Goal: Task Accomplishment & Management: Complete application form

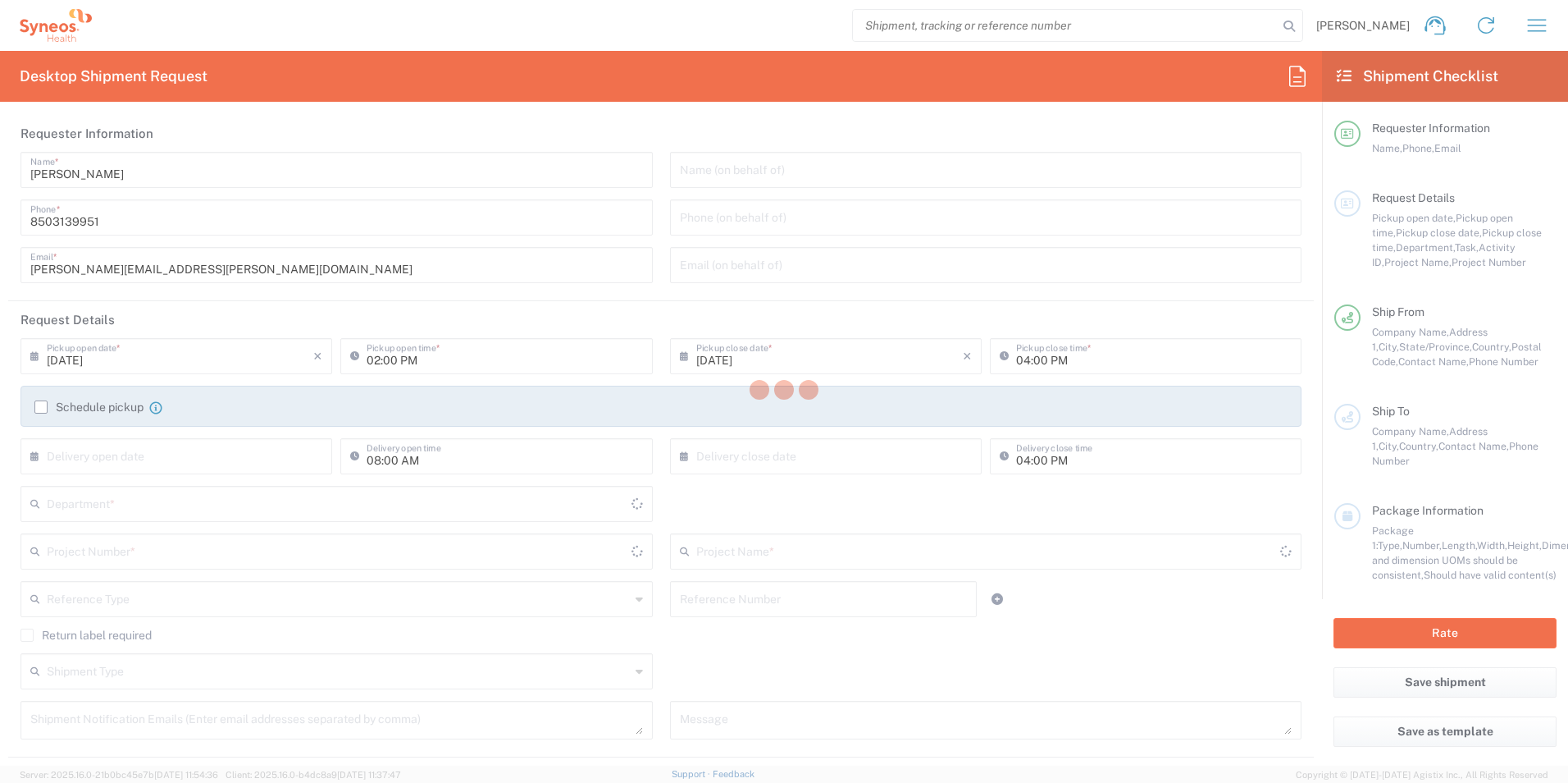
type input "[US_STATE]"
type input "[GEOGRAPHIC_DATA]"
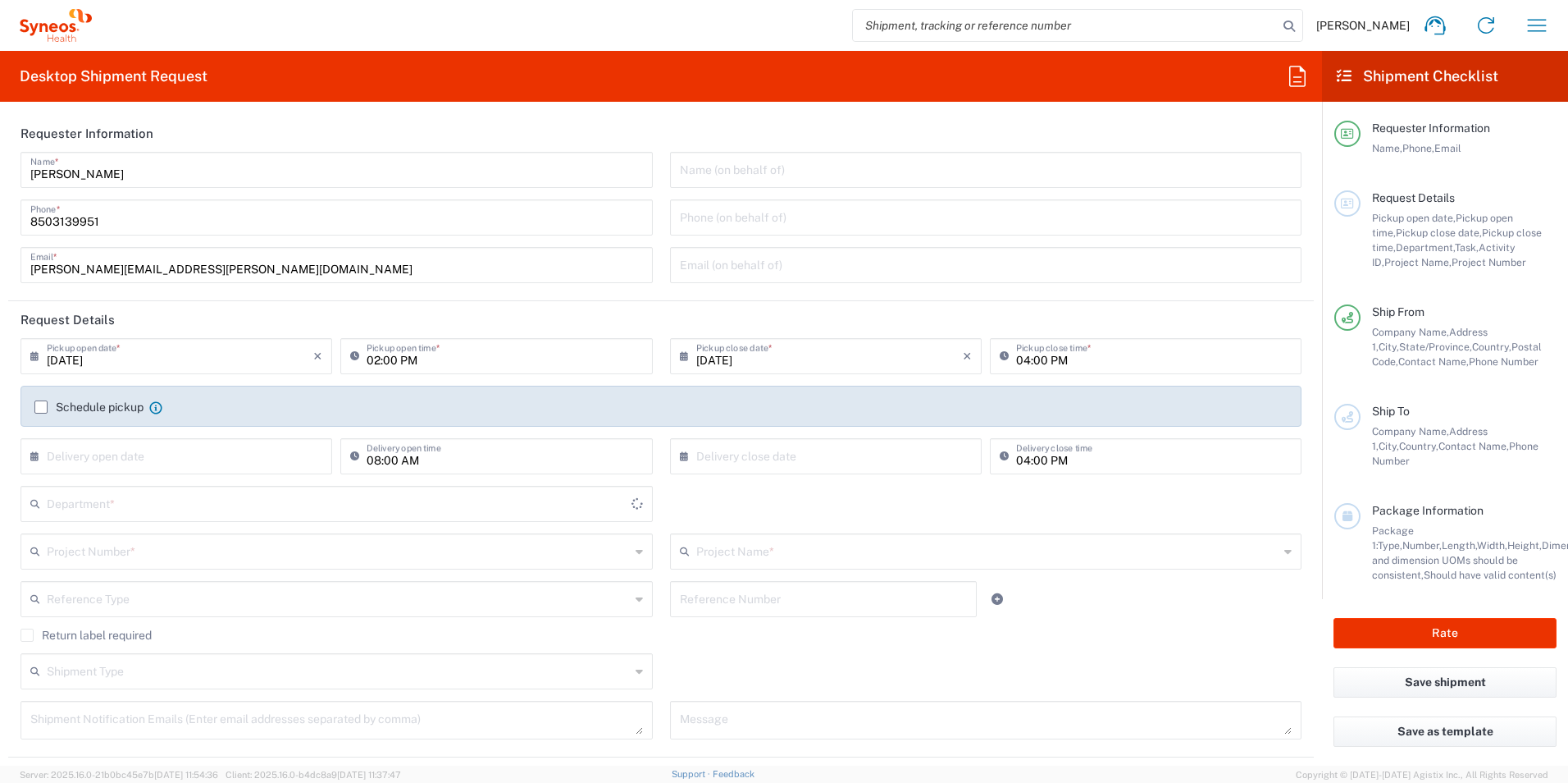
type input "3216"
type input "Illingworth Rsrch Grp (USA) In"
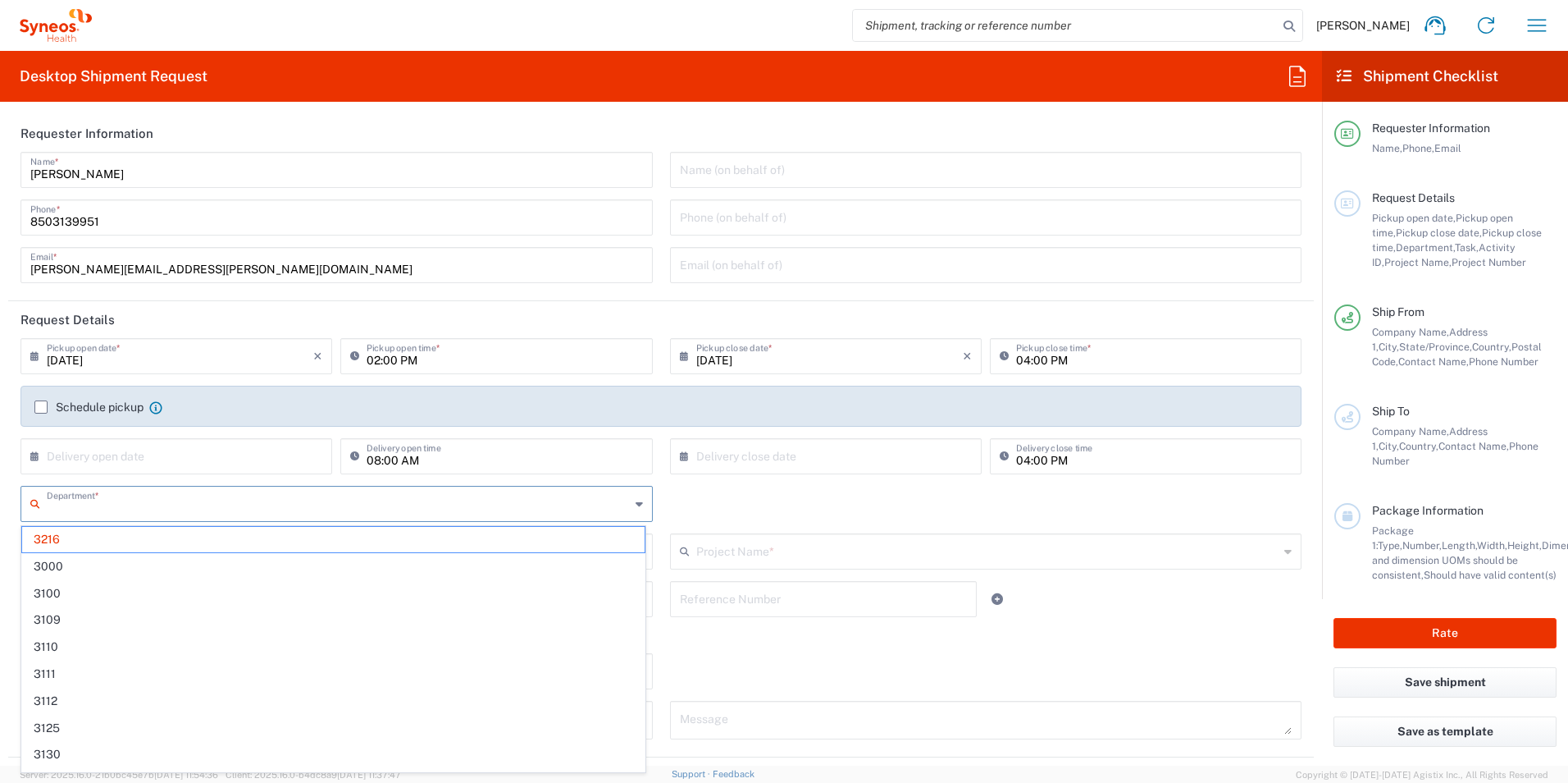
click at [150, 511] on input "text" at bounding box center [338, 502] width 584 height 29
click at [73, 651] on span "3190" at bounding box center [334, 642] width 623 height 26
type input "3190"
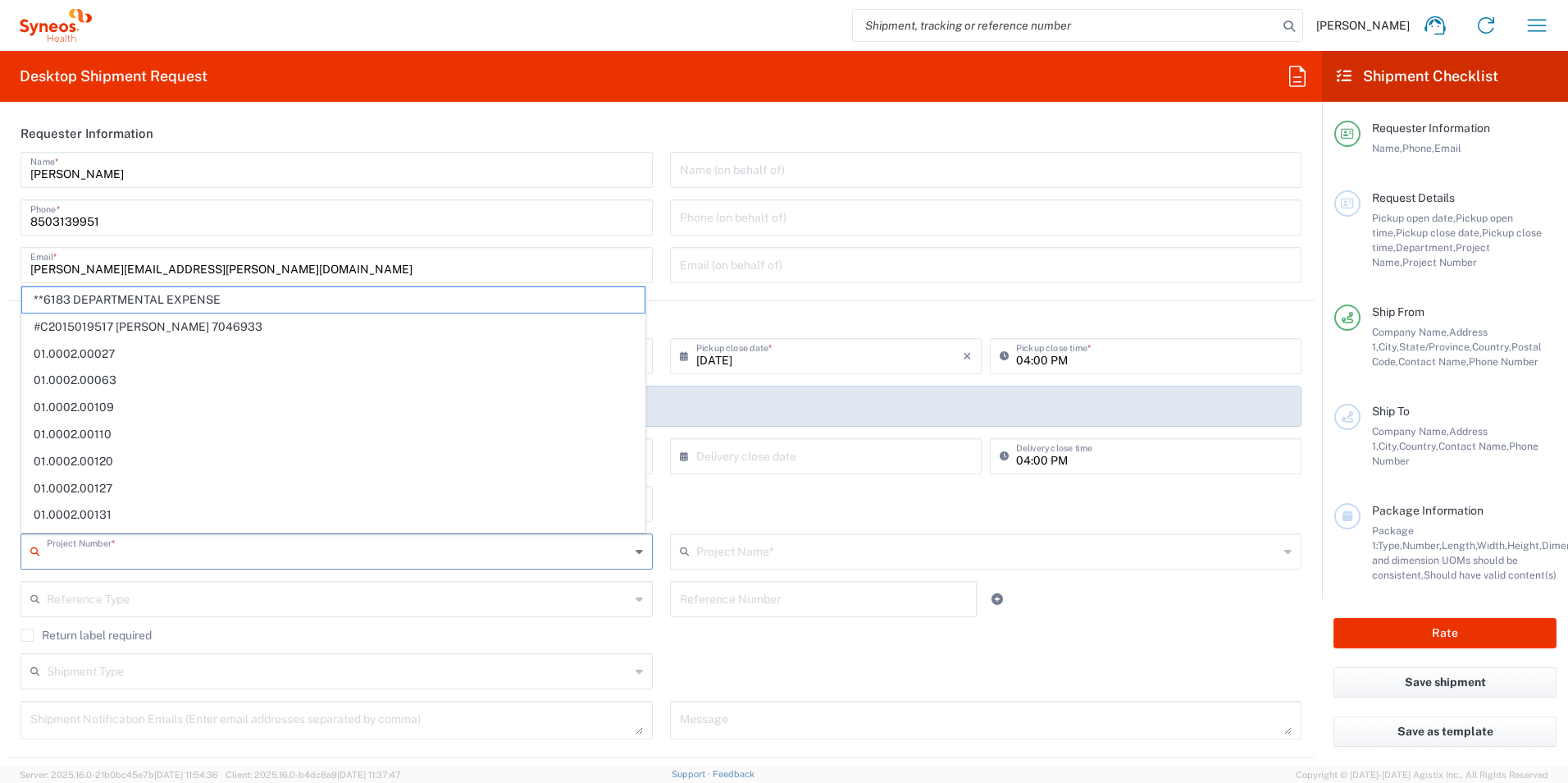
click at [95, 540] on input "text" at bounding box center [338, 550] width 584 height 29
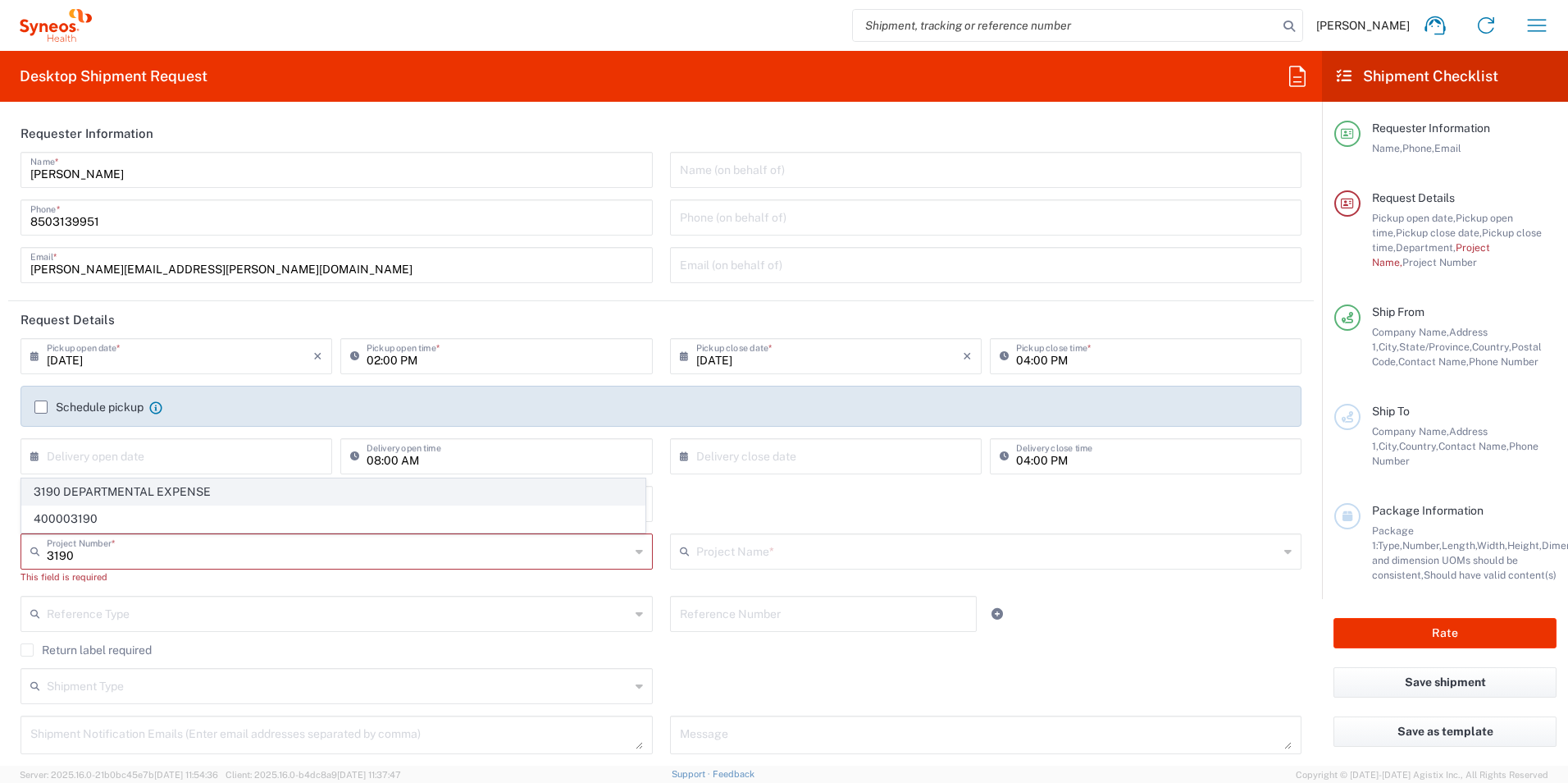
click at [117, 499] on span "3190 DEPARTMENTAL EXPENSE" at bounding box center [334, 492] width 623 height 26
type input "3190 DEPARTMENTAL EXPENSE"
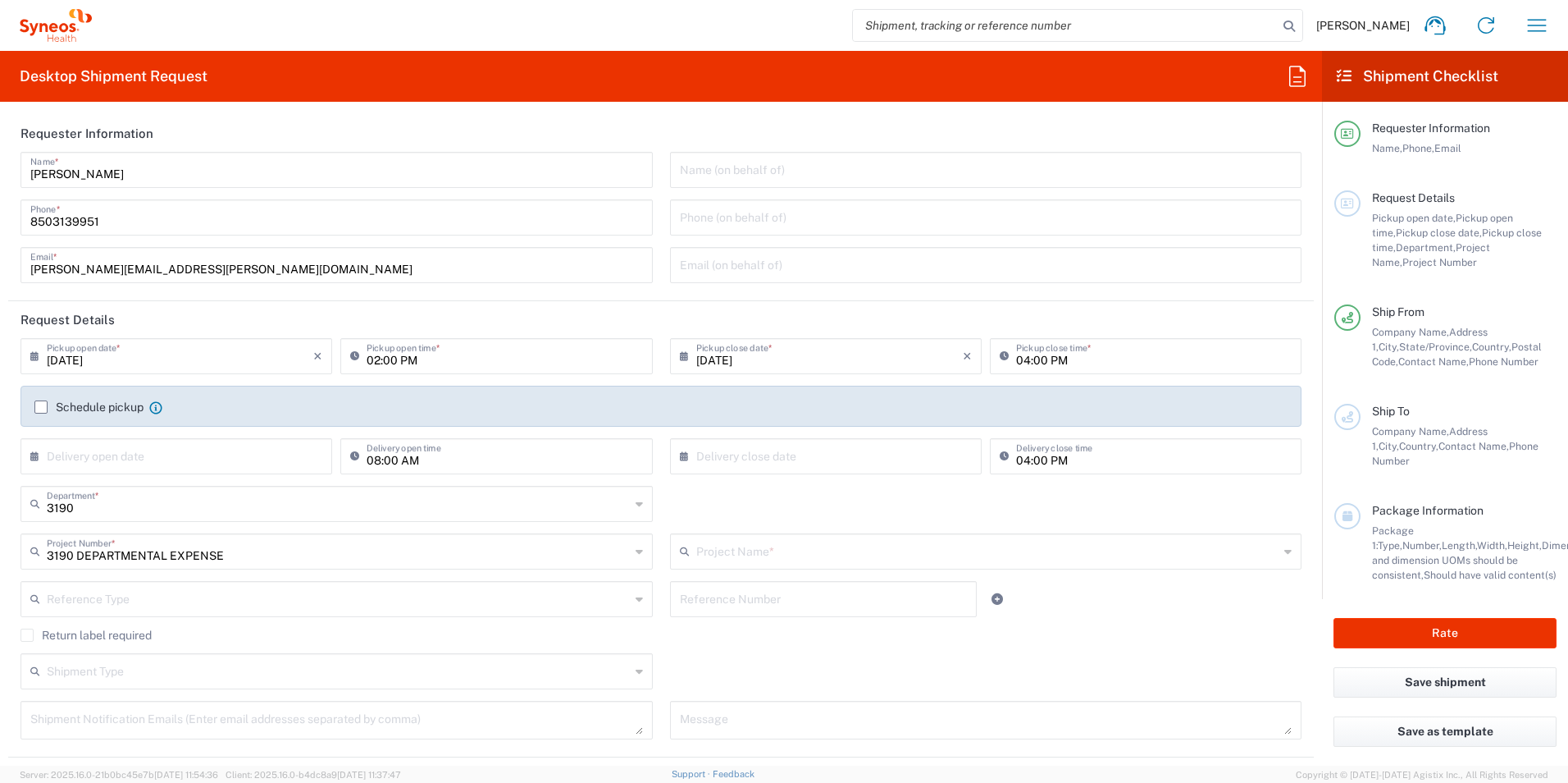
type input "3190 DEPARTMENTAL EXPENSE"
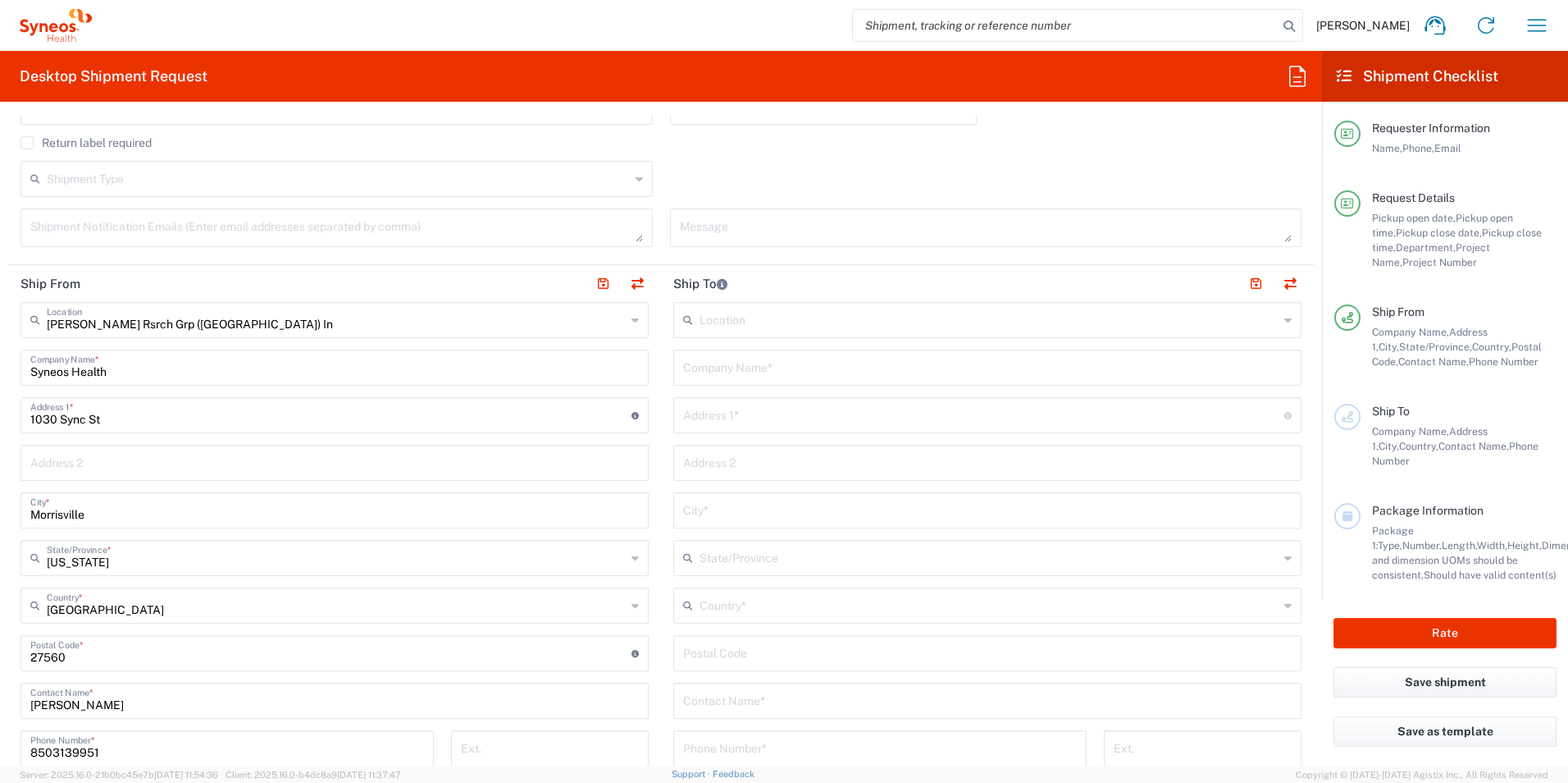
scroll to position [575, 0]
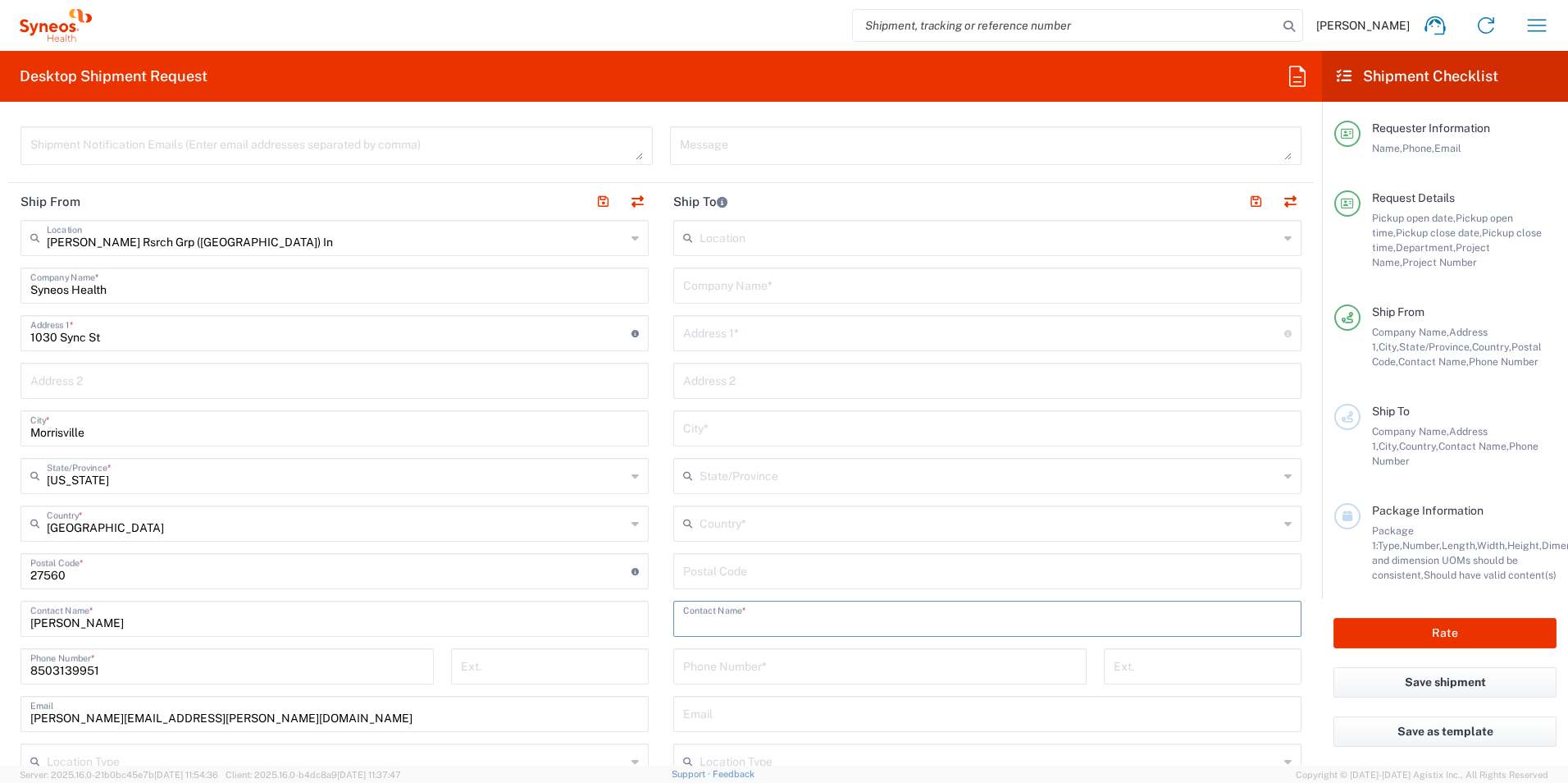
click at [780, 623] on input "text" at bounding box center [987, 617] width 608 height 29
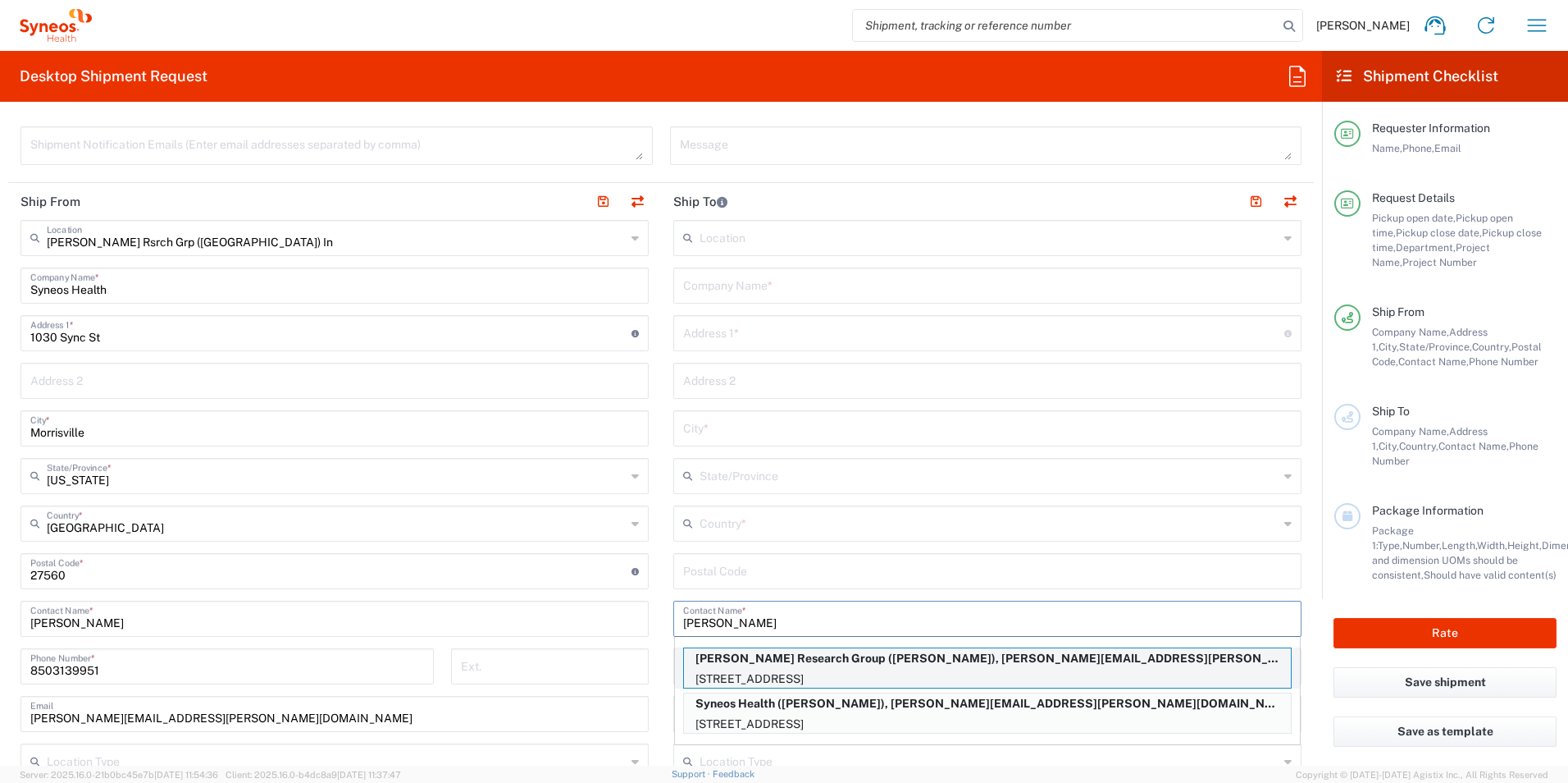
type input "Lisa"
click at [1038, 658] on p "Illingworth Research Group (Lisa Silvestri), jessie.gunter@illingworthresearch.…" at bounding box center [987, 658] width 607 height 21
type input "Illingworth Research Group"
type input "12 Weathervane way"
type input "WARWICK"
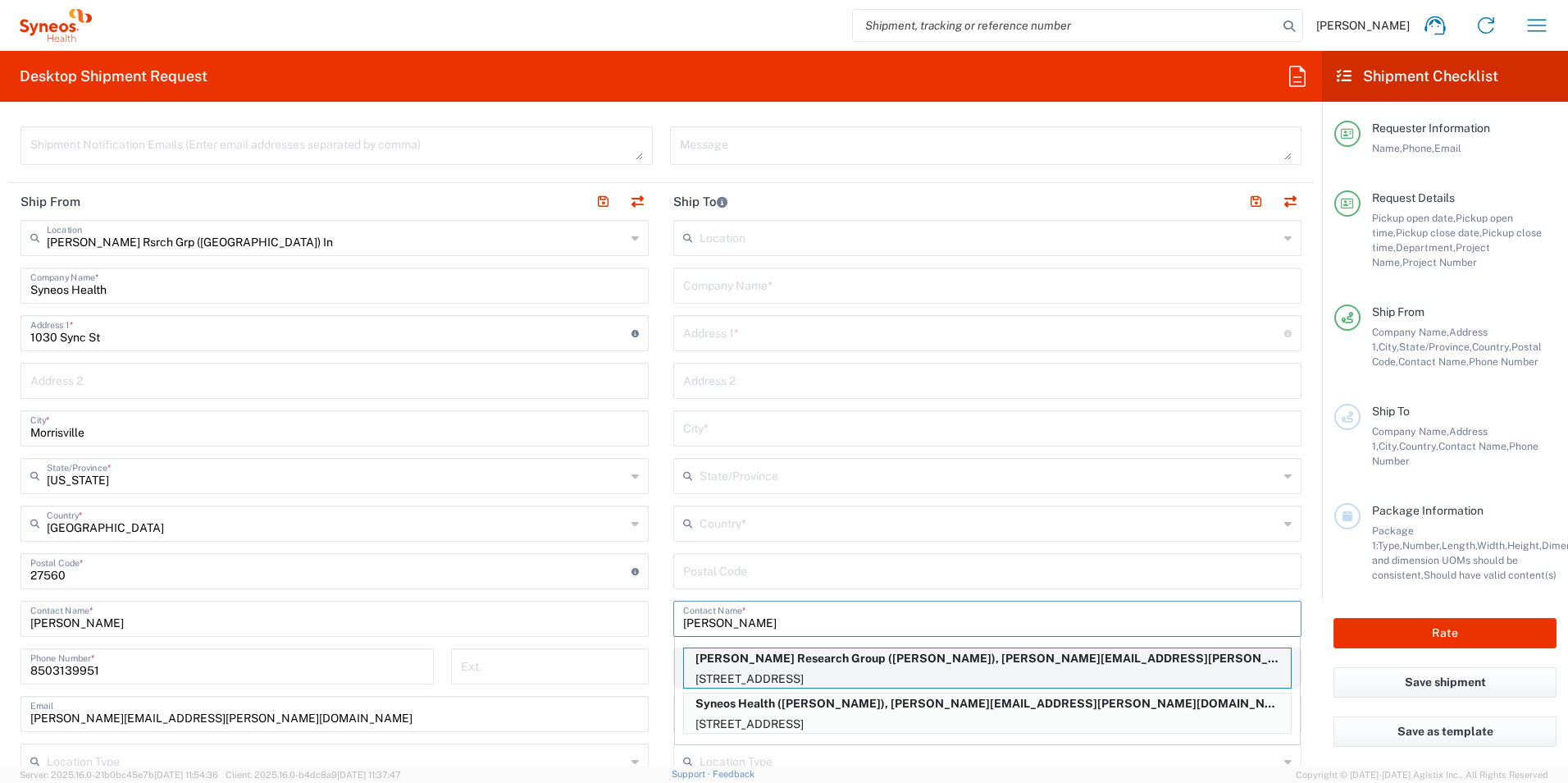
type input "United States"
type input "10990"
type input "Lisa Silvestri"
type input "8452164746"
type input "jessie.gunter@illingworthresearch.com"
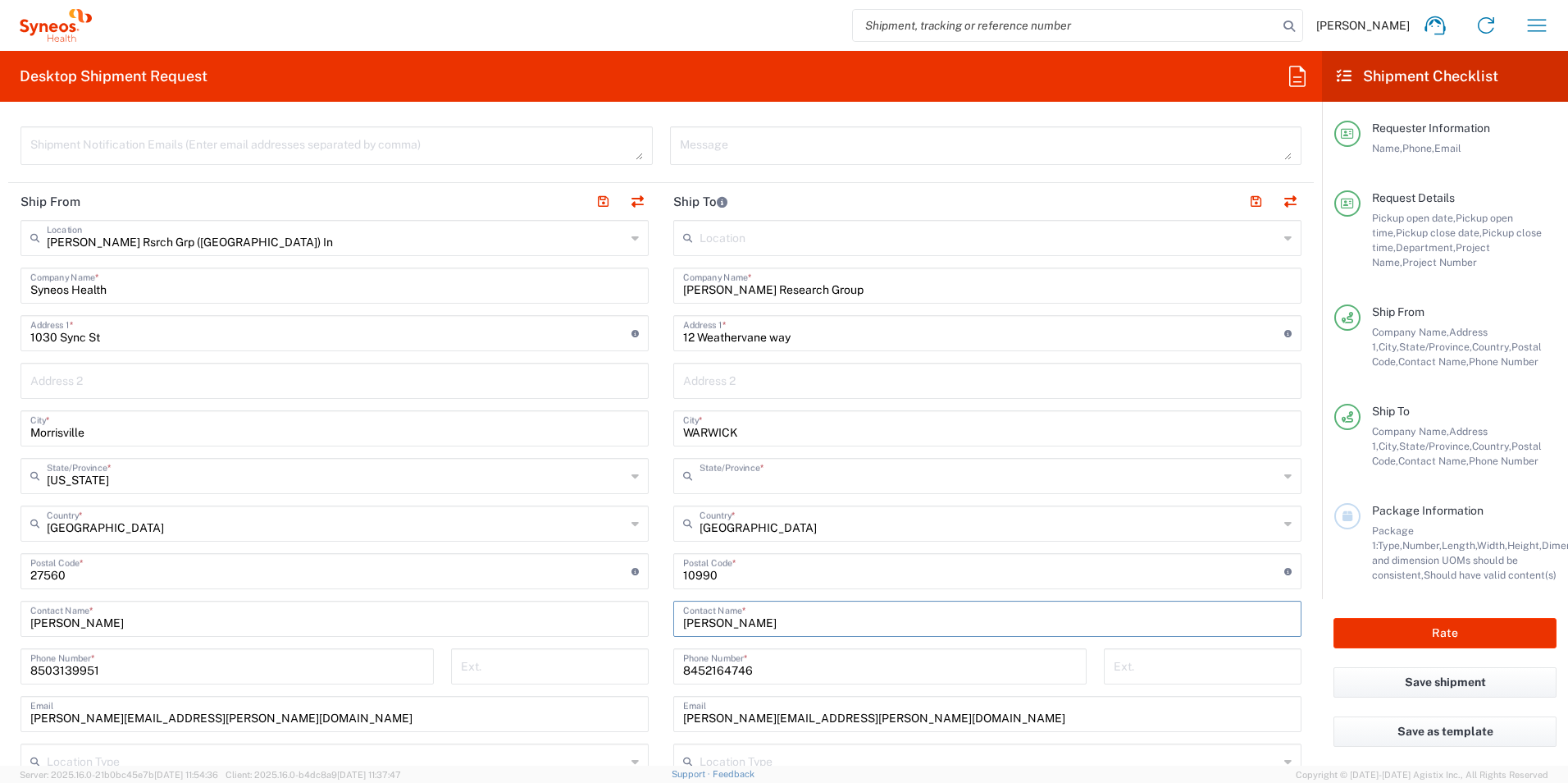
type input "New York"
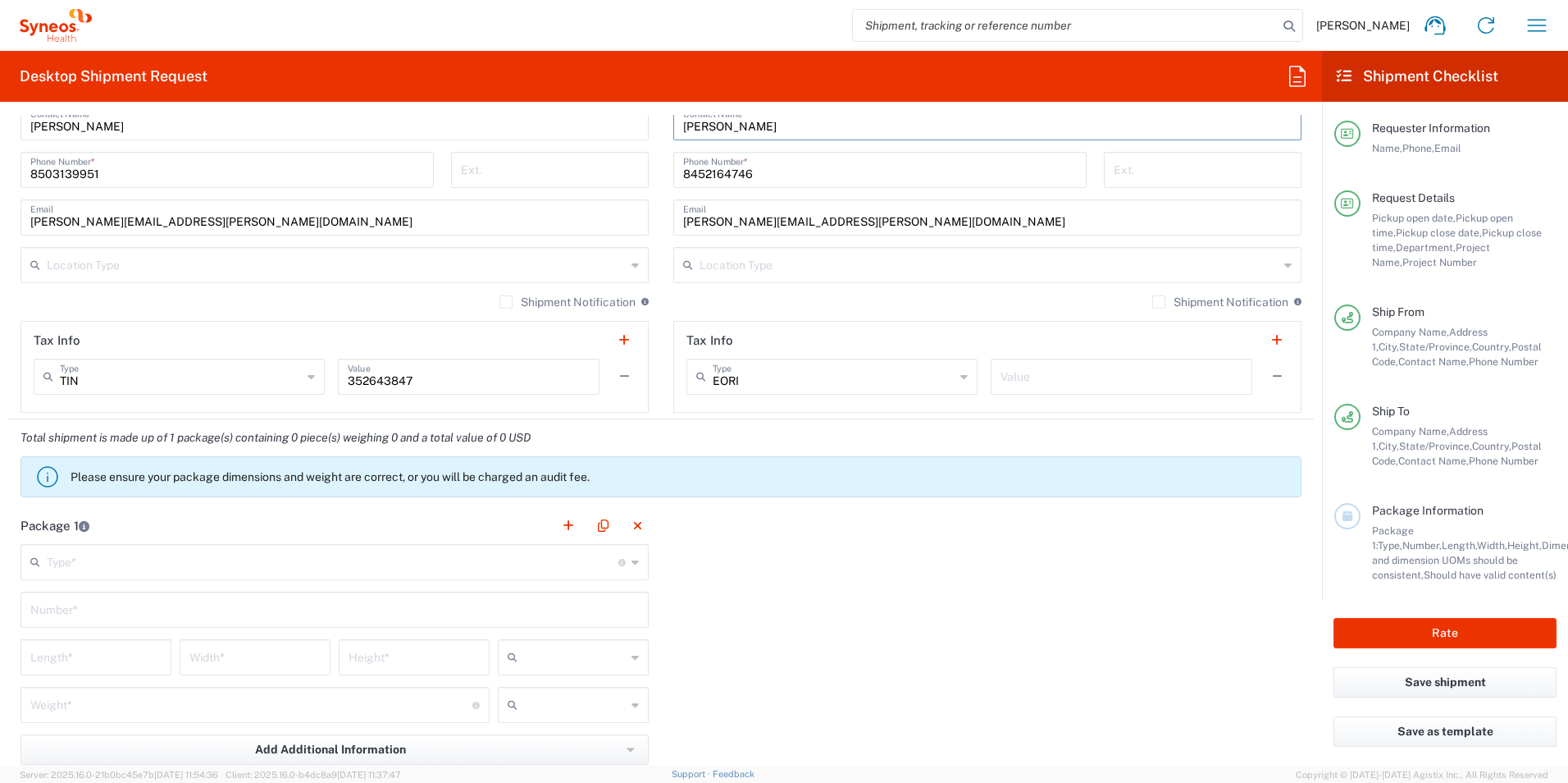
scroll to position [1148, 0]
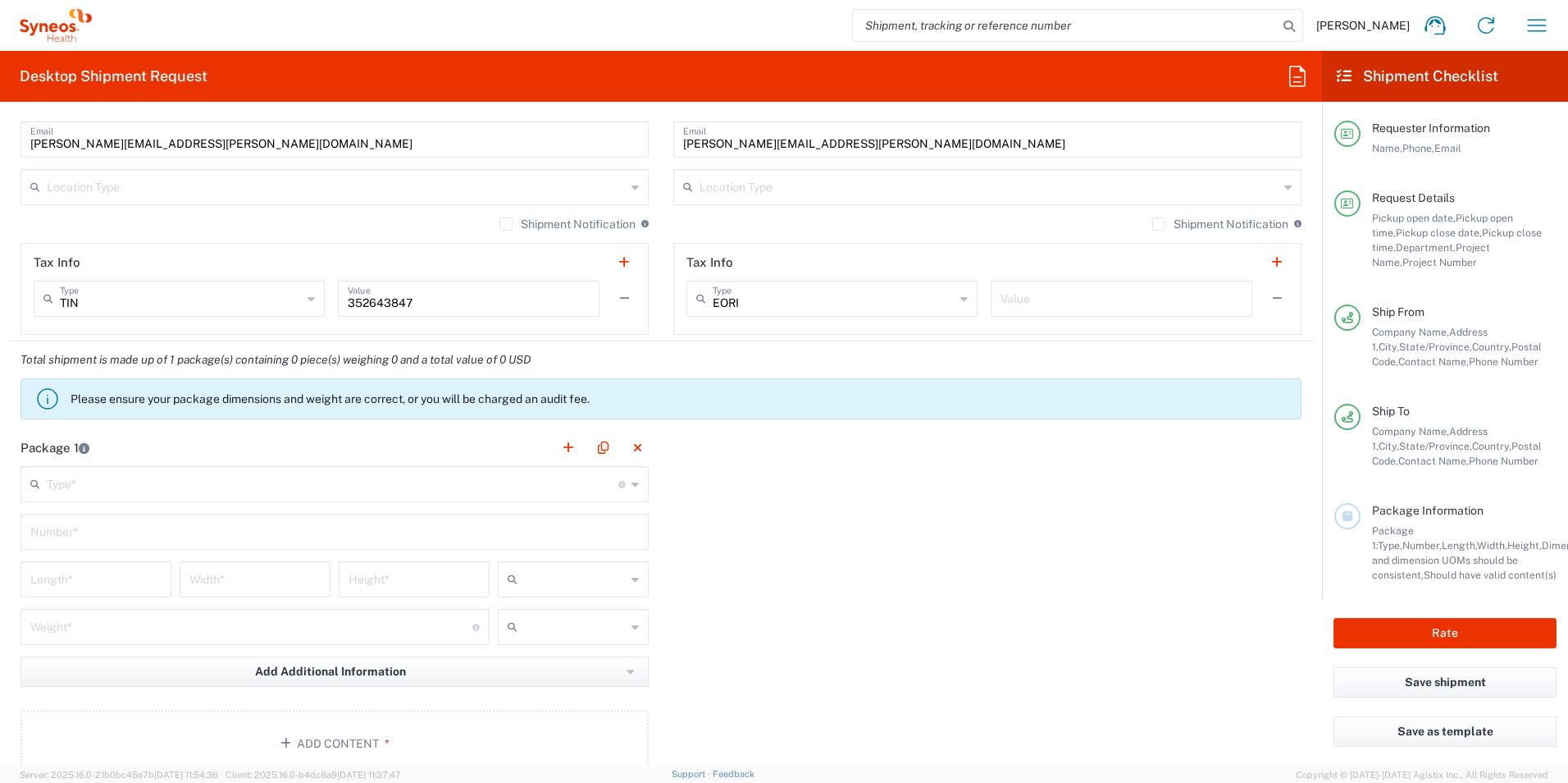
click at [124, 482] on input "text" at bounding box center [332, 482] width 572 height 29
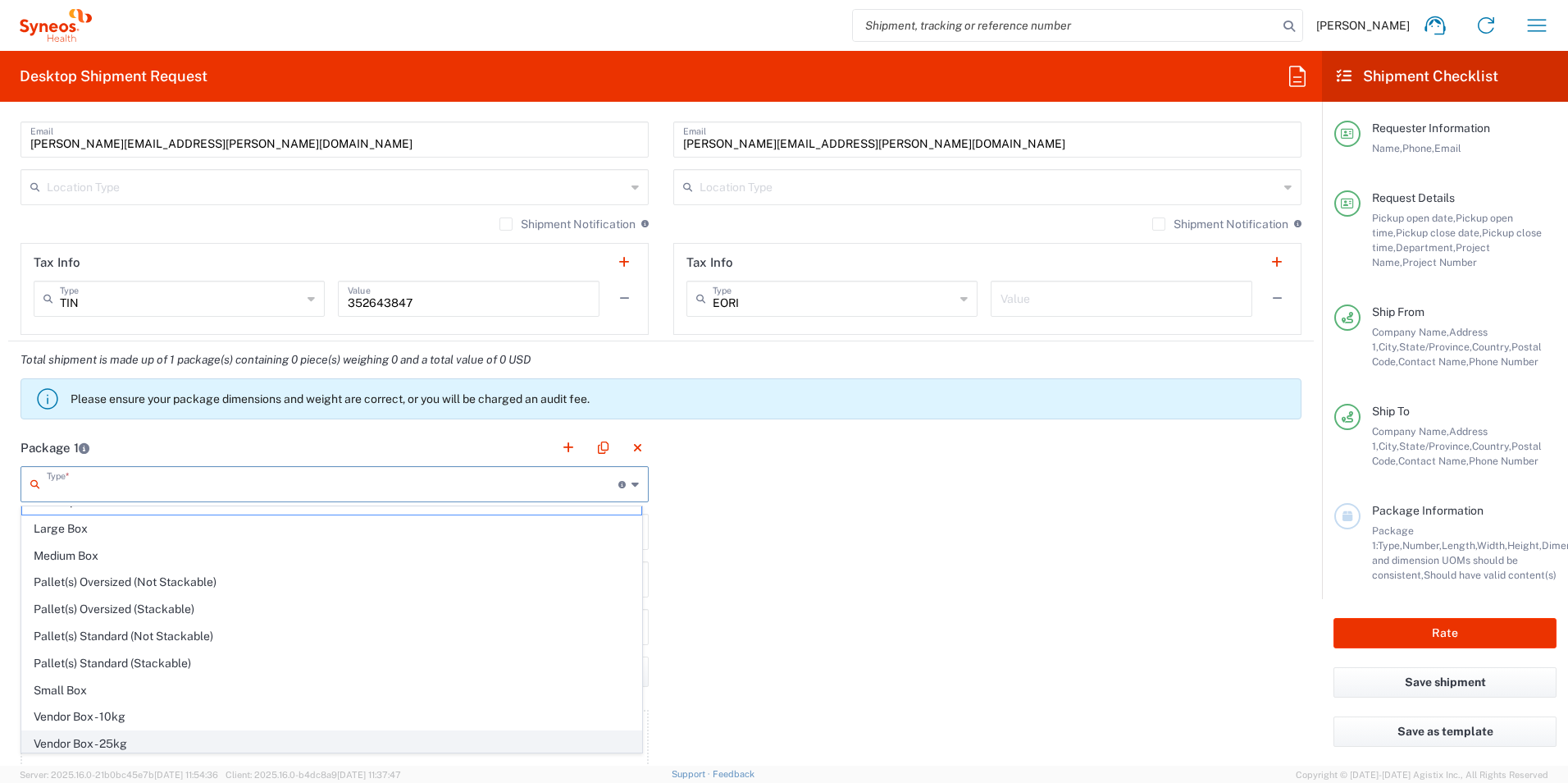
scroll to position [50, 0]
click at [118, 741] on span "Your Packaging" at bounding box center [332, 738] width 619 height 26
type input "Your Packaging"
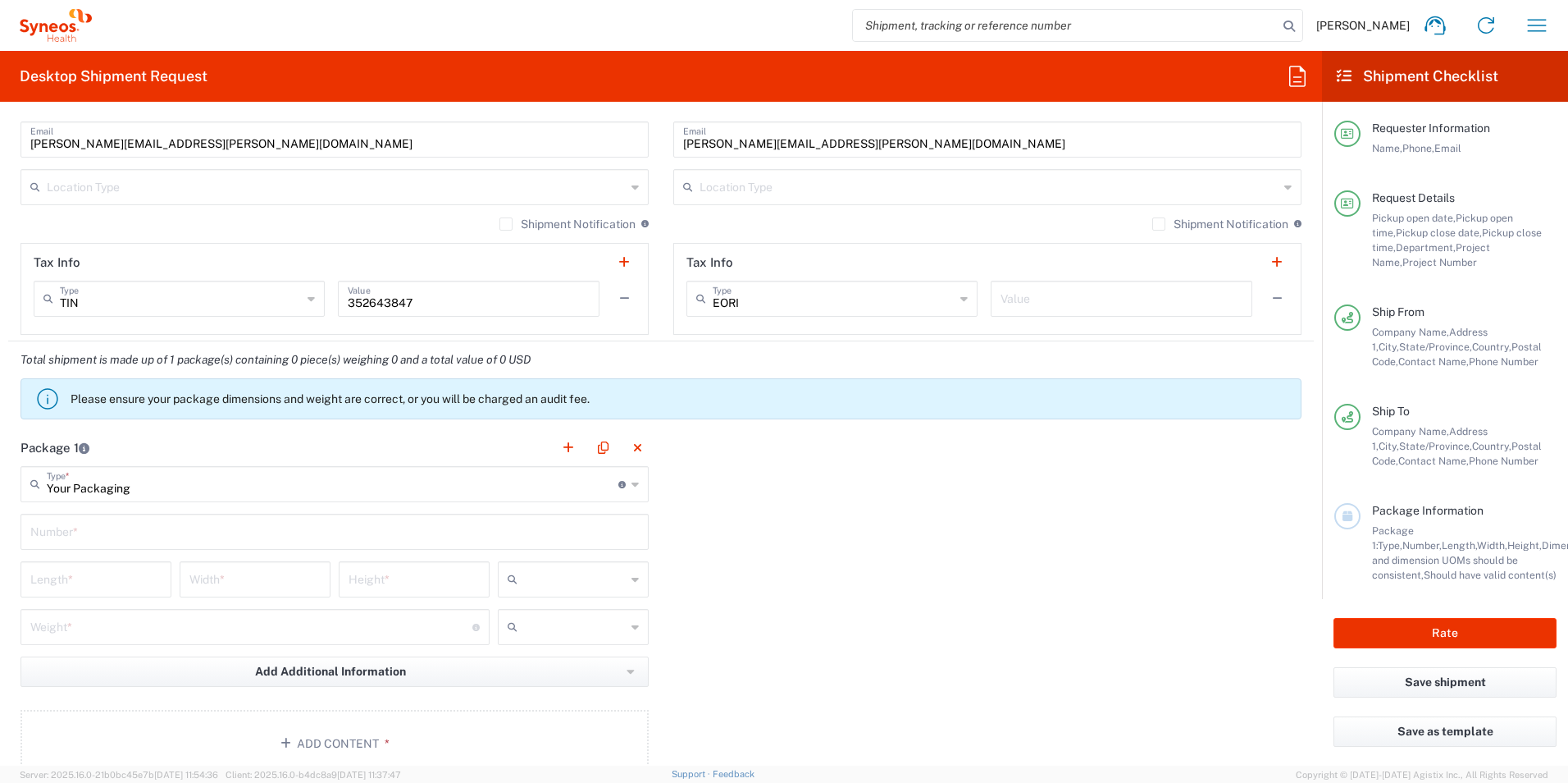
click at [100, 511] on main "Your Packaging Type * Material used to package goods Envelope Large Box Medium …" at bounding box center [335, 624] width 653 height 316
click at [99, 534] on input "text" at bounding box center [335, 530] width 608 height 29
type input "1"
click at [98, 596] on div "Length *" at bounding box center [96, 579] width 151 height 36
type input "12"
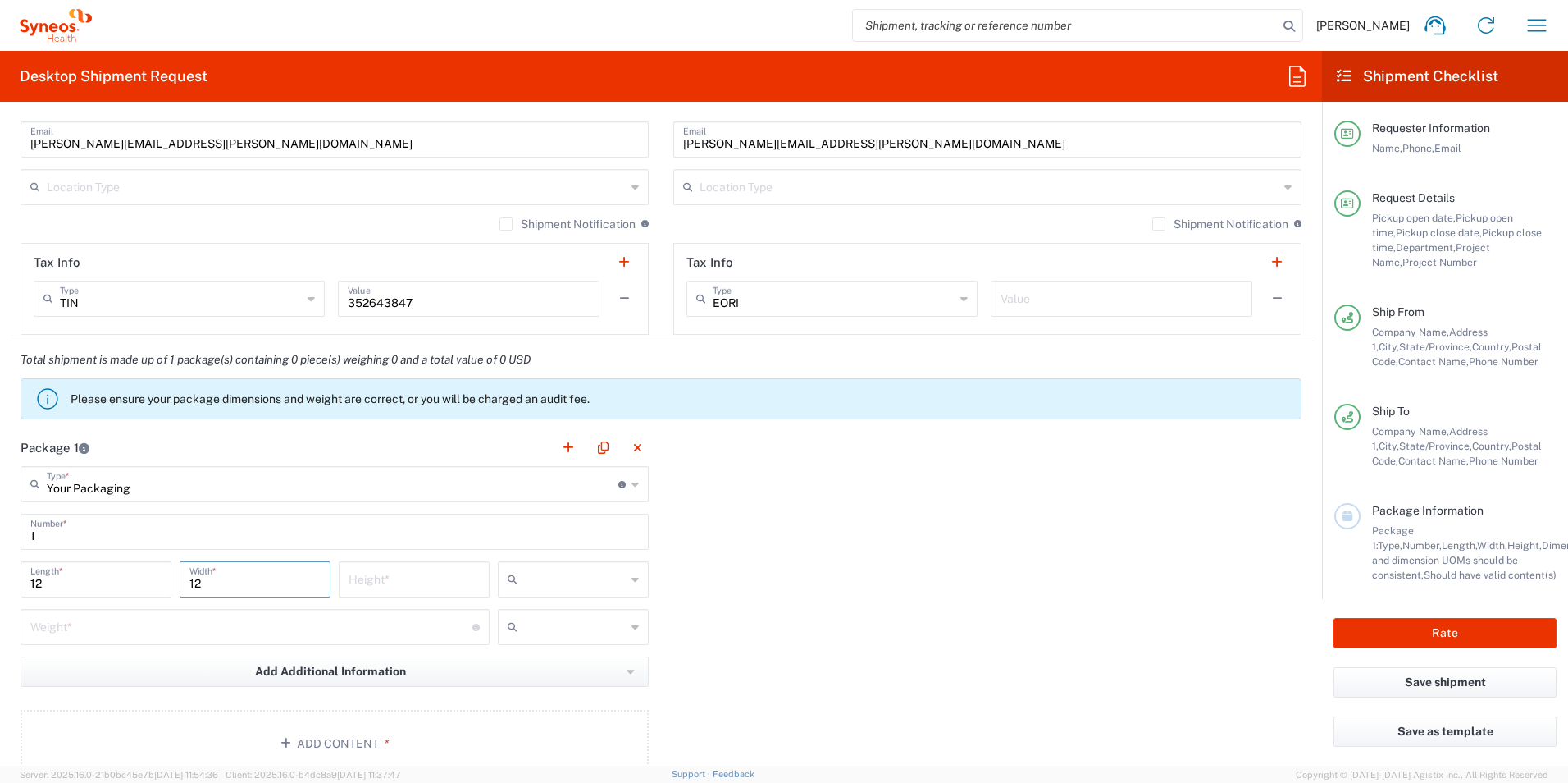
type input "12"
type input "in"
type input "5"
type input "lbs"
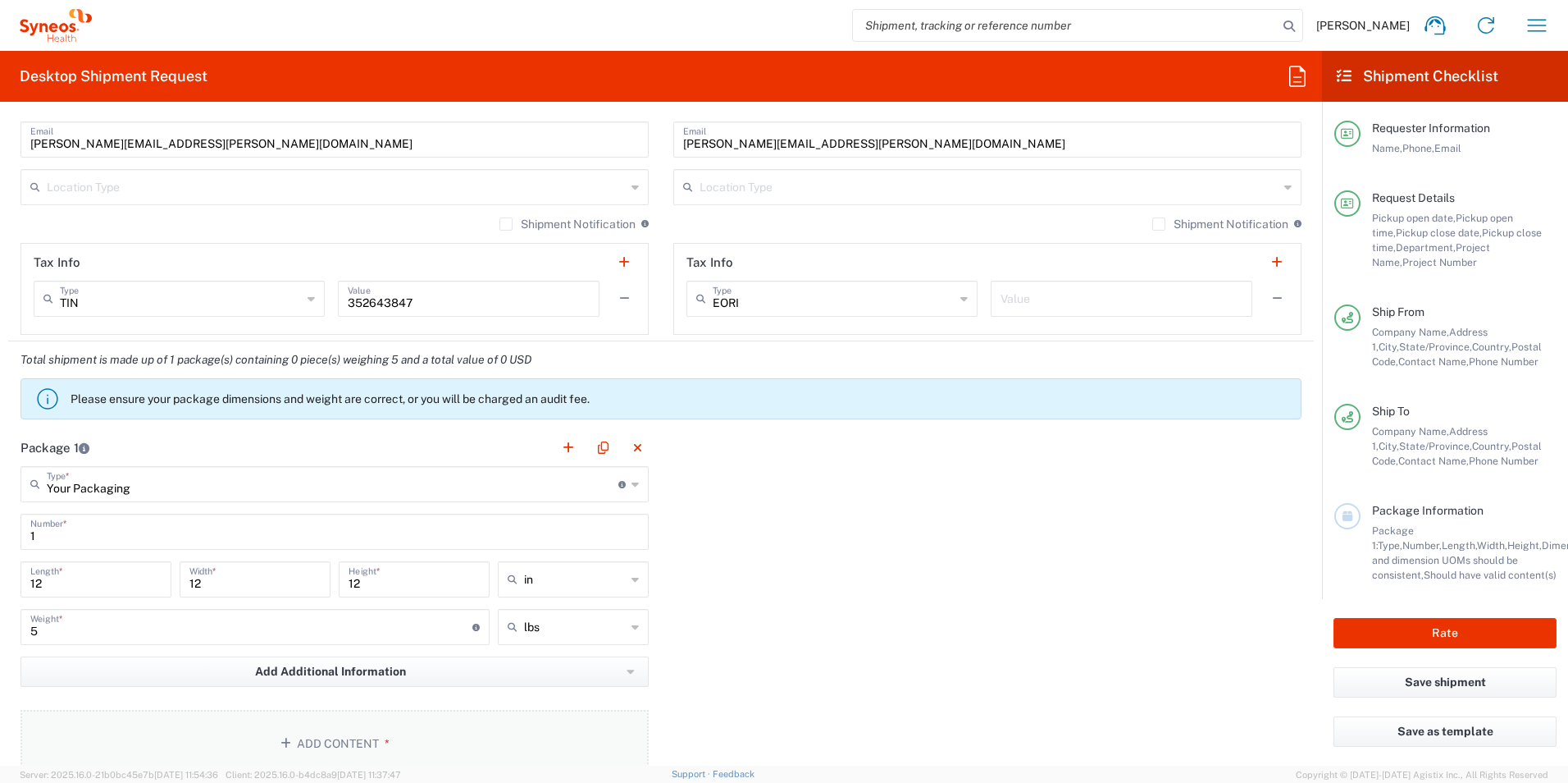
click at [485, 727] on button "Add Content *" at bounding box center [335, 743] width 628 height 67
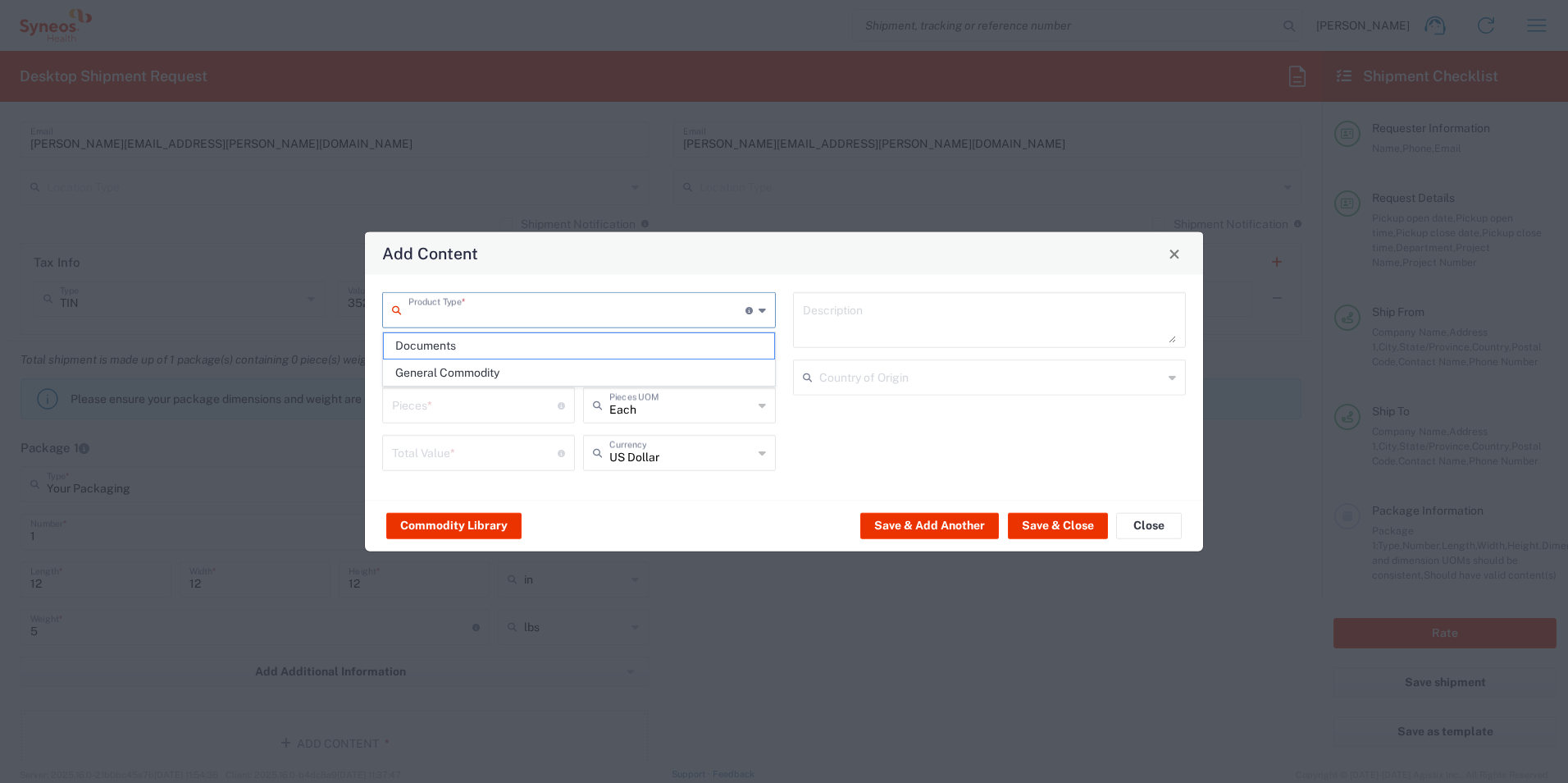
click at [484, 305] on input "text" at bounding box center [577, 309] width 337 height 29
click at [520, 374] on span "General Commodity" at bounding box center [579, 373] width 390 height 26
type input "General Commodity"
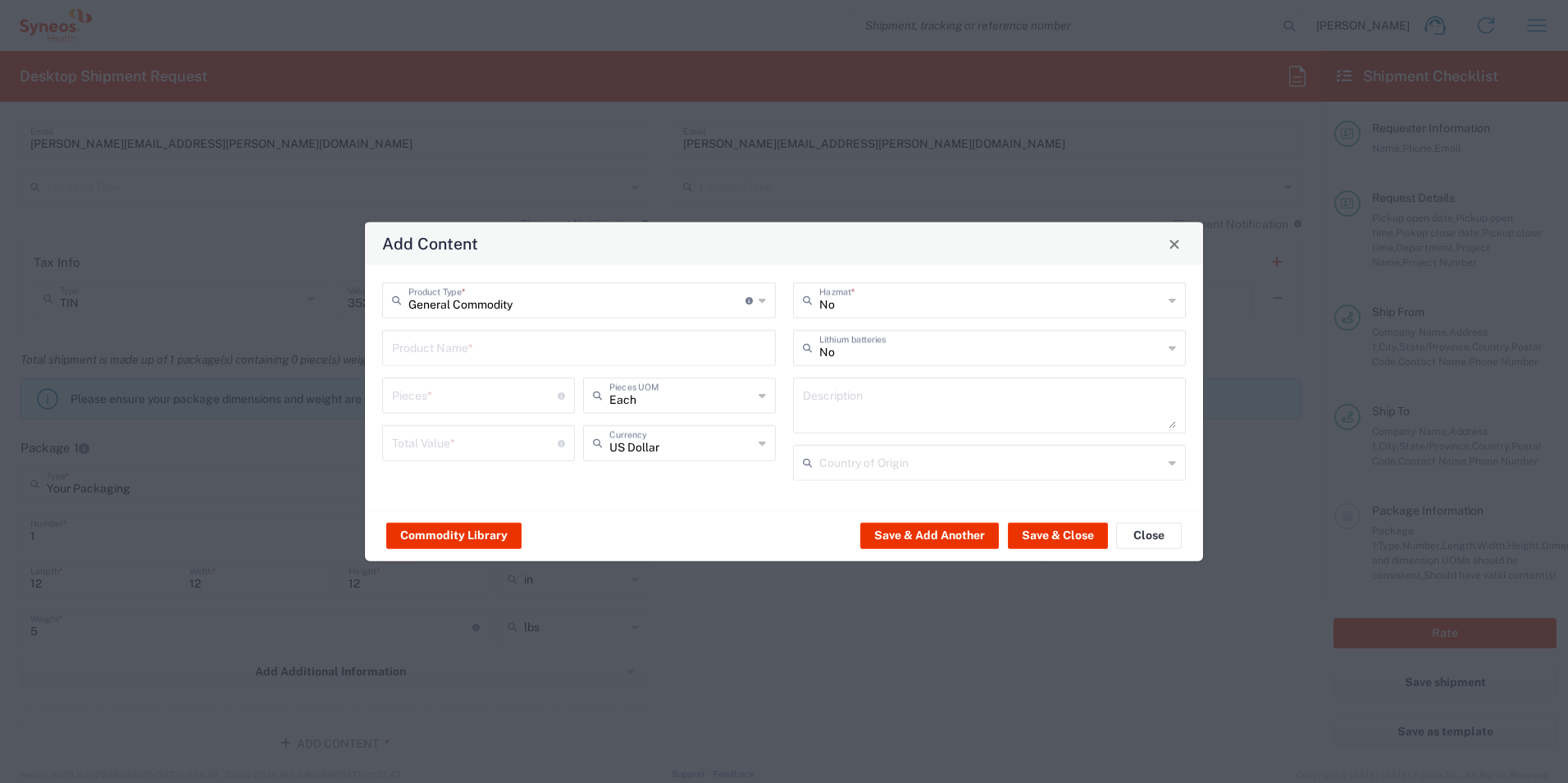
click at [509, 360] on div "Product Name *" at bounding box center [579, 347] width 393 height 36
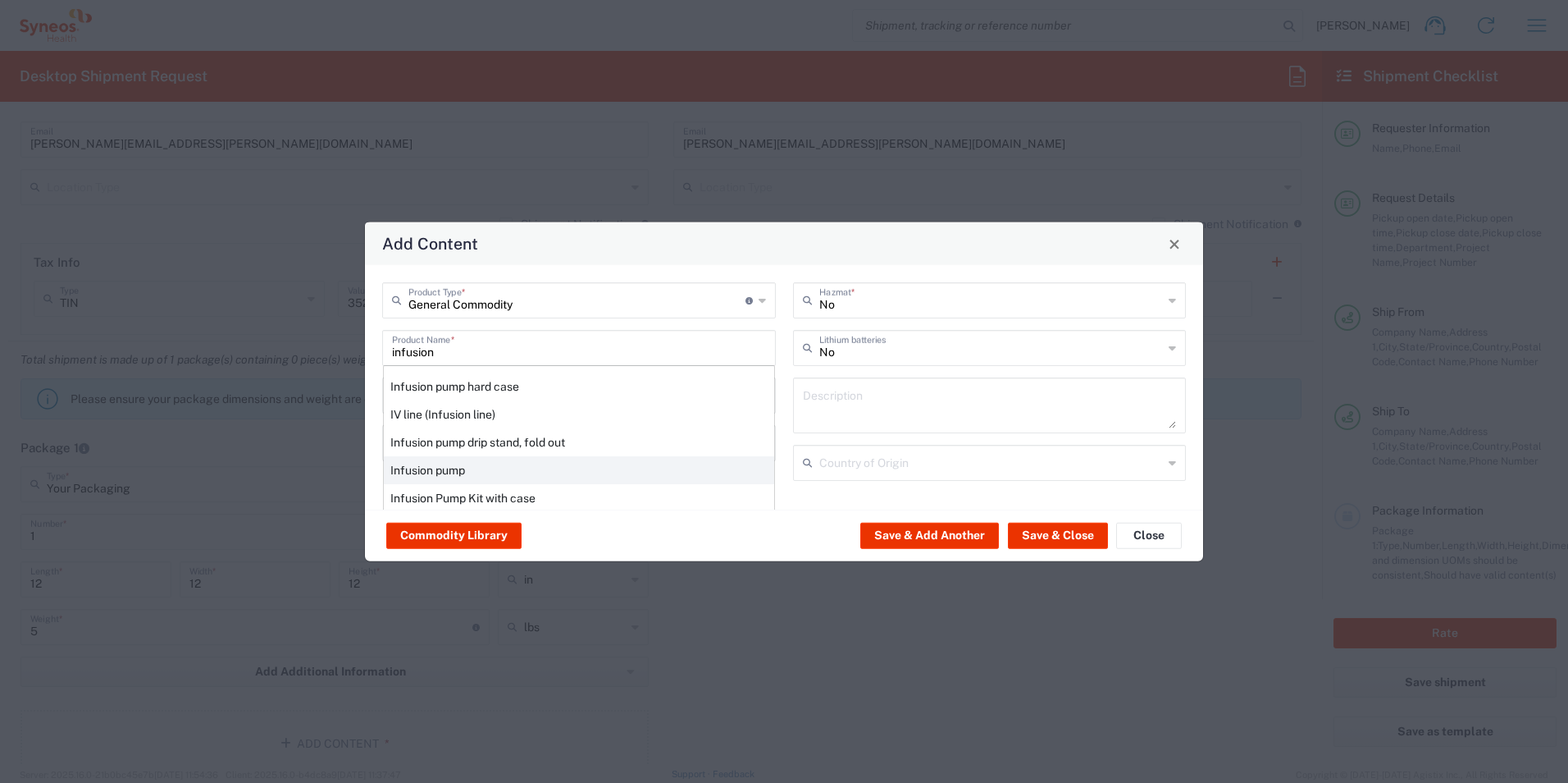
click at [459, 471] on div "Infusion pump" at bounding box center [579, 470] width 390 height 28
type input "Infusion pump"
type input "1"
type input "2500"
type textarea "B Braun Infusomat Space"
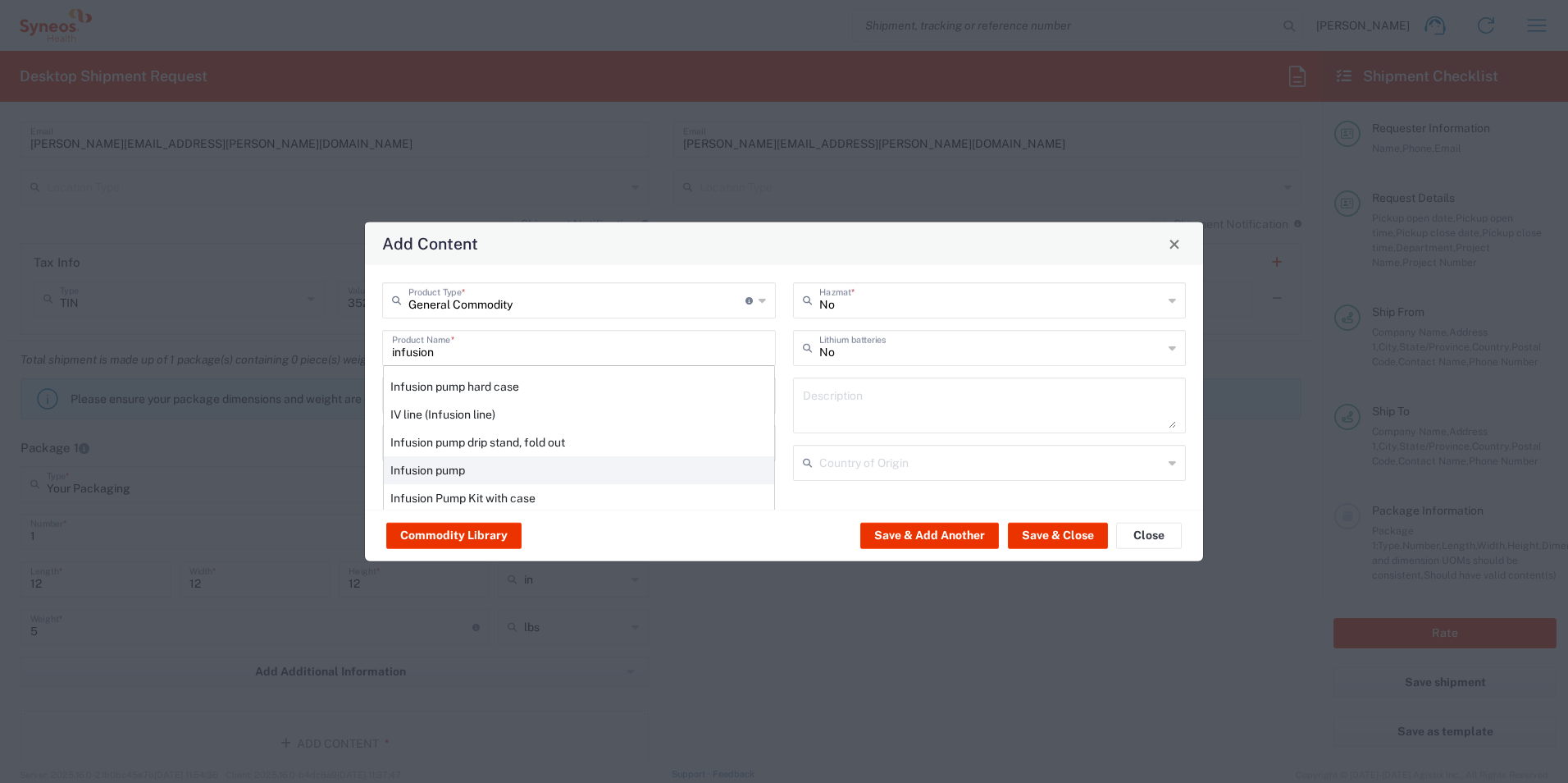
type input "United States"
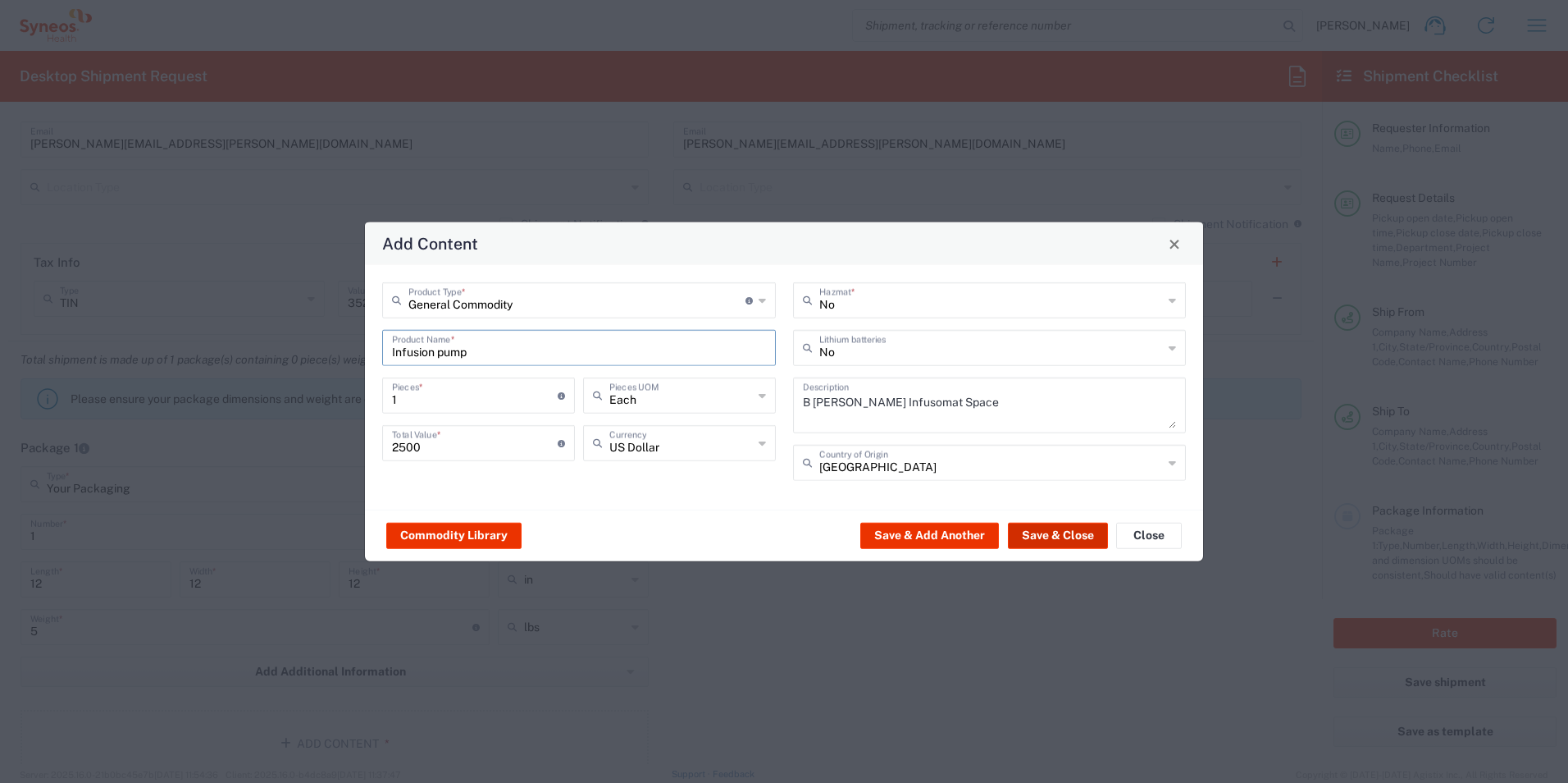
click at [1074, 543] on button "Save & Close" at bounding box center [1058, 535] width 100 height 27
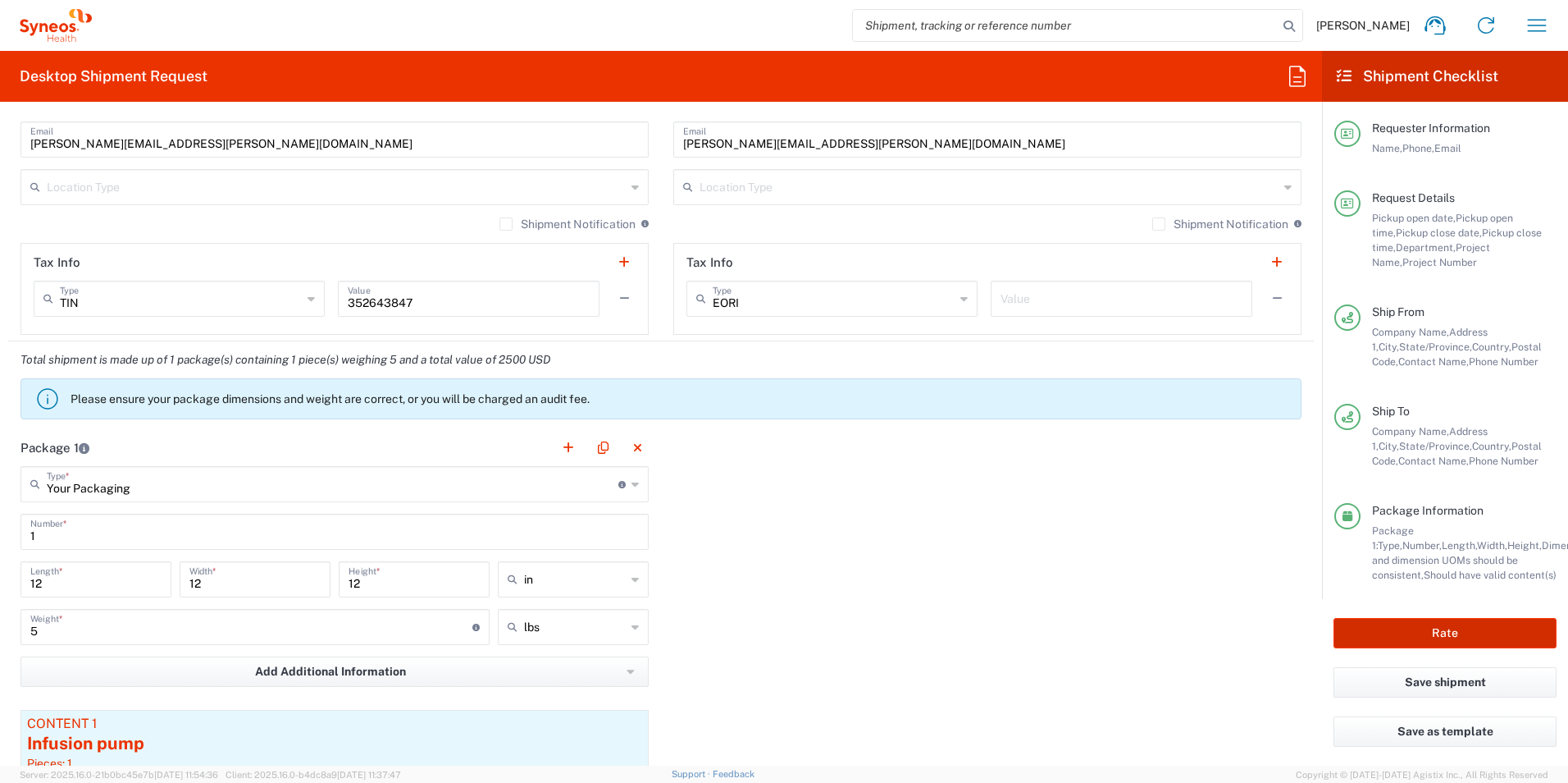
click at [1497, 629] on button "Rate" at bounding box center [1445, 633] width 223 height 31
type input "3190 DEPARTMENTAL EXPENSE"
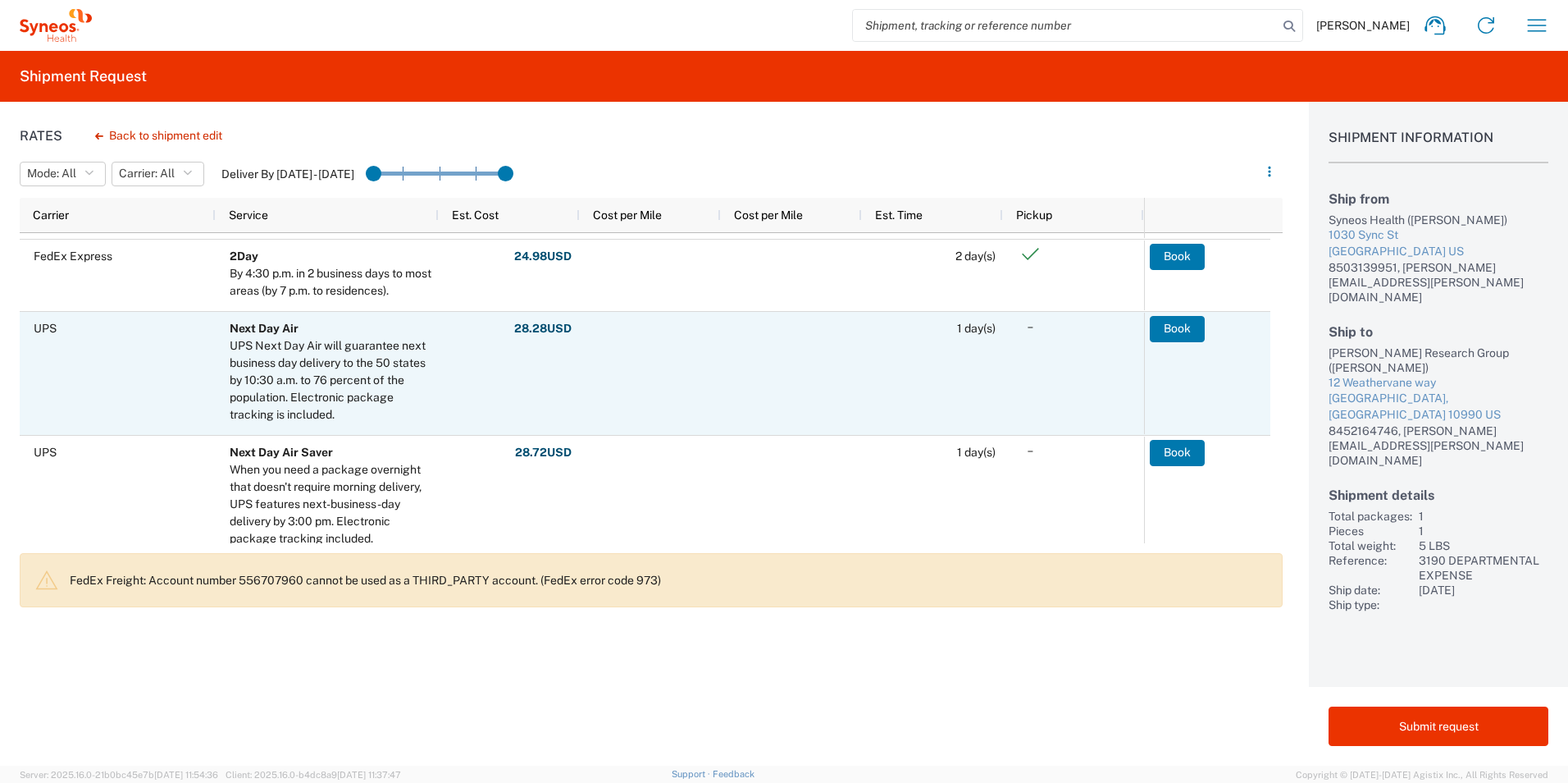
scroll to position [575, 0]
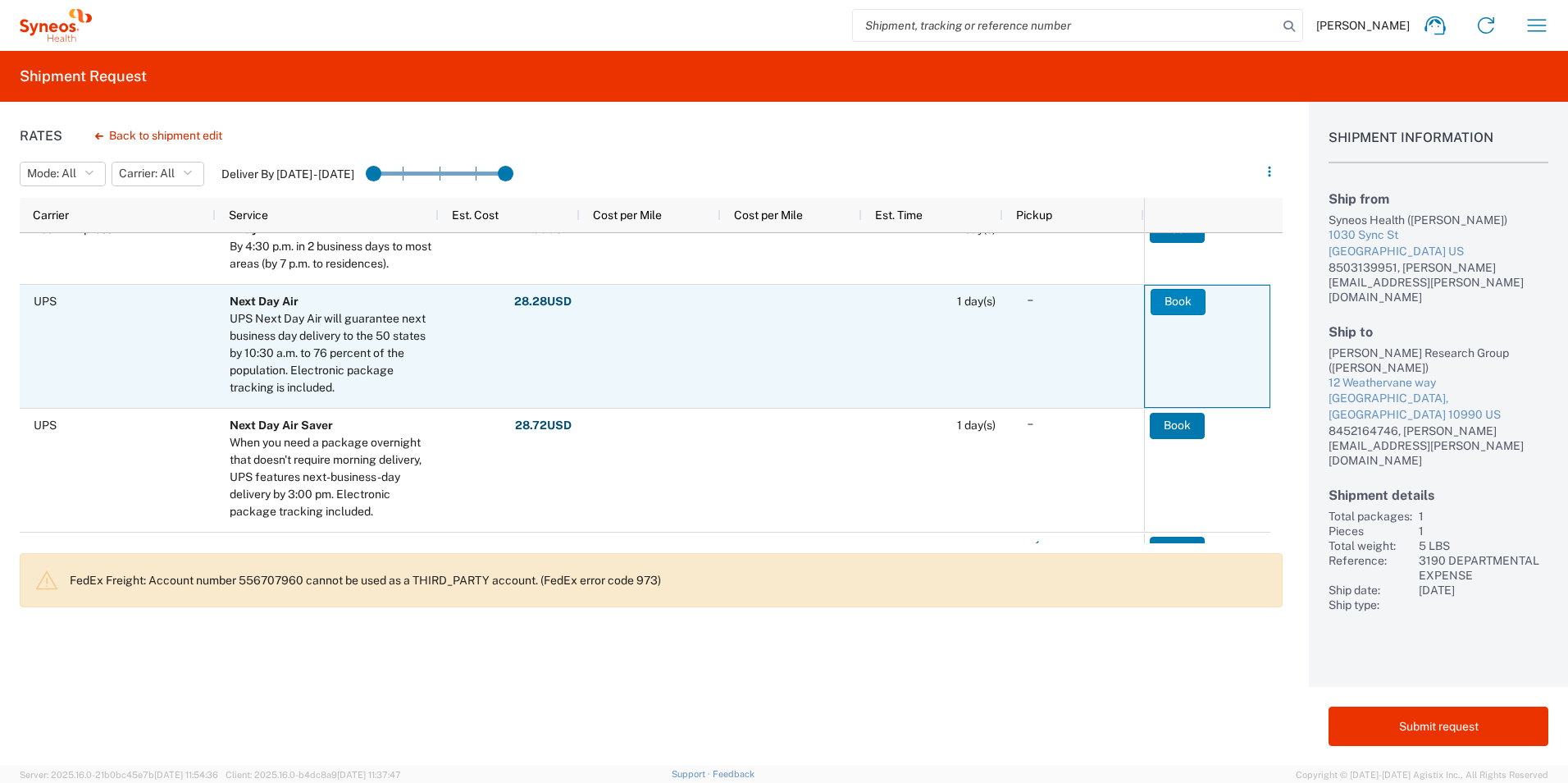
click at [1167, 301] on button "Book" at bounding box center [1178, 302] width 55 height 27
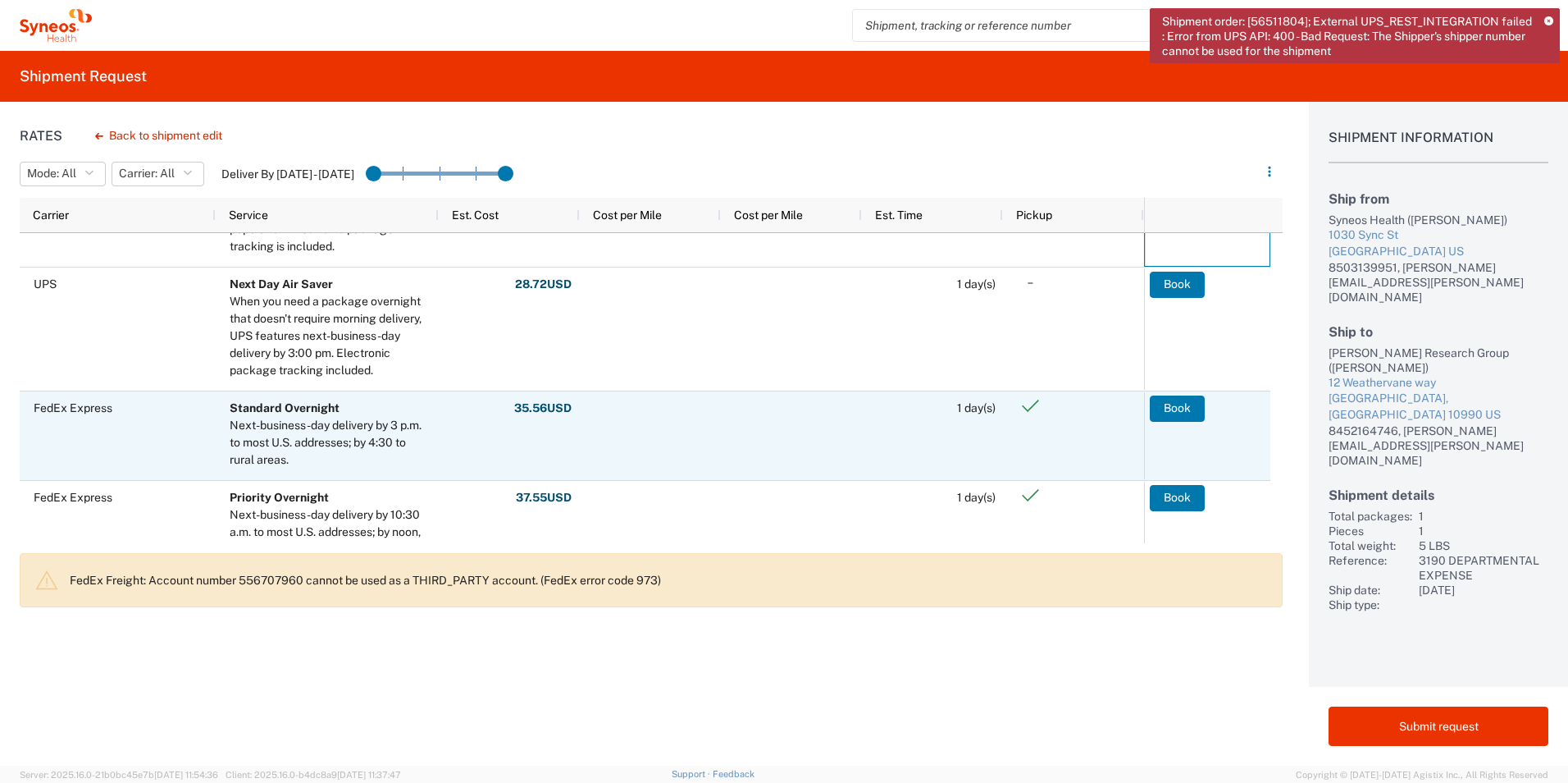
scroll to position [0, 0]
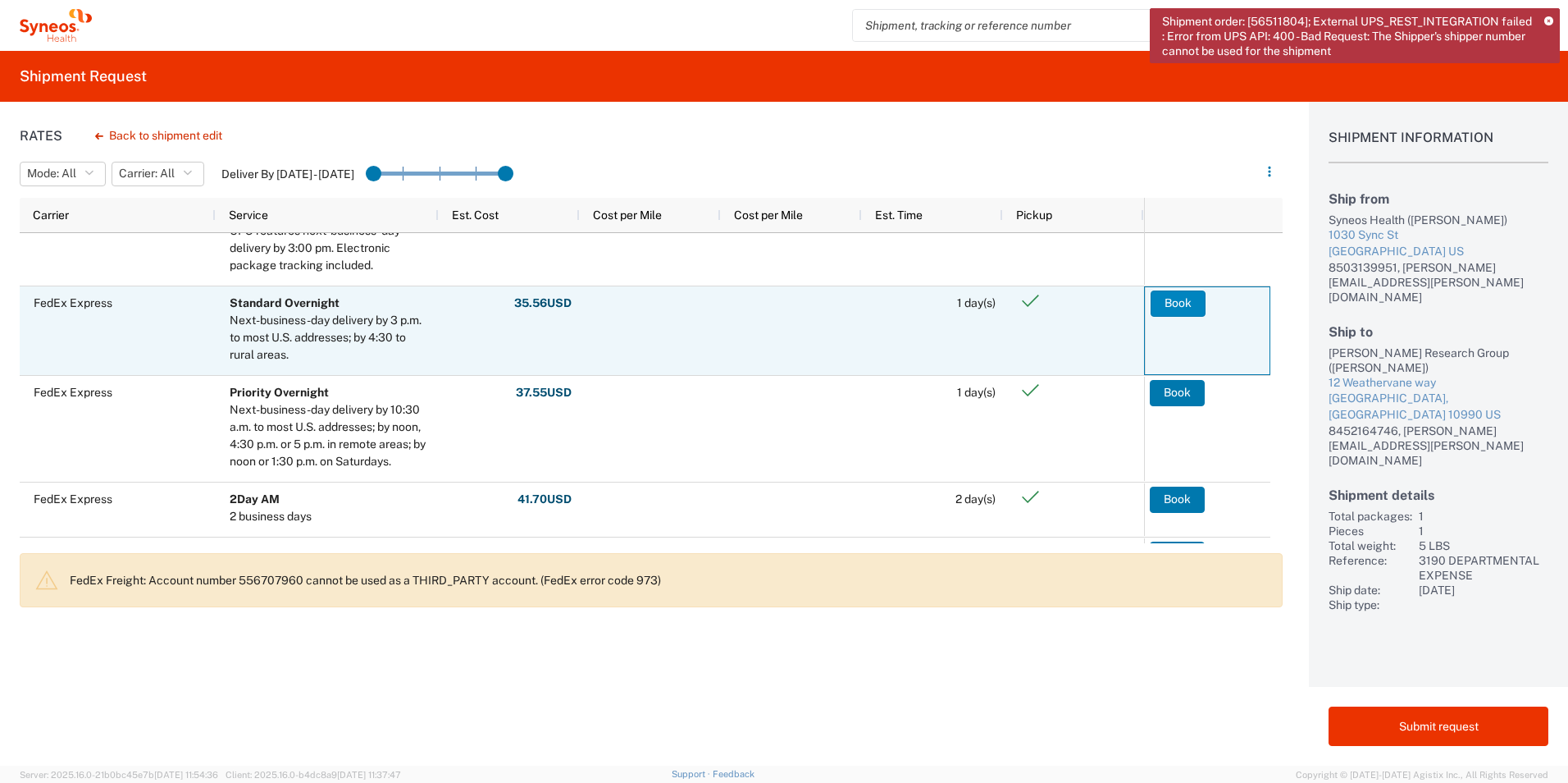
click at [1180, 298] on button "Book" at bounding box center [1178, 304] width 55 height 27
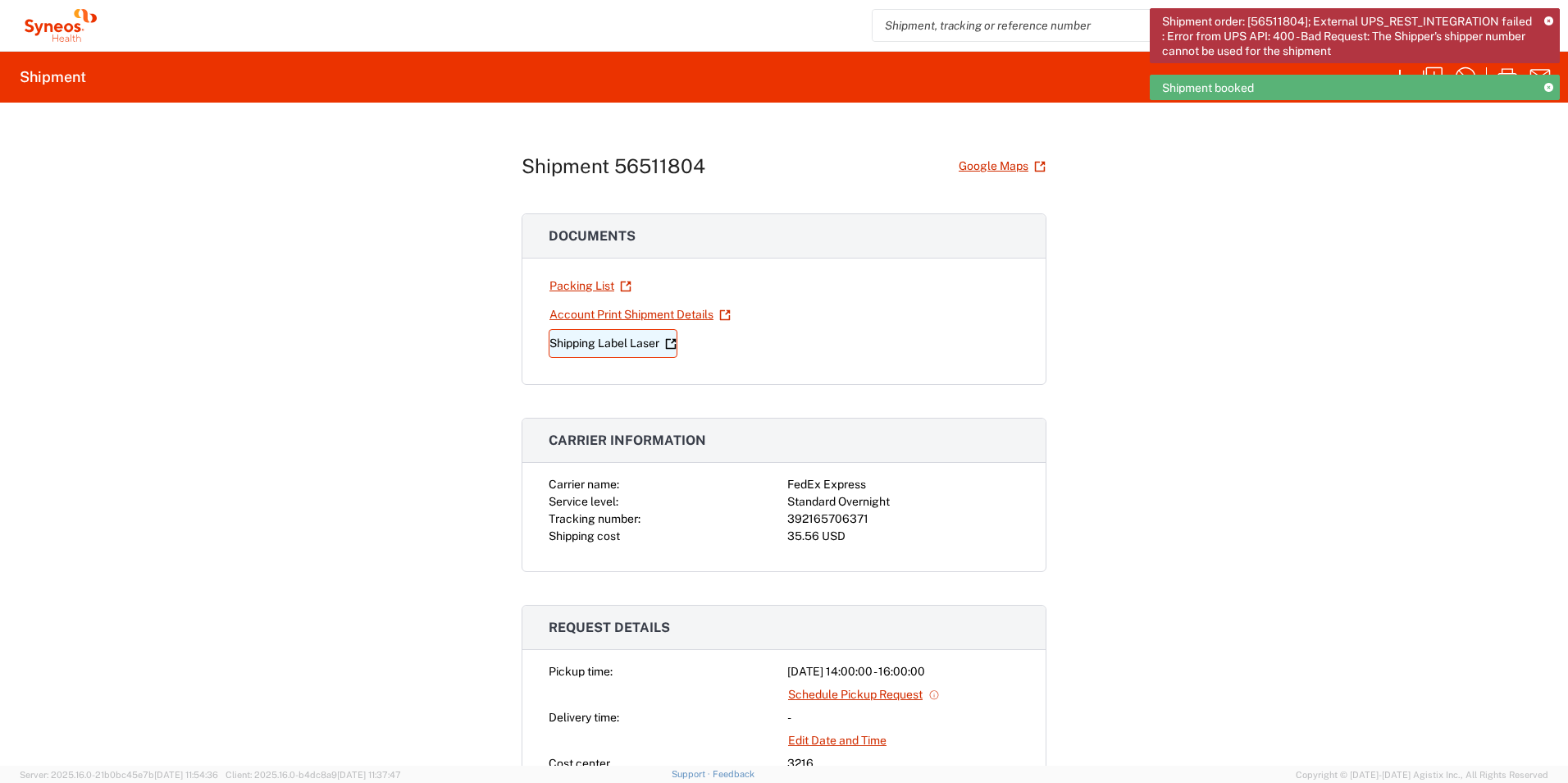
click at [606, 347] on link "Shipping Label Laser" at bounding box center [613, 343] width 129 height 29
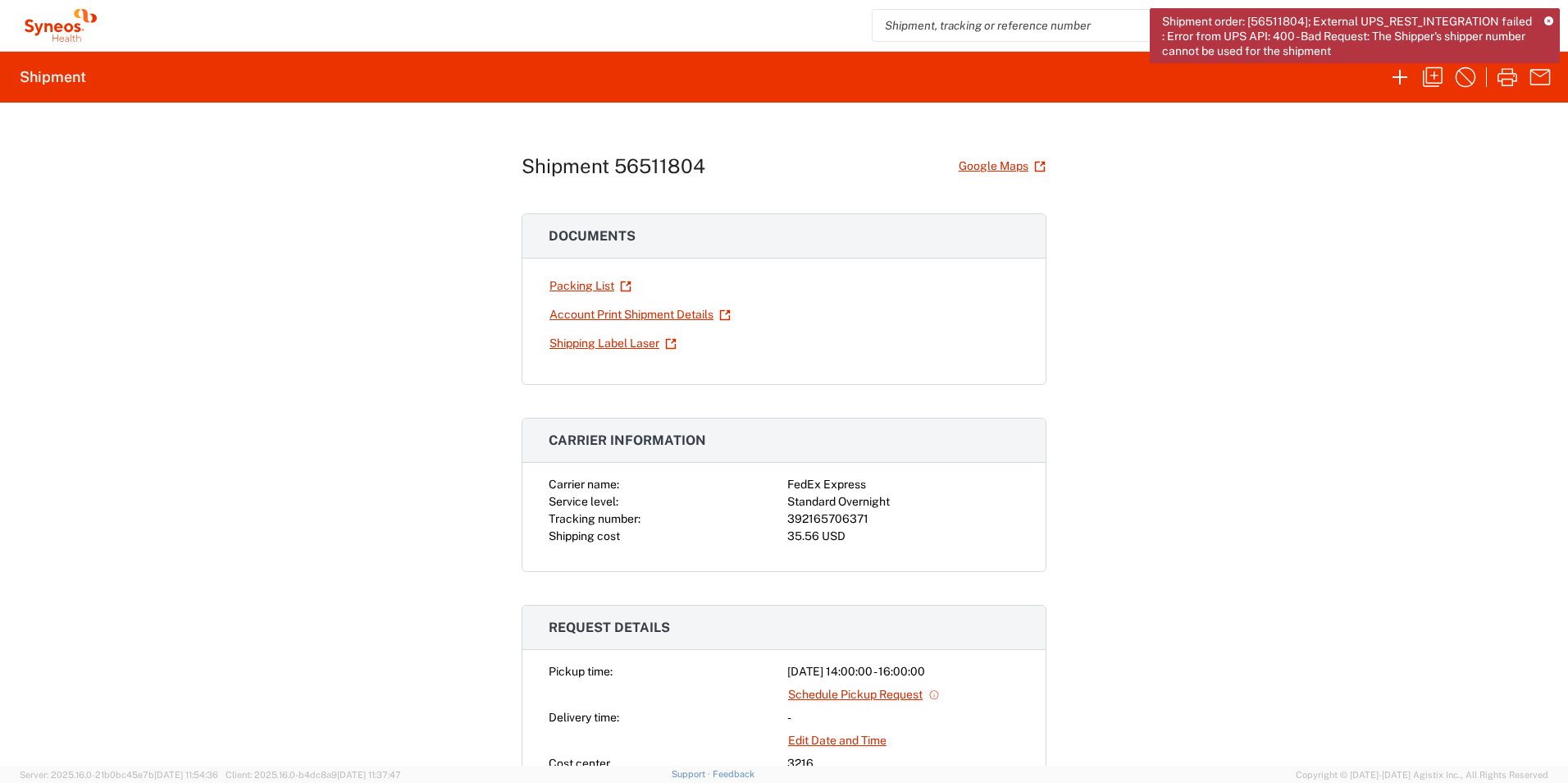
click at [1549, 15] on div "Shipment order: [56511804]; External UPS_REST_INTEGRATION failed : Error from U…" at bounding box center [1355, 36] width 410 height 55
click at [1547, 18] on icon at bounding box center [1549, 22] width 9 height 9
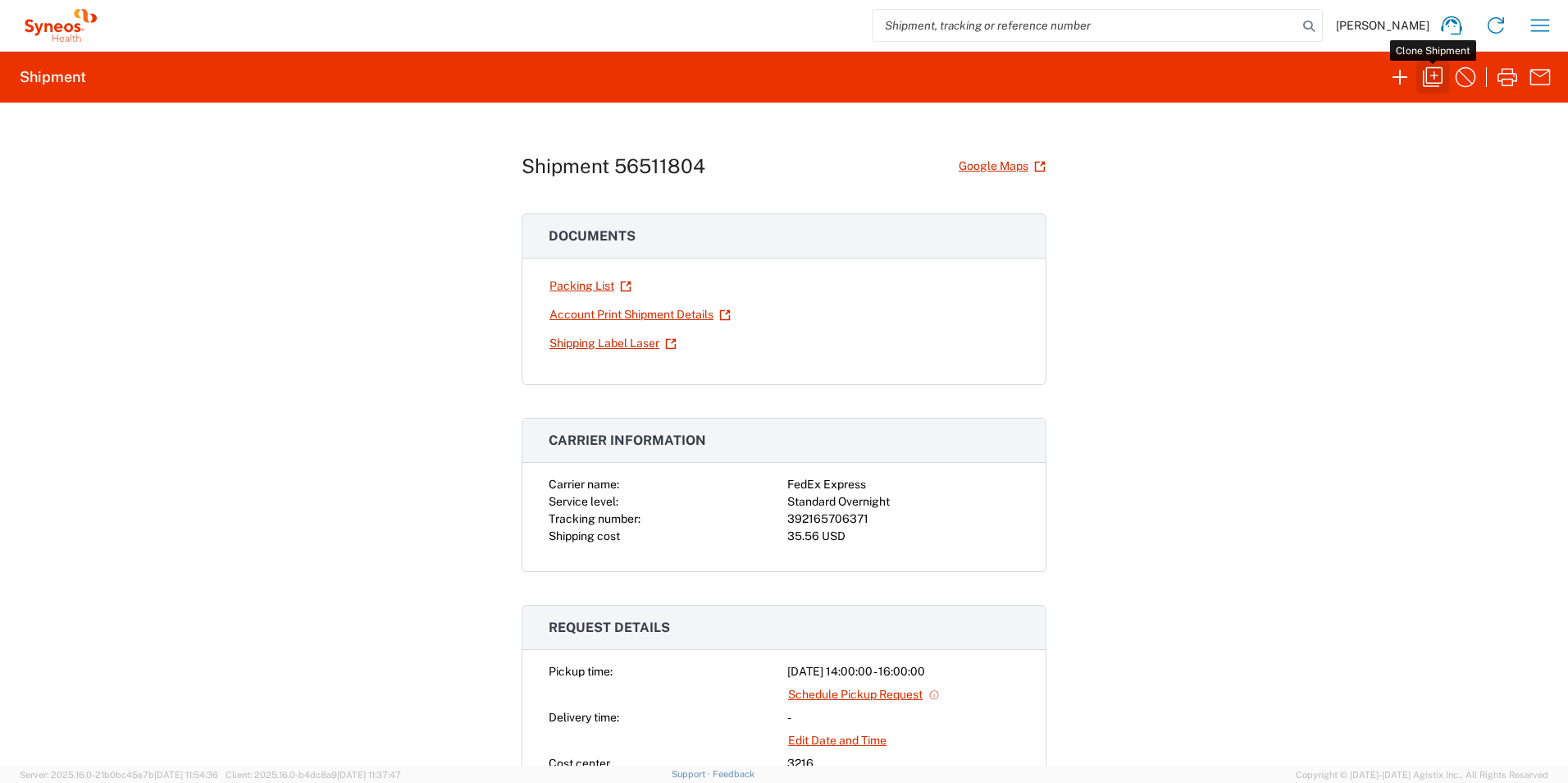
click at [1427, 81] on icon "button" at bounding box center [1433, 77] width 20 height 20
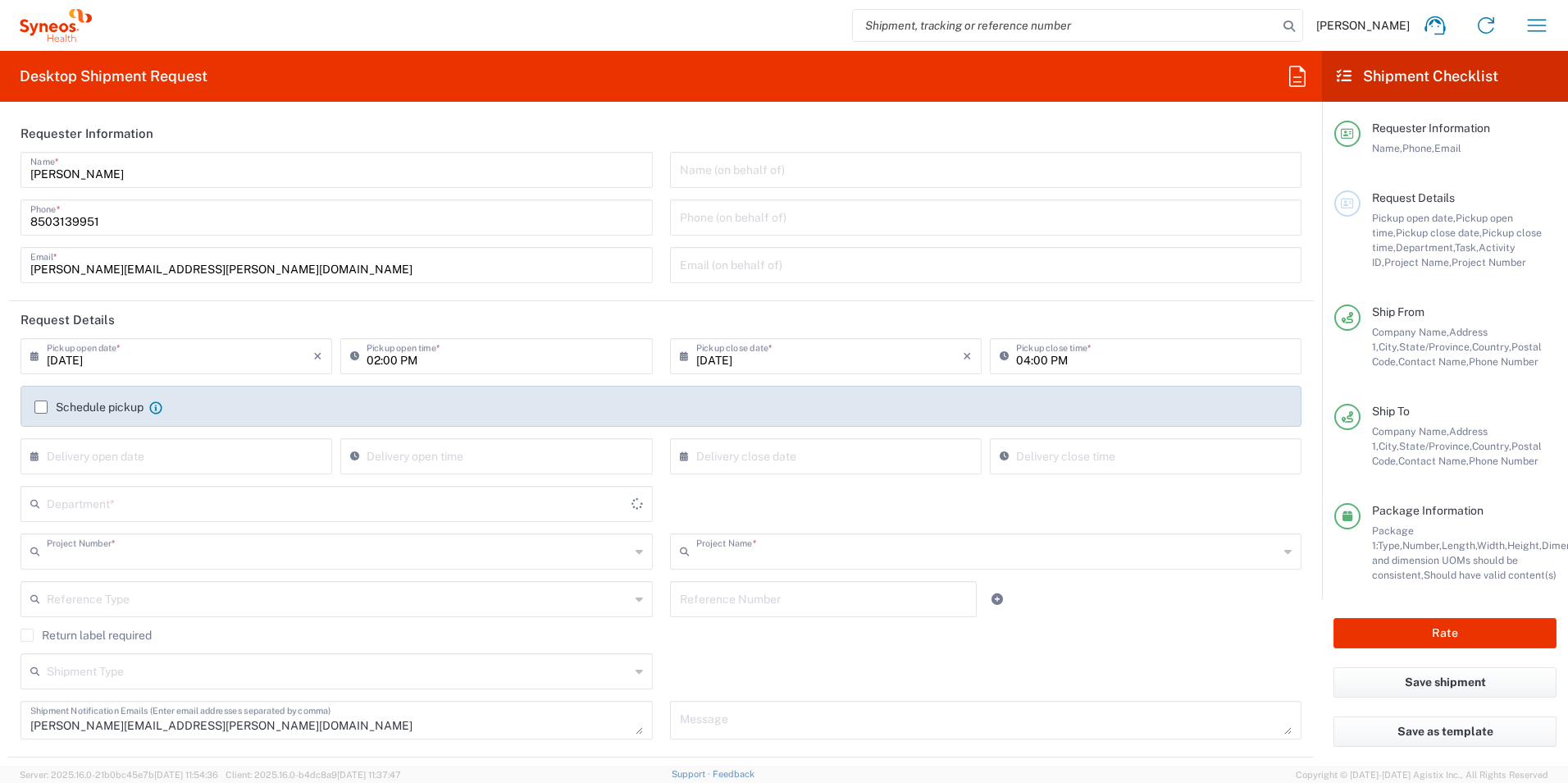
type input "3190 DEPARTMENTAL EXPENSE"
type input "North Carolina"
type input "Your Packaging"
type input "3190"
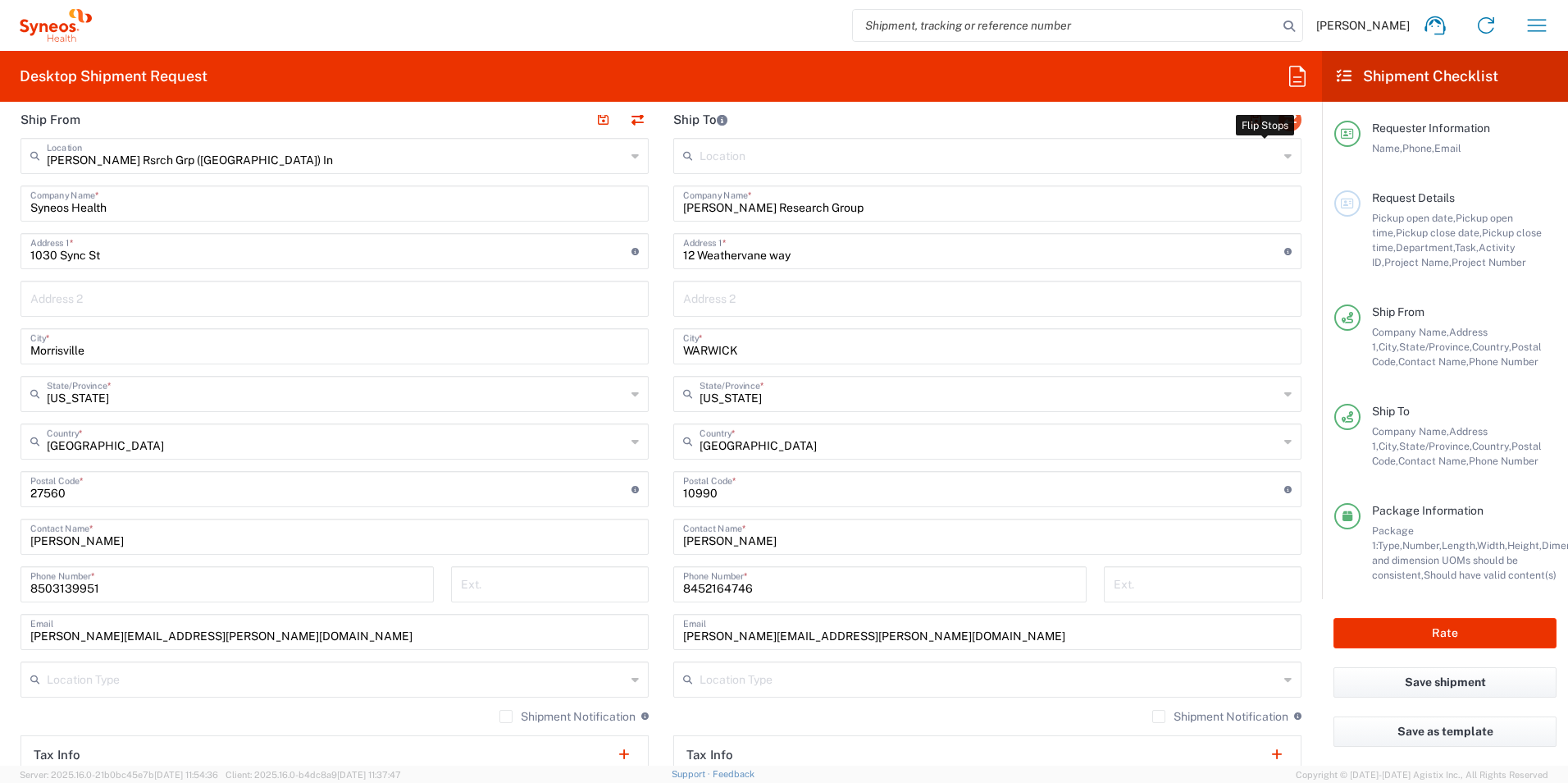
click at [1279, 115] on button "button" at bounding box center [1290, 120] width 23 height 23
type input "Illingworth Research Group"
type input "12 Weathervane way"
type input "WARWICK"
type input "New York"
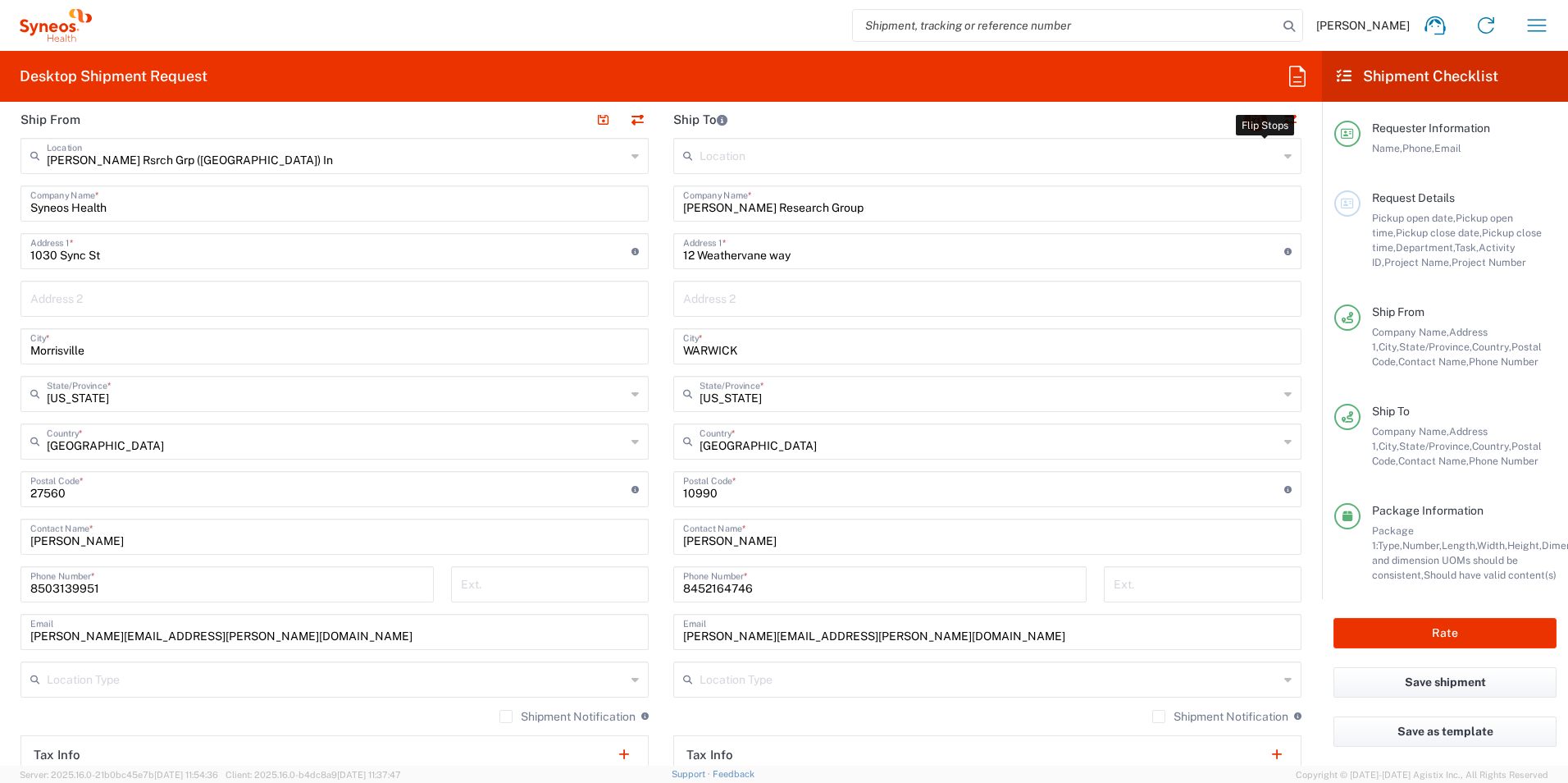
type input "10990"
type input "Lisa Silvestri"
type input "8452164746"
type input "EORI"
type input "Illingworth Rsrch Grp (USA) In"
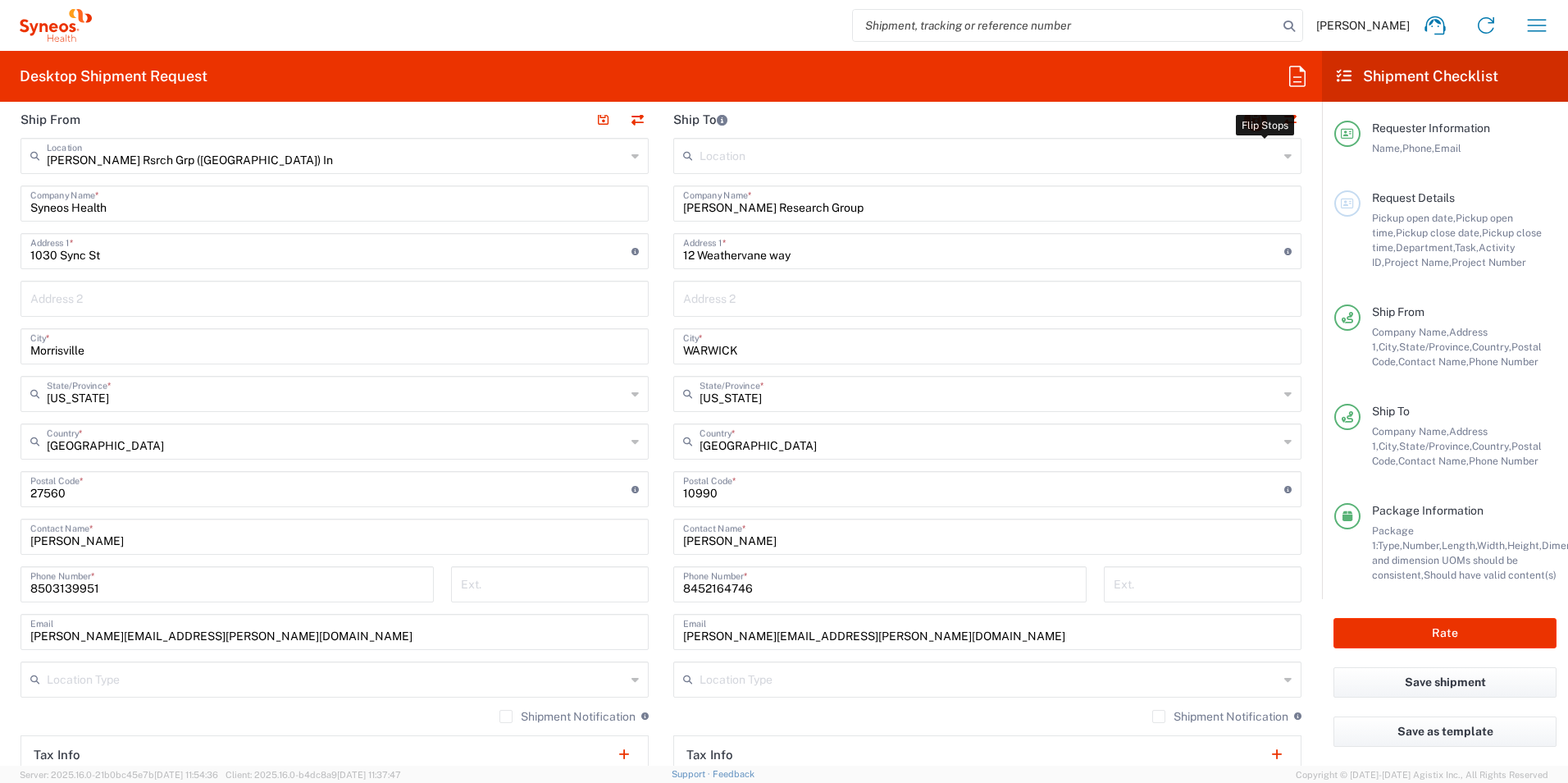
type input "Syneos Health"
type input "1030 Sync St"
type input "Morrisville"
type input "North Carolina"
type input "27560"
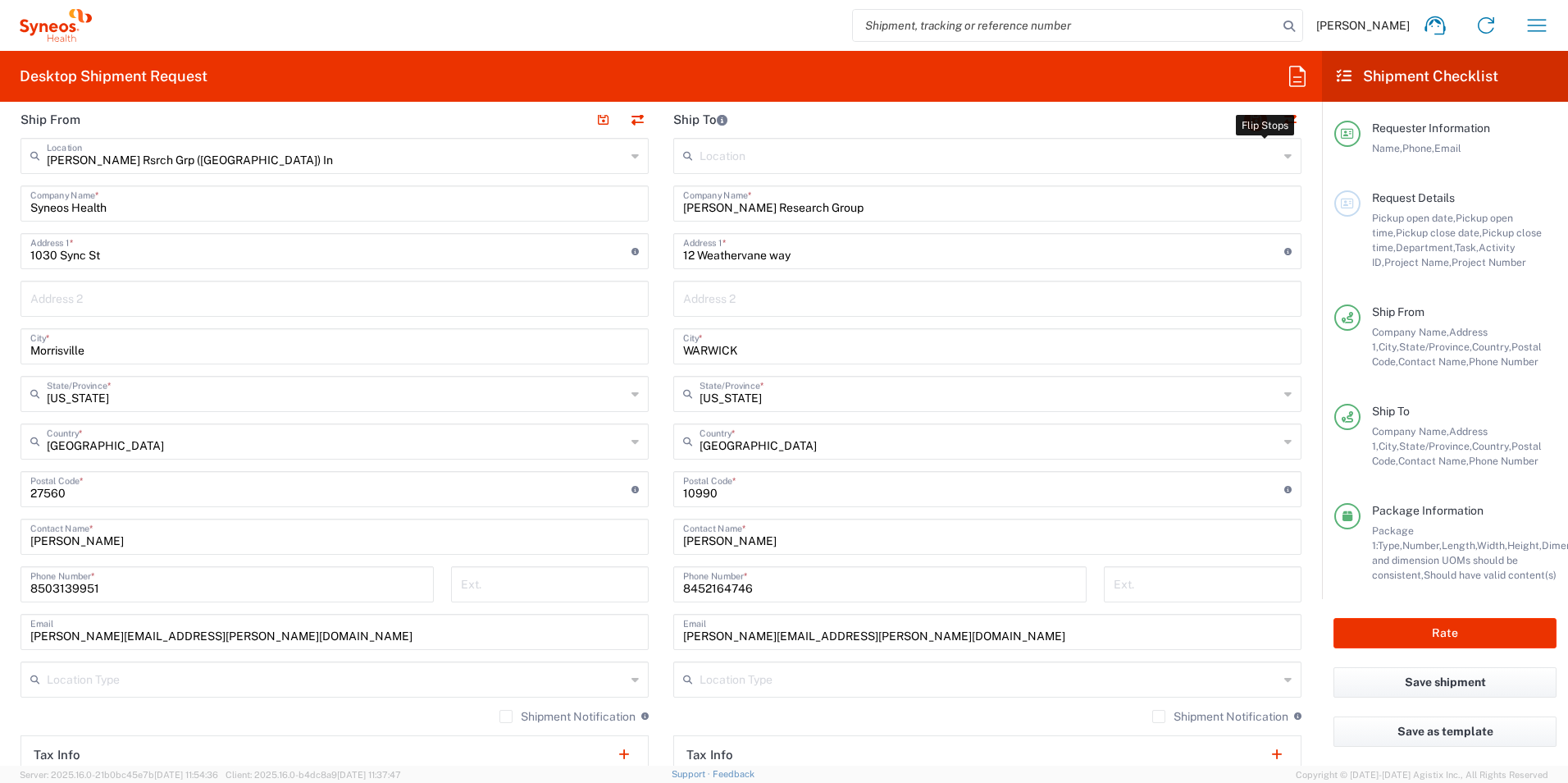
type input "Jessie Gunter"
type input "8503139951"
type input "TIN"
type input "352643847"
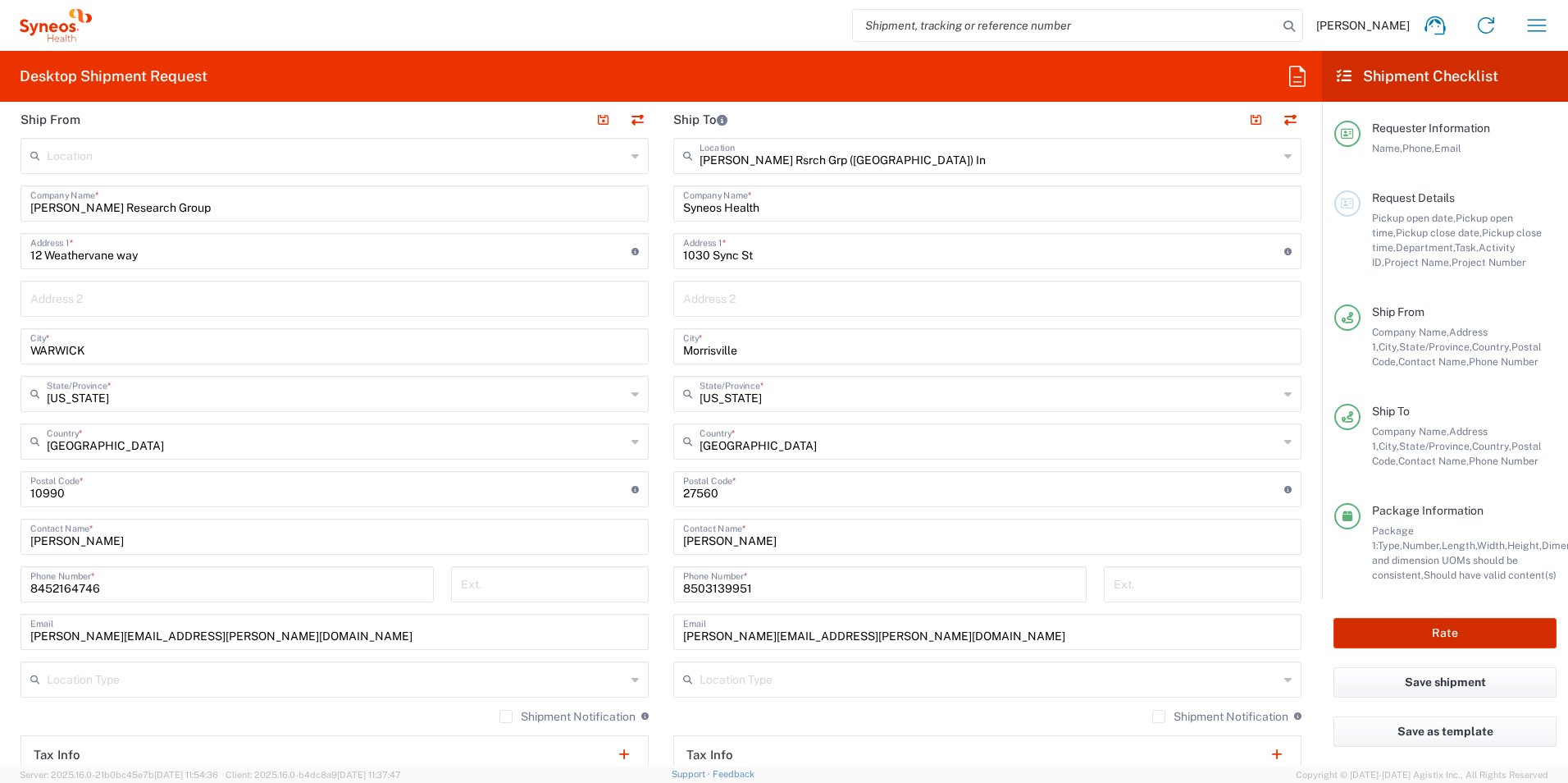
click at [1423, 633] on button "Rate" at bounding box center [1445, 633] width 223 height 31
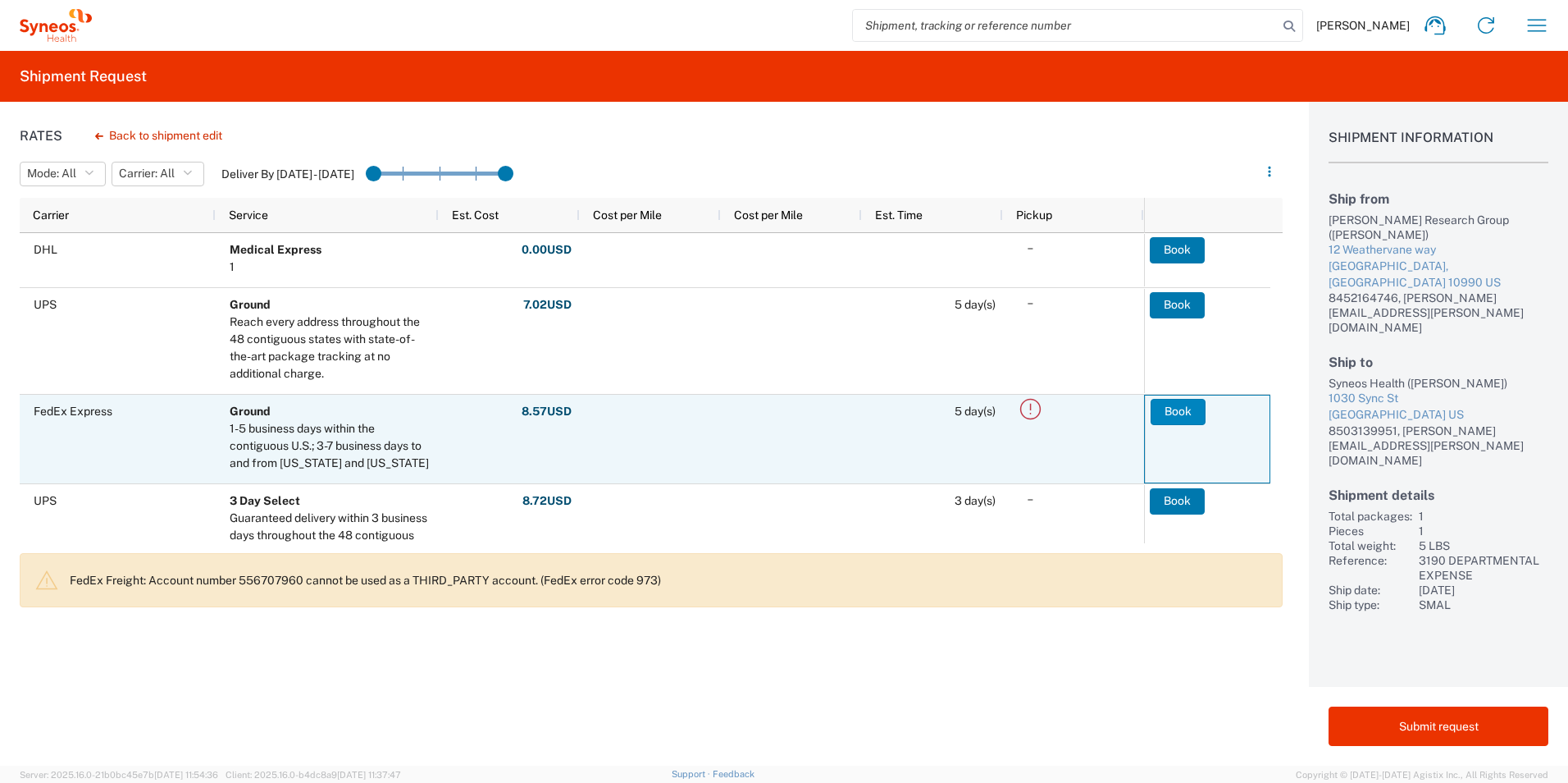
click at [1176, 412] on button "Book" at bounding box center [1178, 412] width 55 height 27
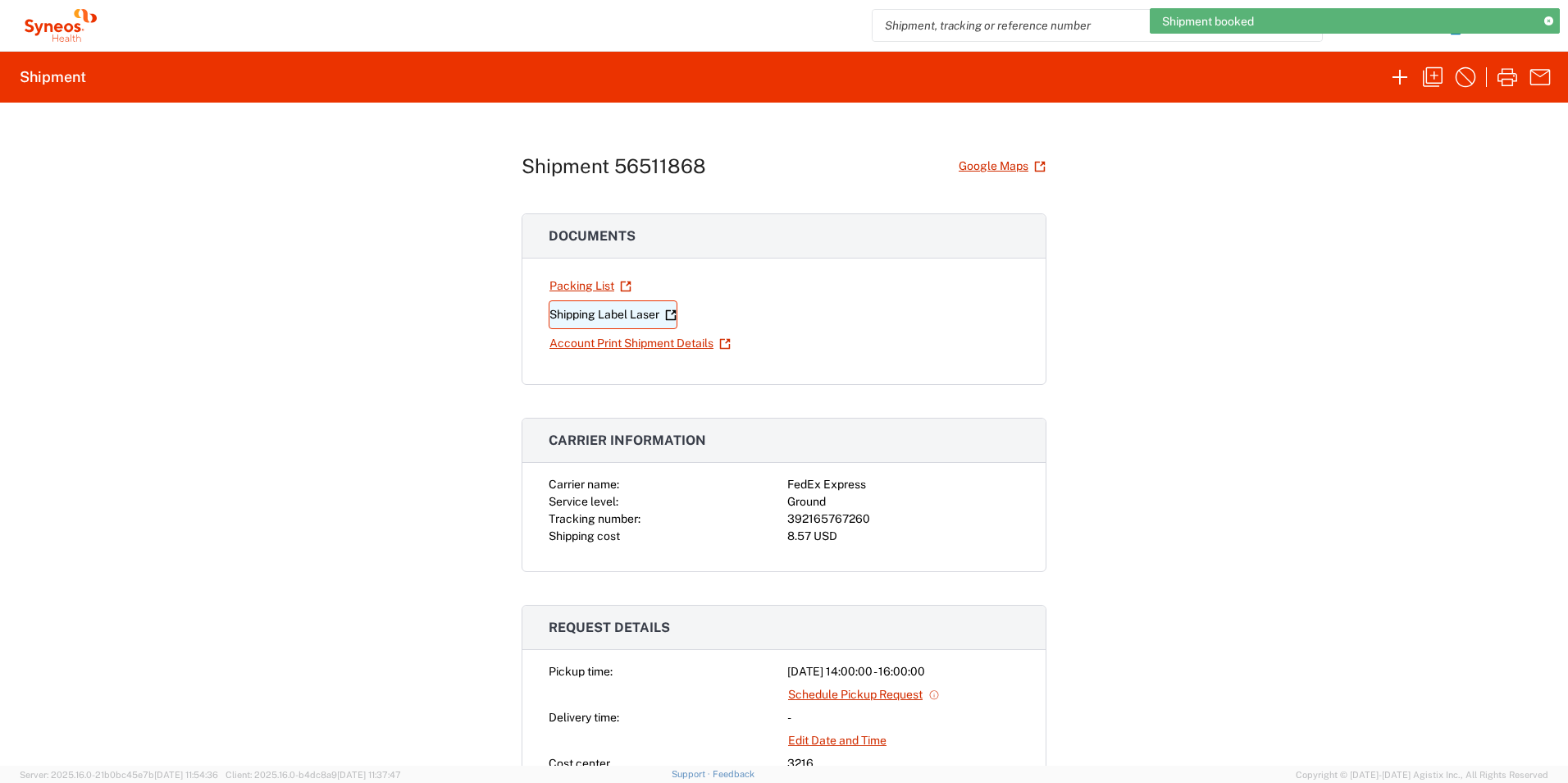
click at [652, 311] on link "Shipping Label Laser" at bounding box center [613, 315] width 129 height 29
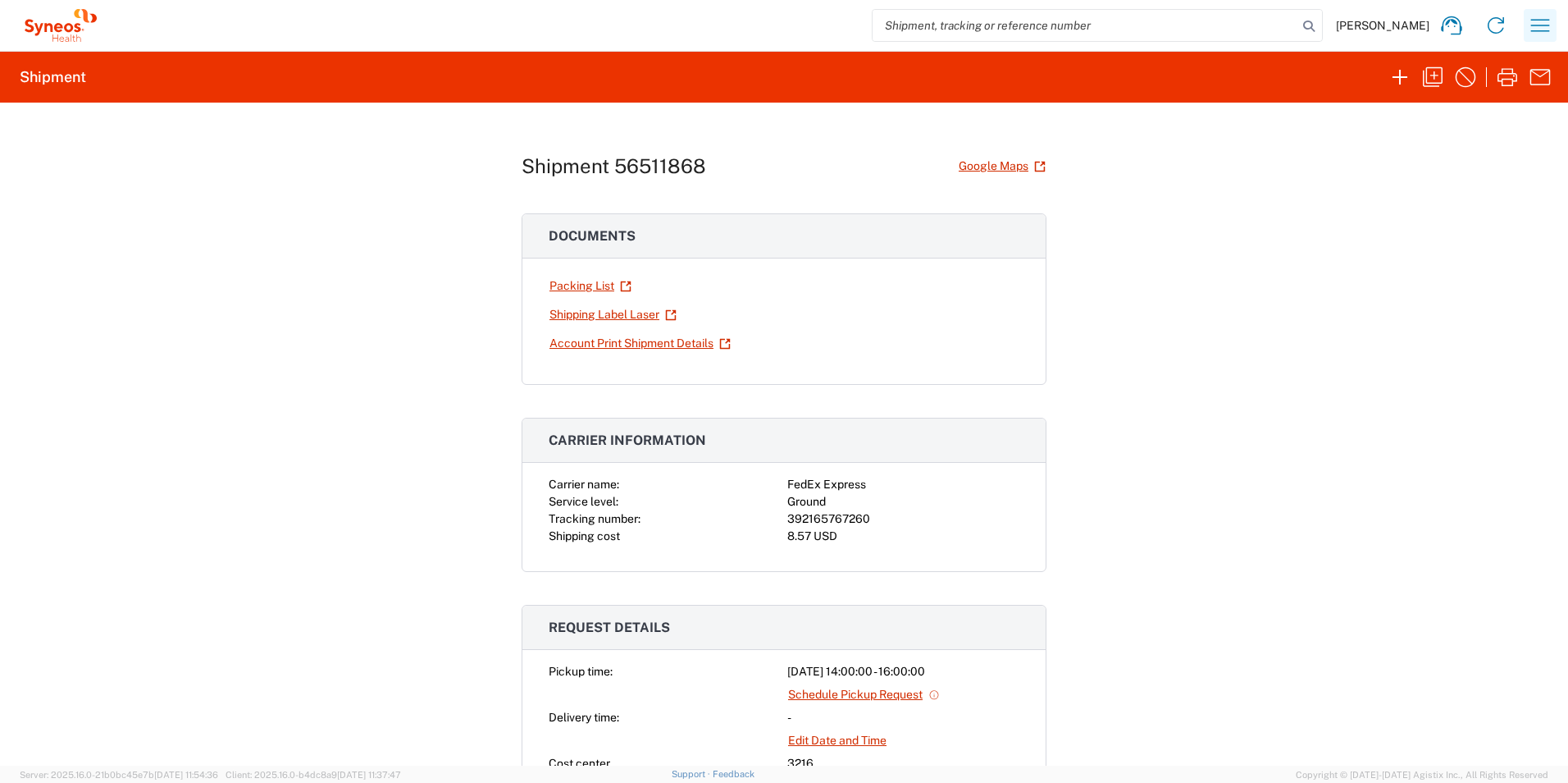
click at [1537, 18] on icon "button" at bounding box center [1541, 26] width 27 height 27
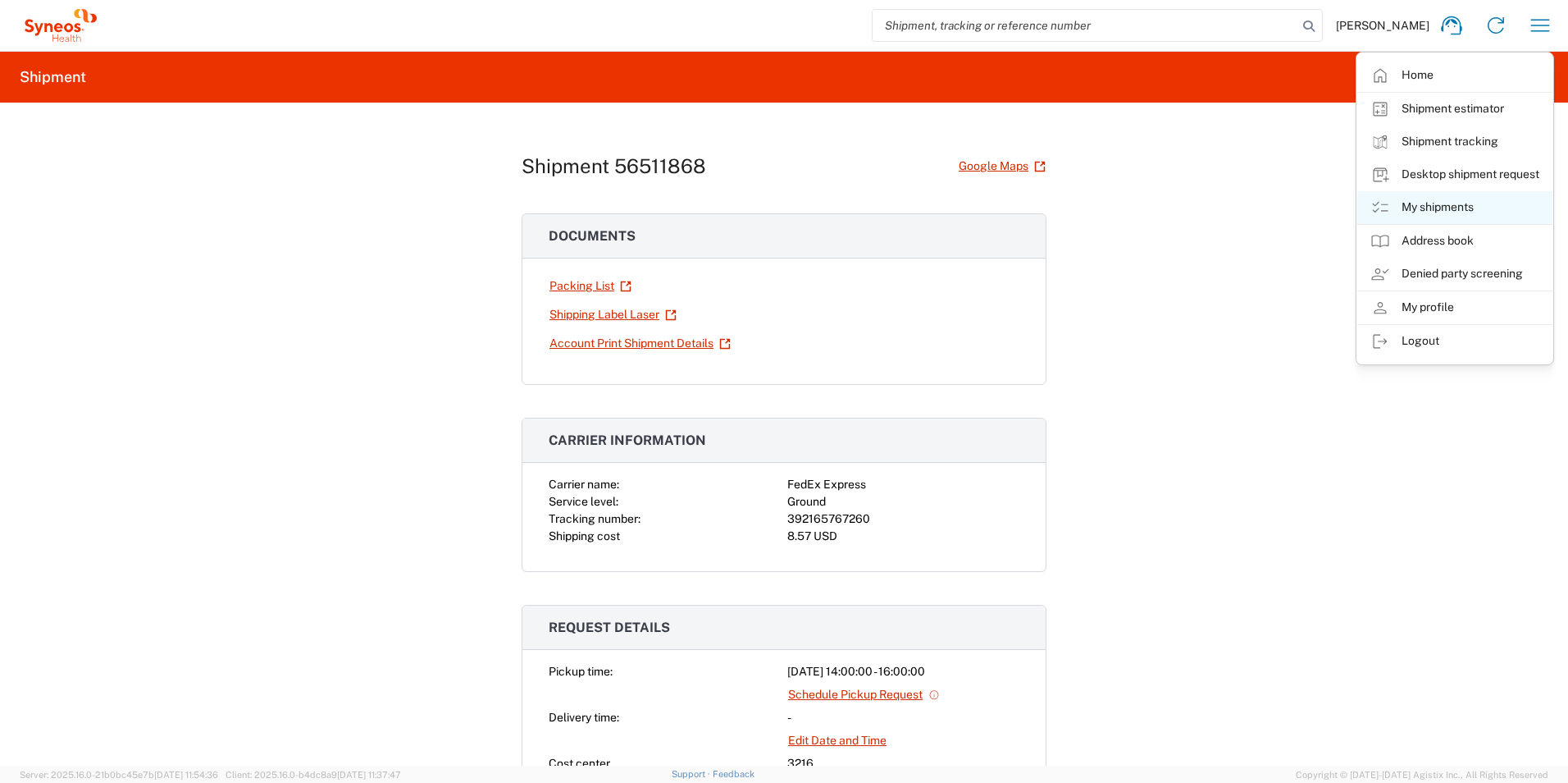
click at [1433, 211] on link "My shipments" at bounding box center [1454, 208] width 195 height 33
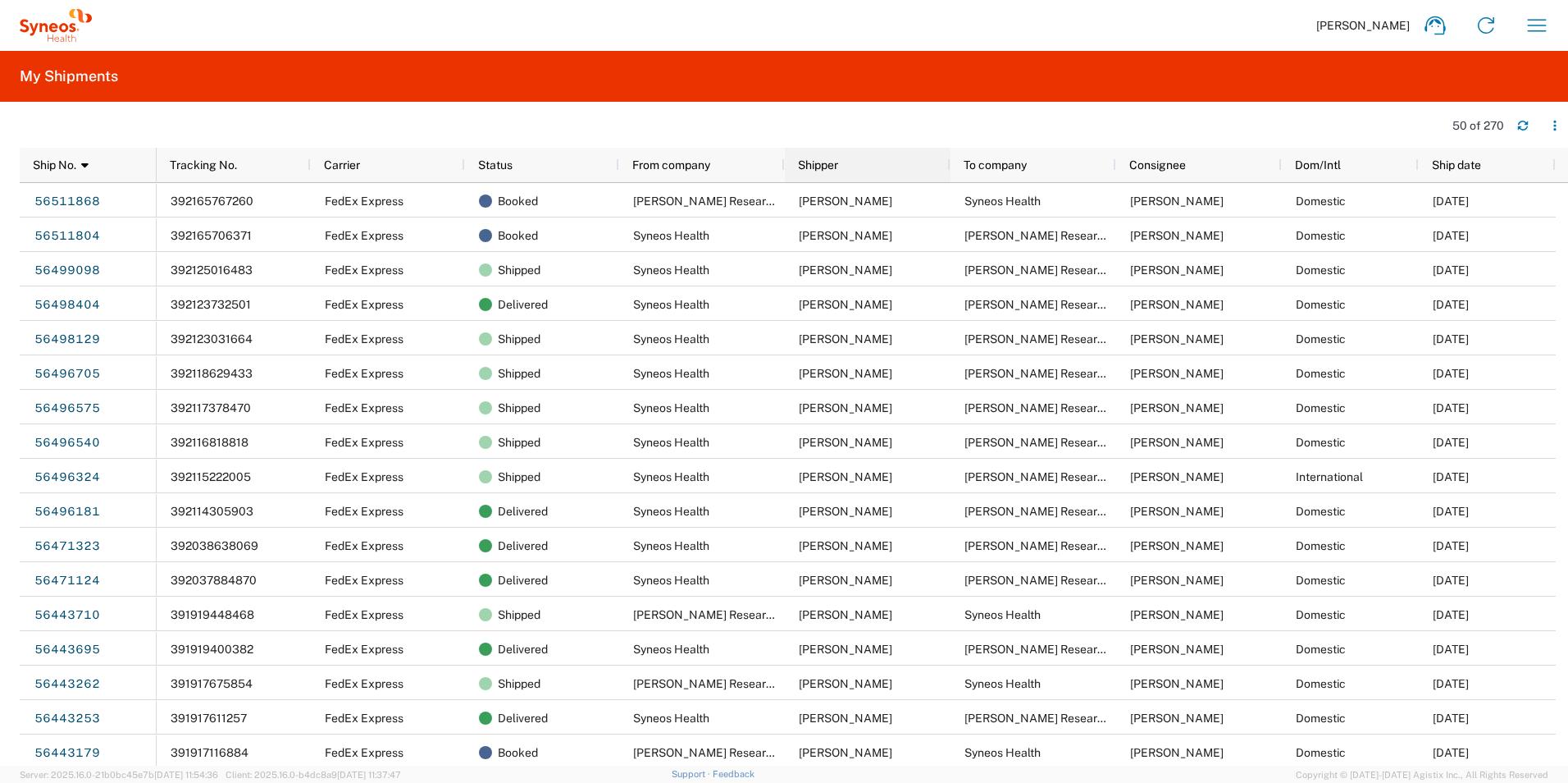
click at [891, 168] on div "Shipper" at bounding box center [871, 165] width 146 height 27
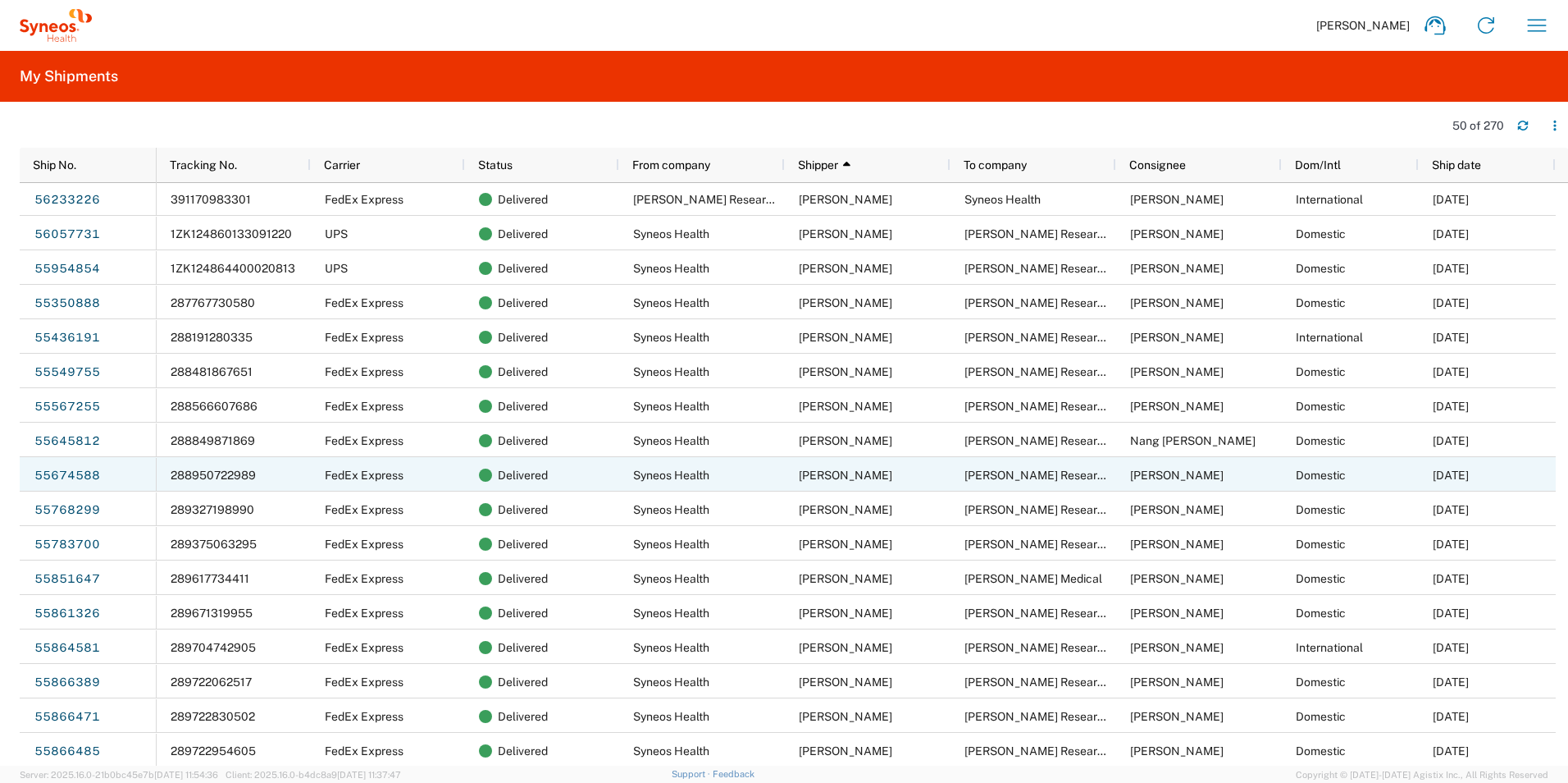
scroll to position [712, 0]
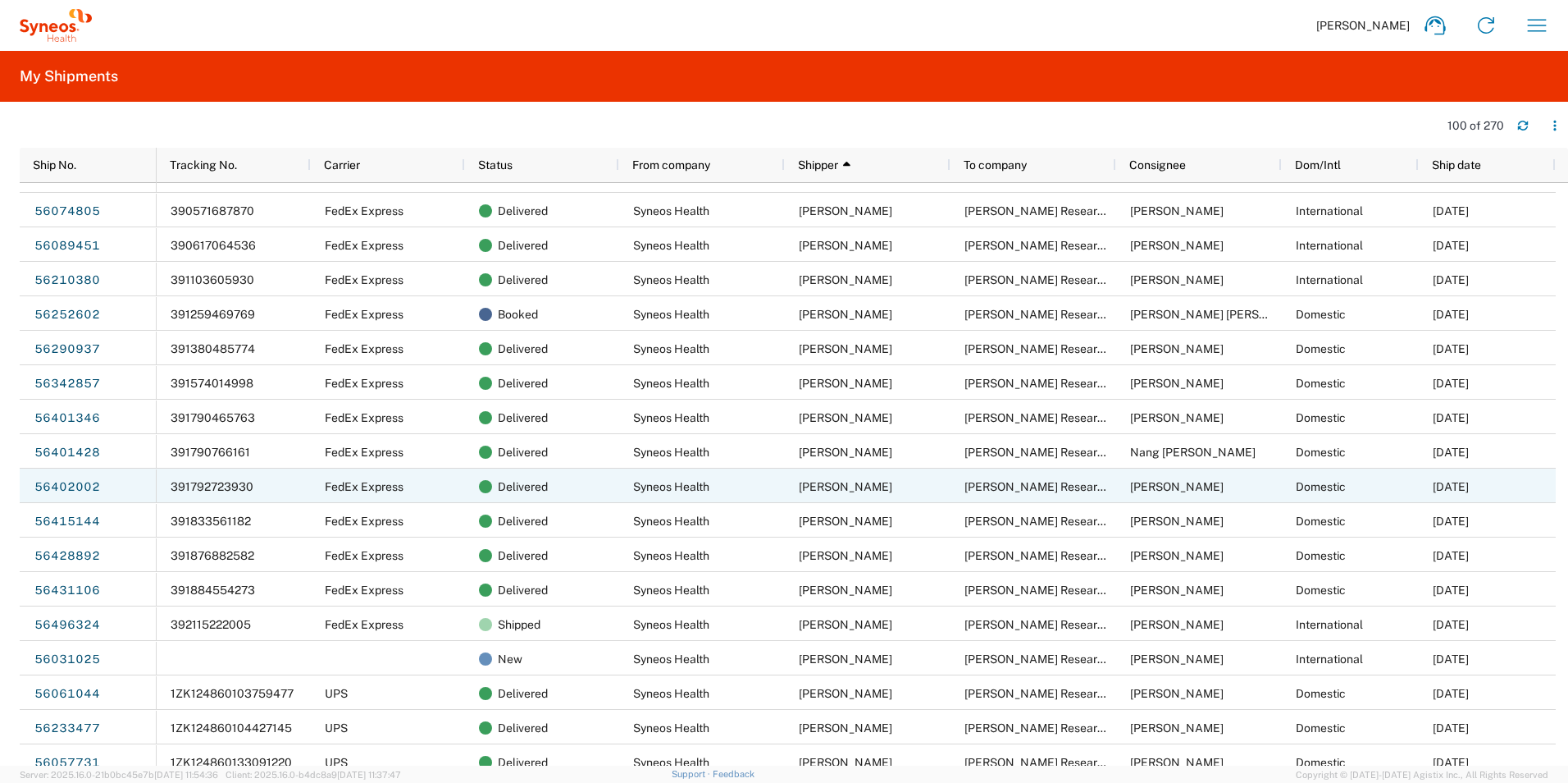
scroll to position [1338, 0]
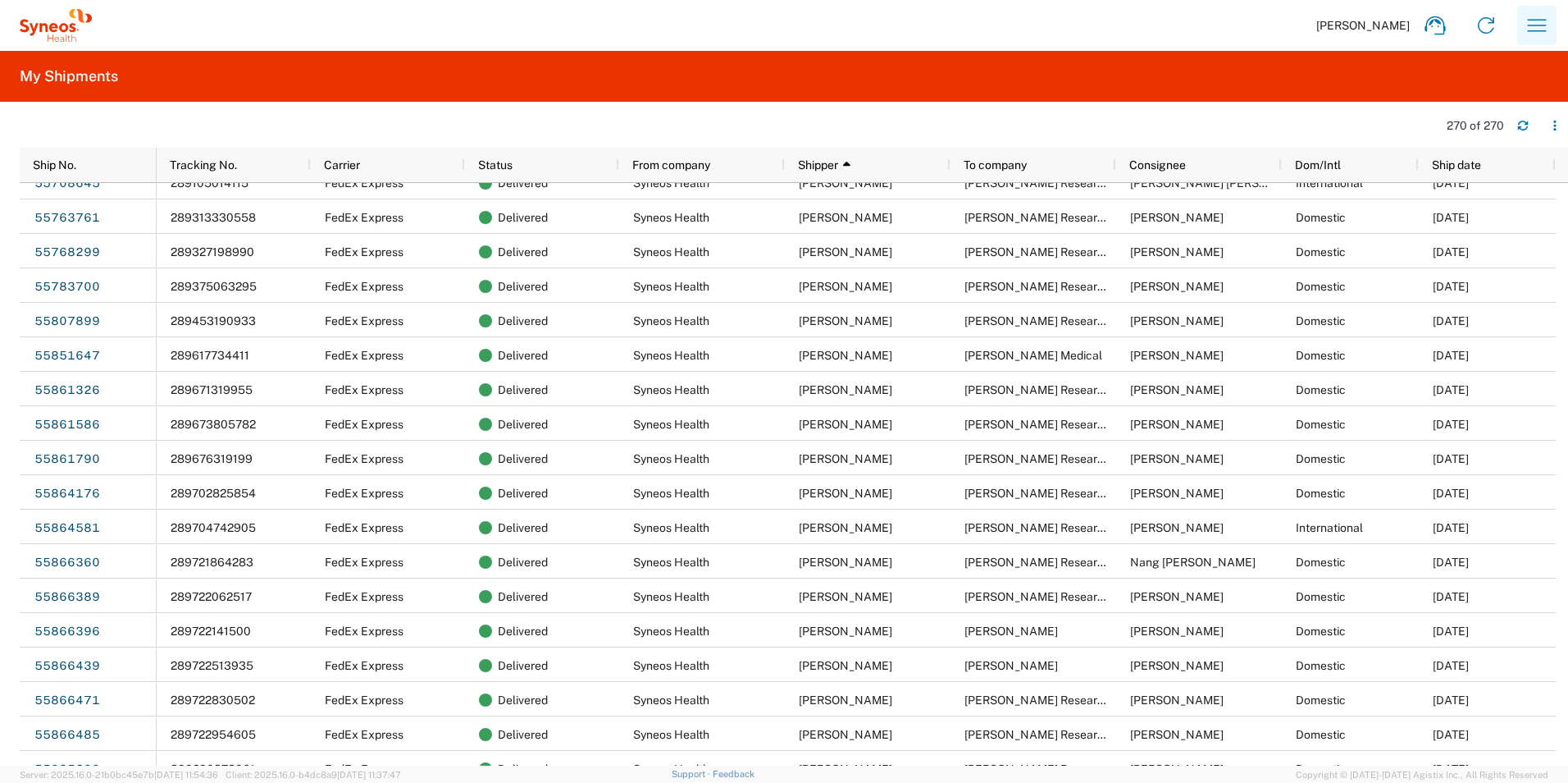
scroll to position [6892, 0]
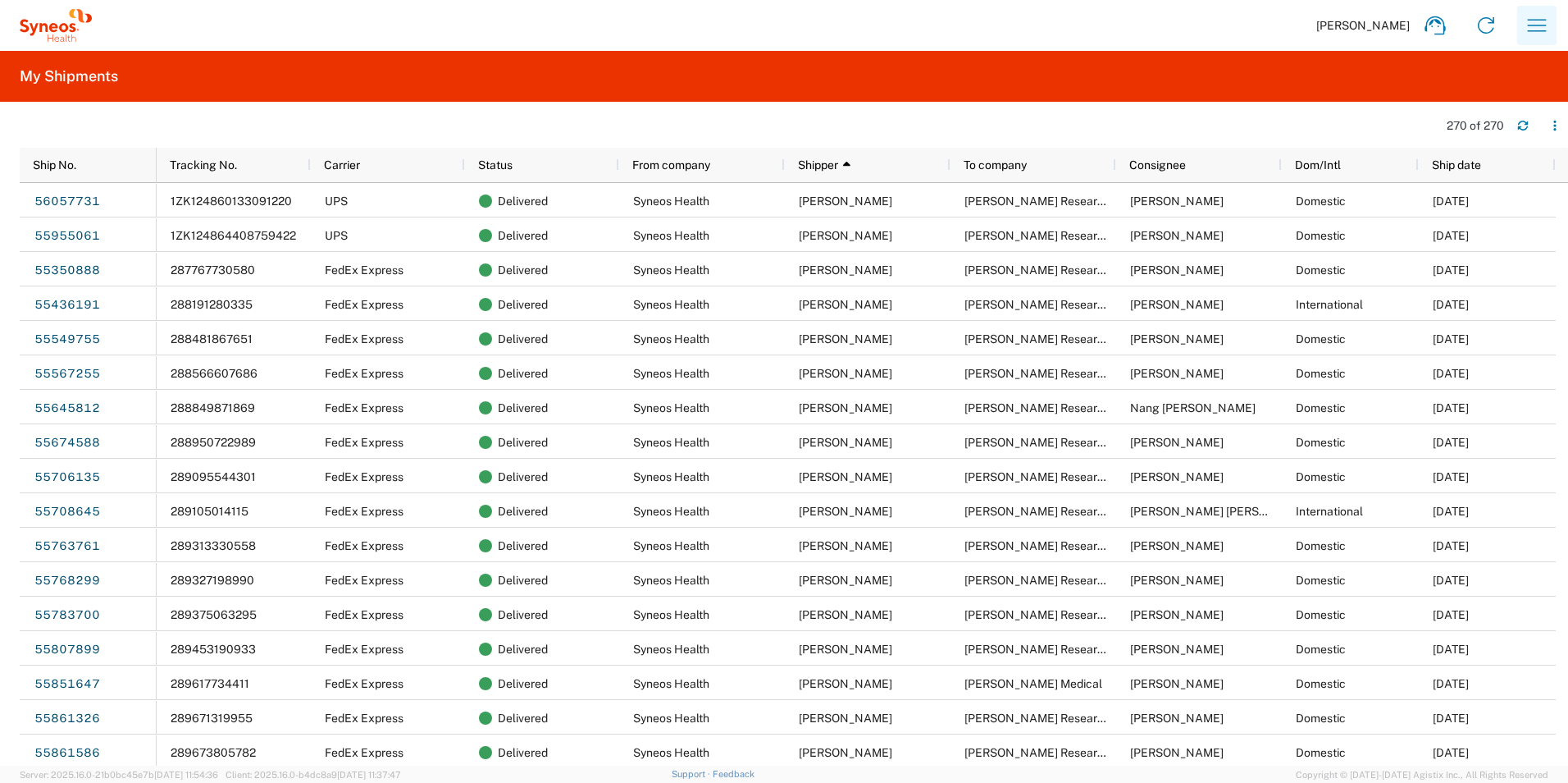
click at [1541, 18] on icon "button" at bounding box center [1537, 26] width 27 height 27
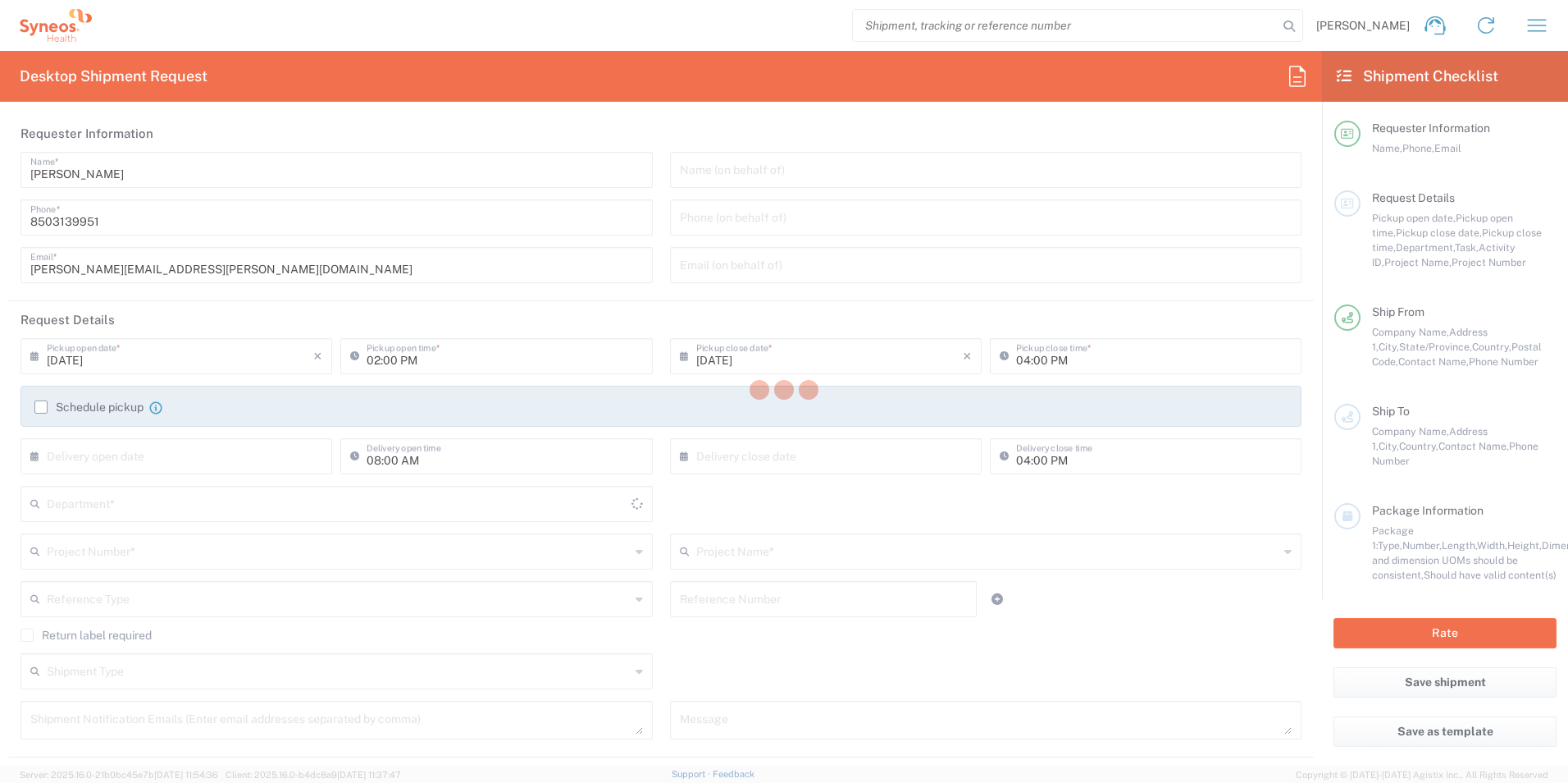
type input "3216"
type input "[US_STATE]"
type input "United States"
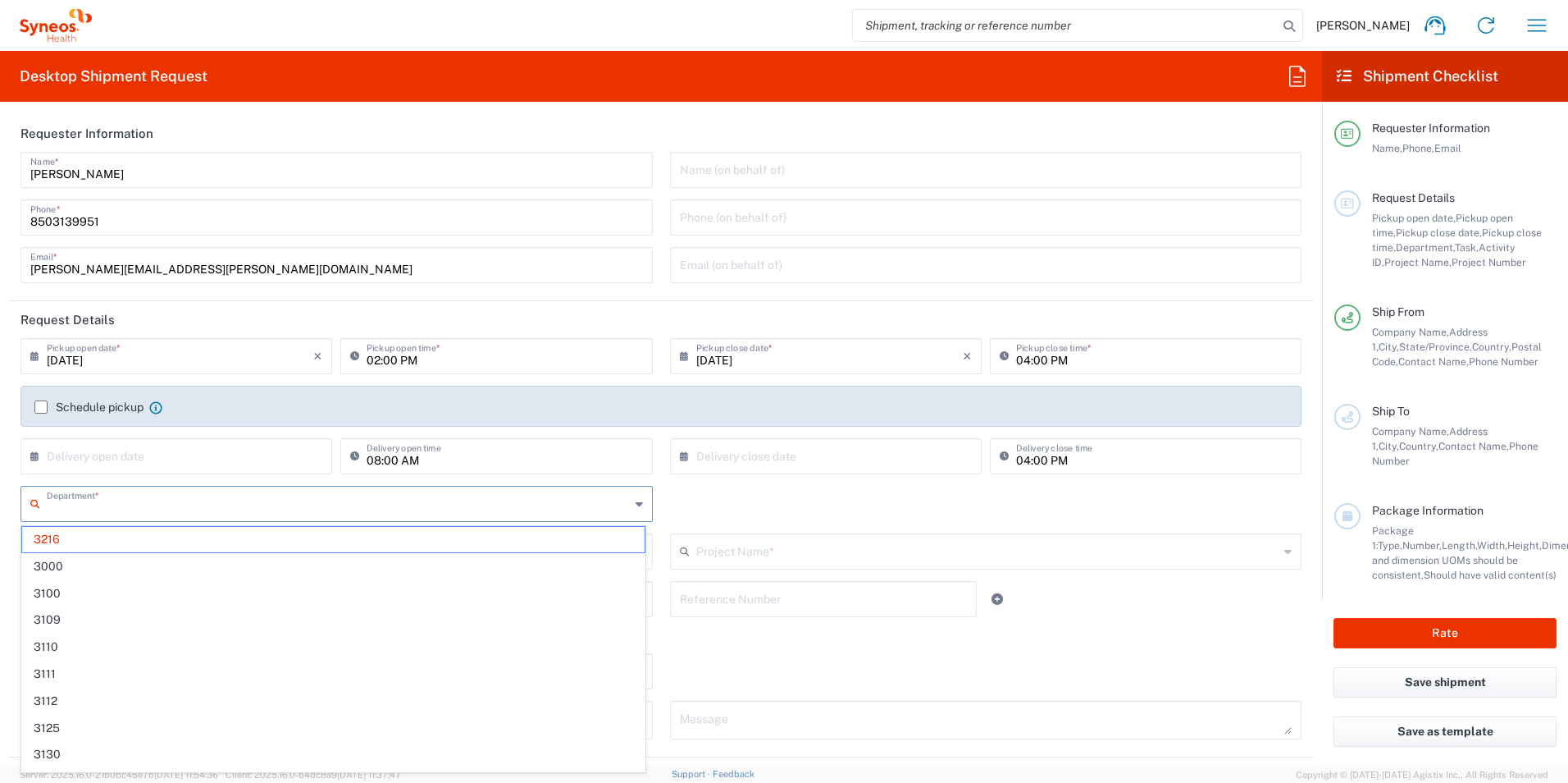
click at [126, 497] on input "text" at bounding box center [338, 502] width 584 height 29
type input "Illingworth Rsrch Grp (USA) In"
type input "3190"
click at [114, 532] on span "3190" at bounding box center [334, 539] width 623 height 26
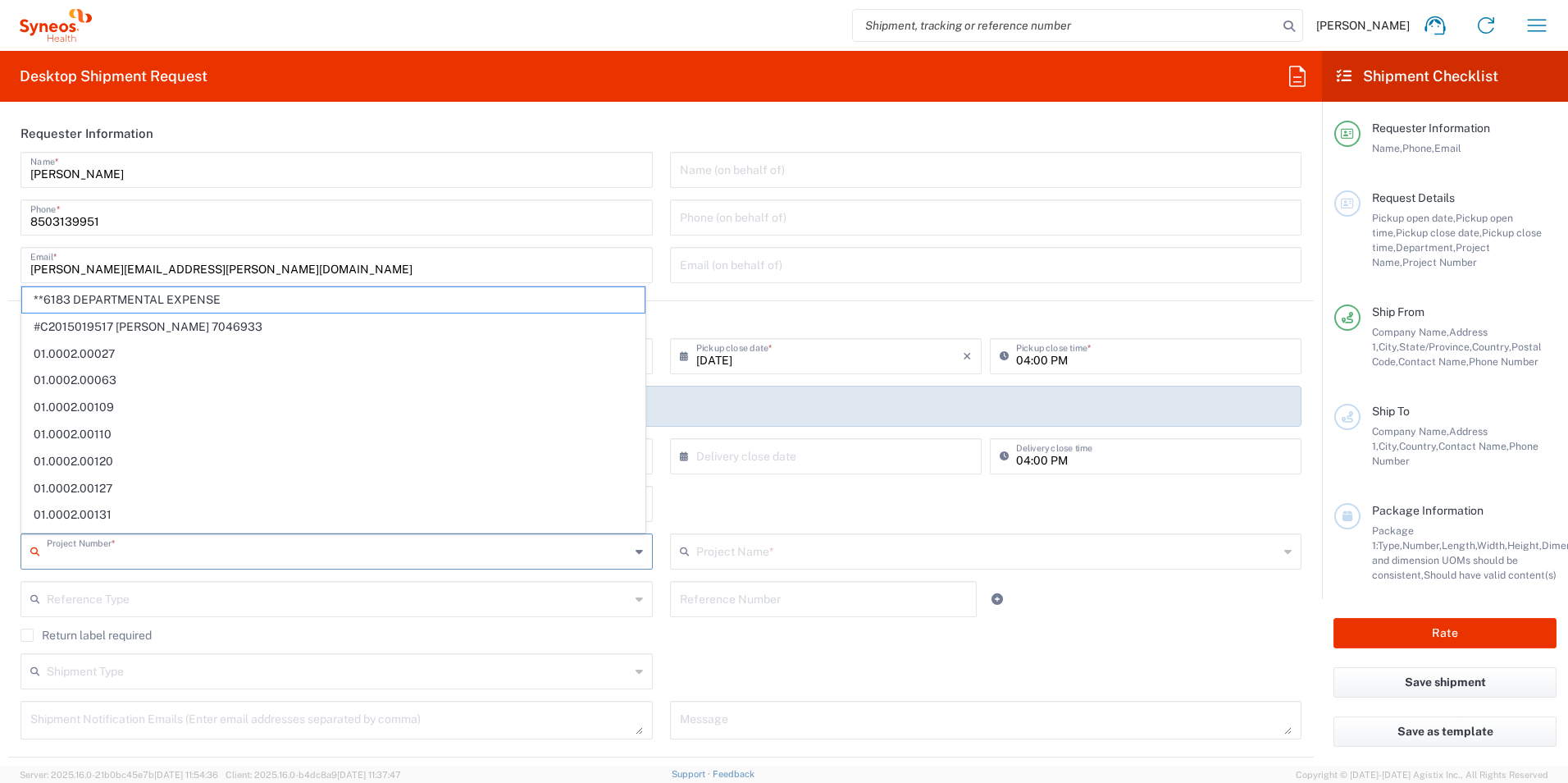
click at [171, 552] on input "text" at bounding box center [338, 550] width 584 height 29
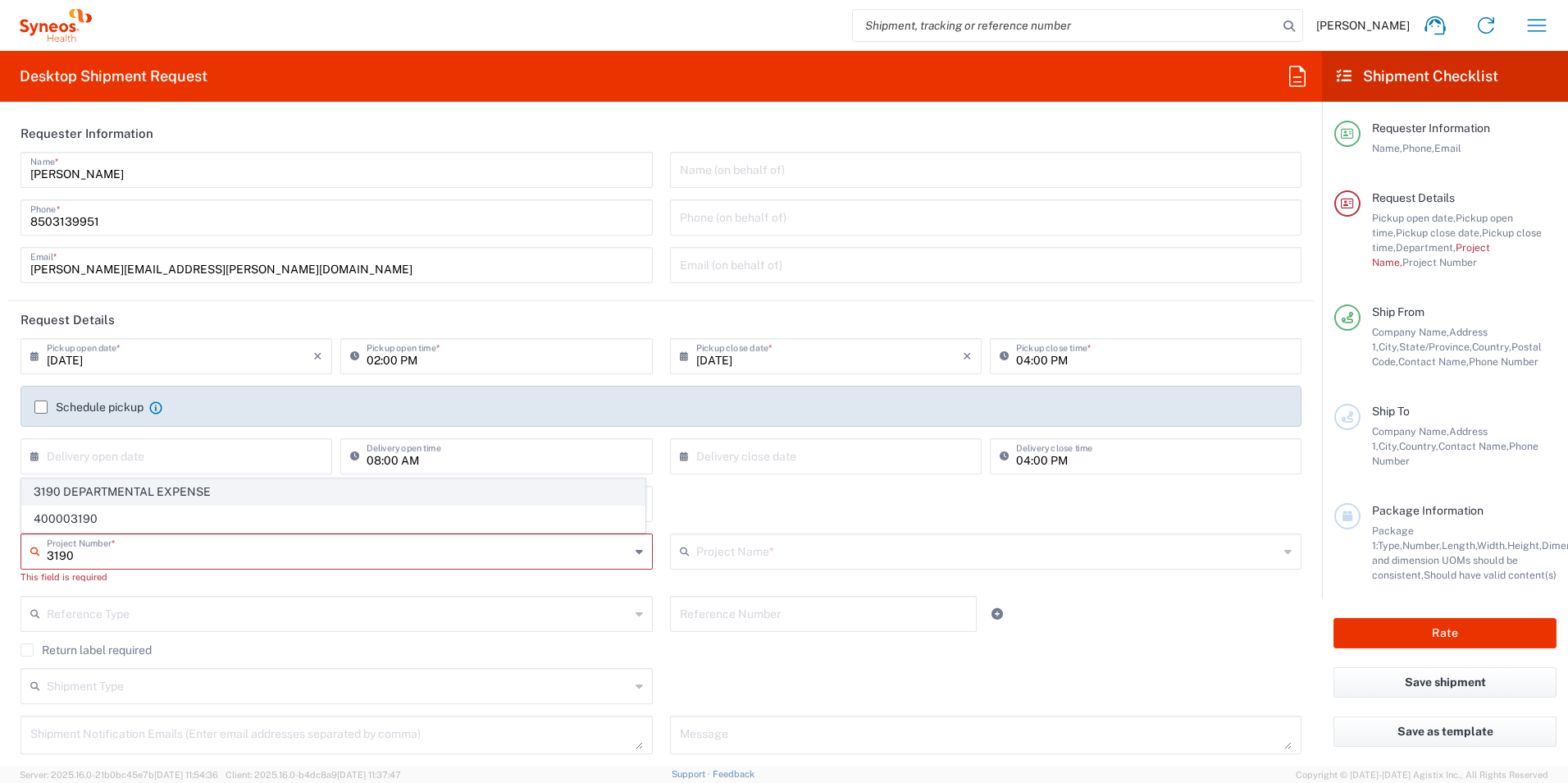
click at [178, 489] on span "3190 DEPARTMENTAL EXPENSE" at bounding box center [334, 492] width 623 height 26
type input "3190 DEPARTMENTAL EXPENSE"
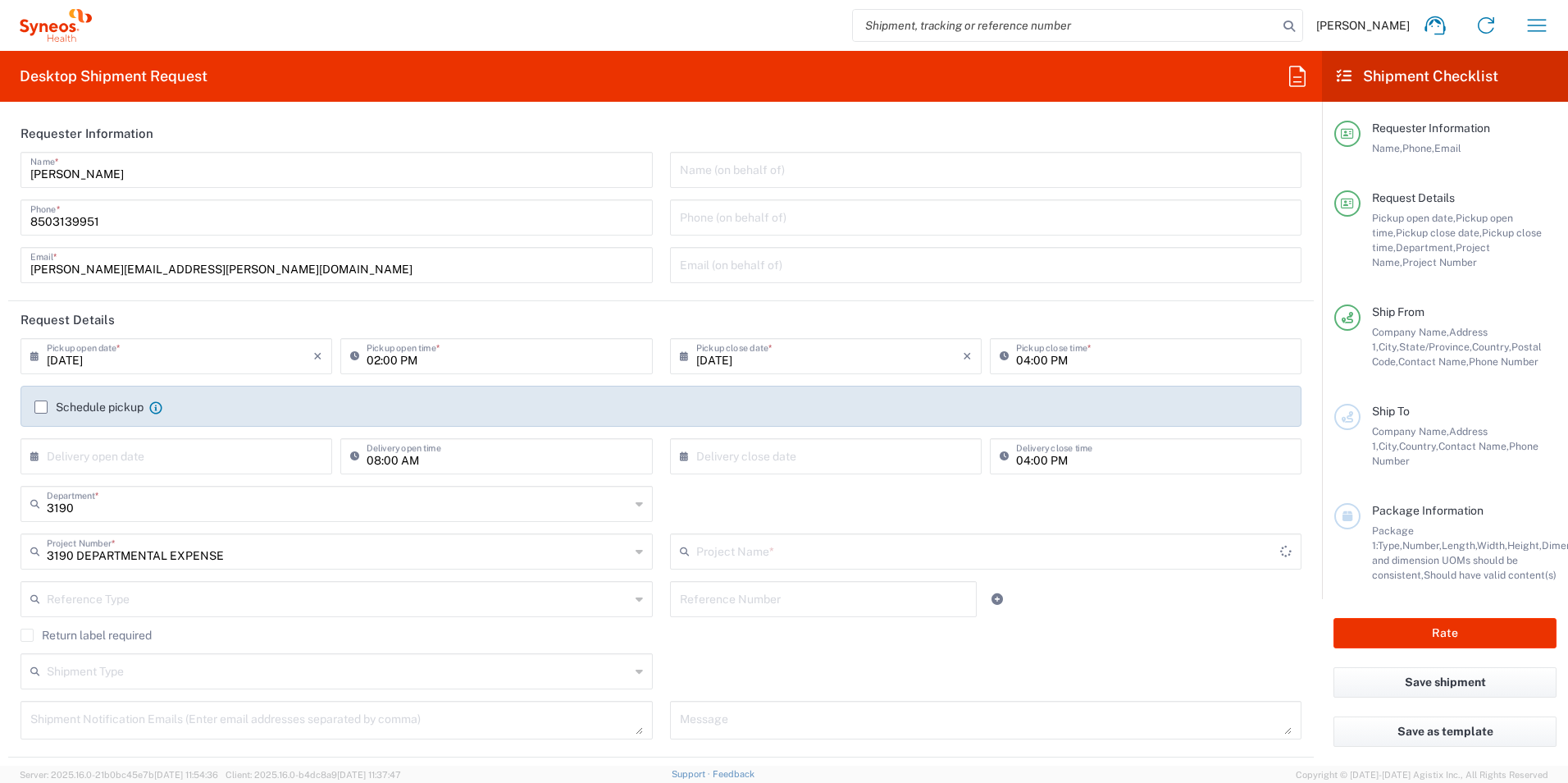
type input "3190 DEPARTMENTAL EXPENSE"
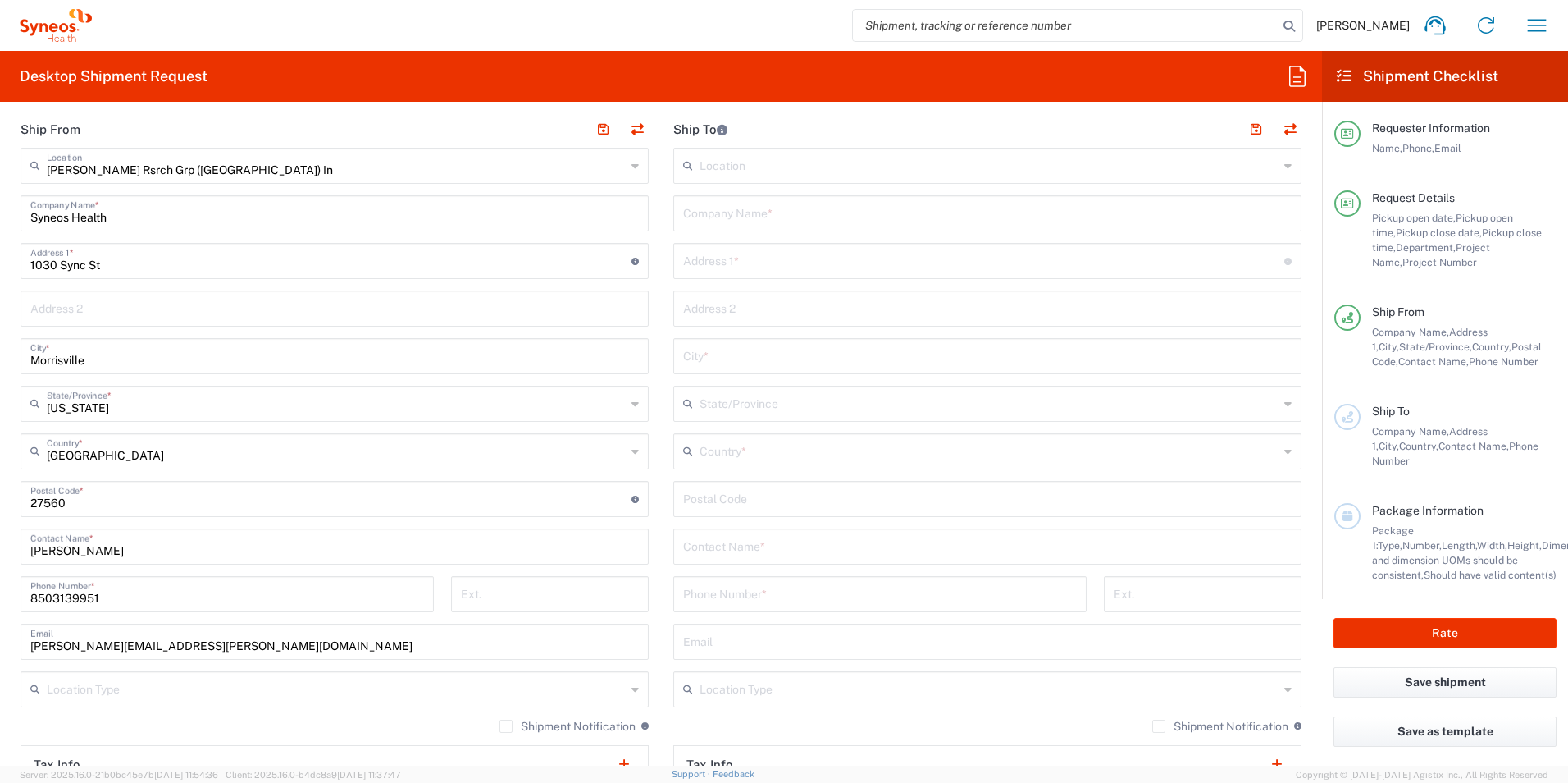
scroll to position [738, 0]
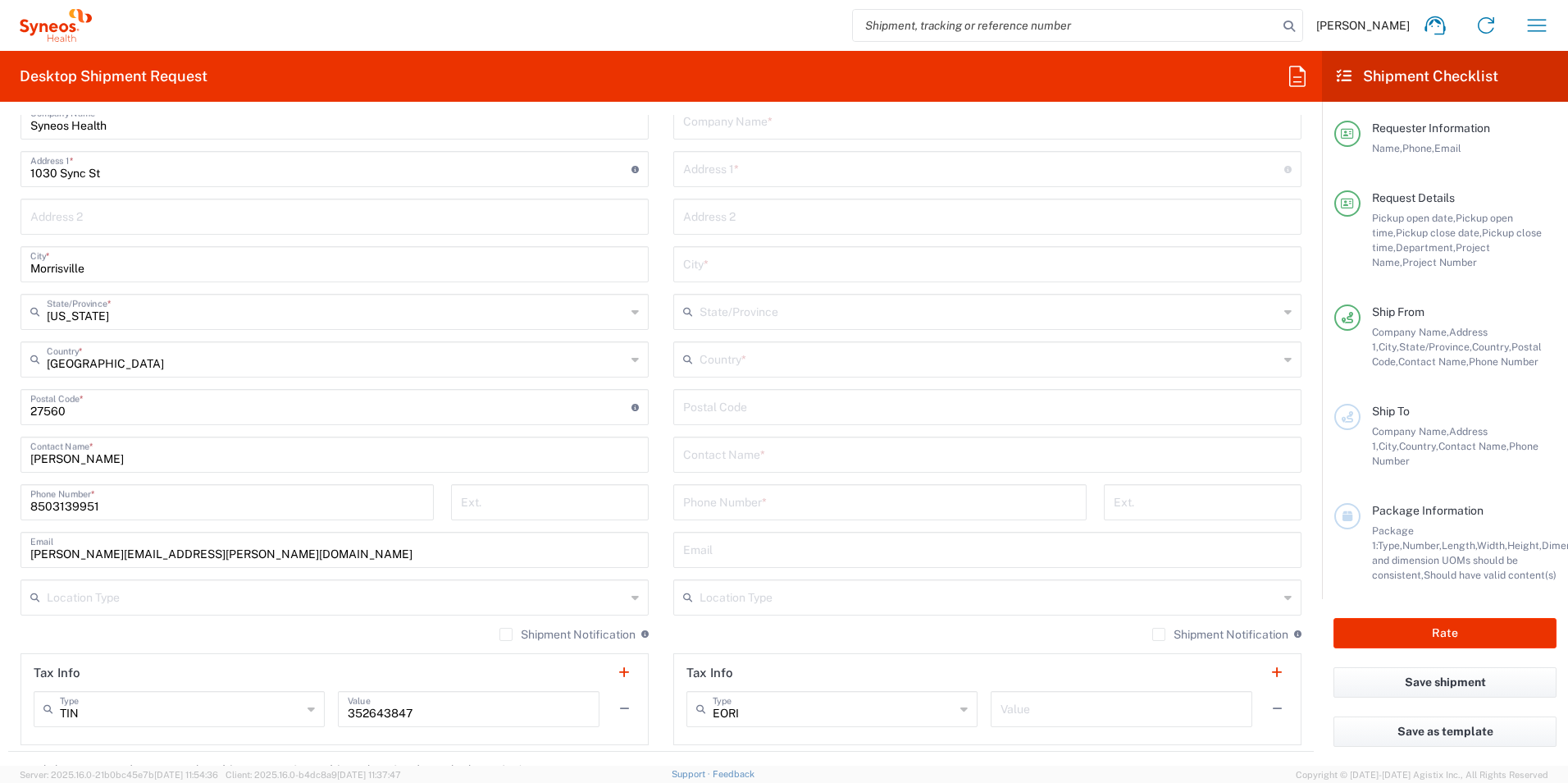
click at [796, 449] on input "text" at bounding box center [987, 453] width 608 height 29
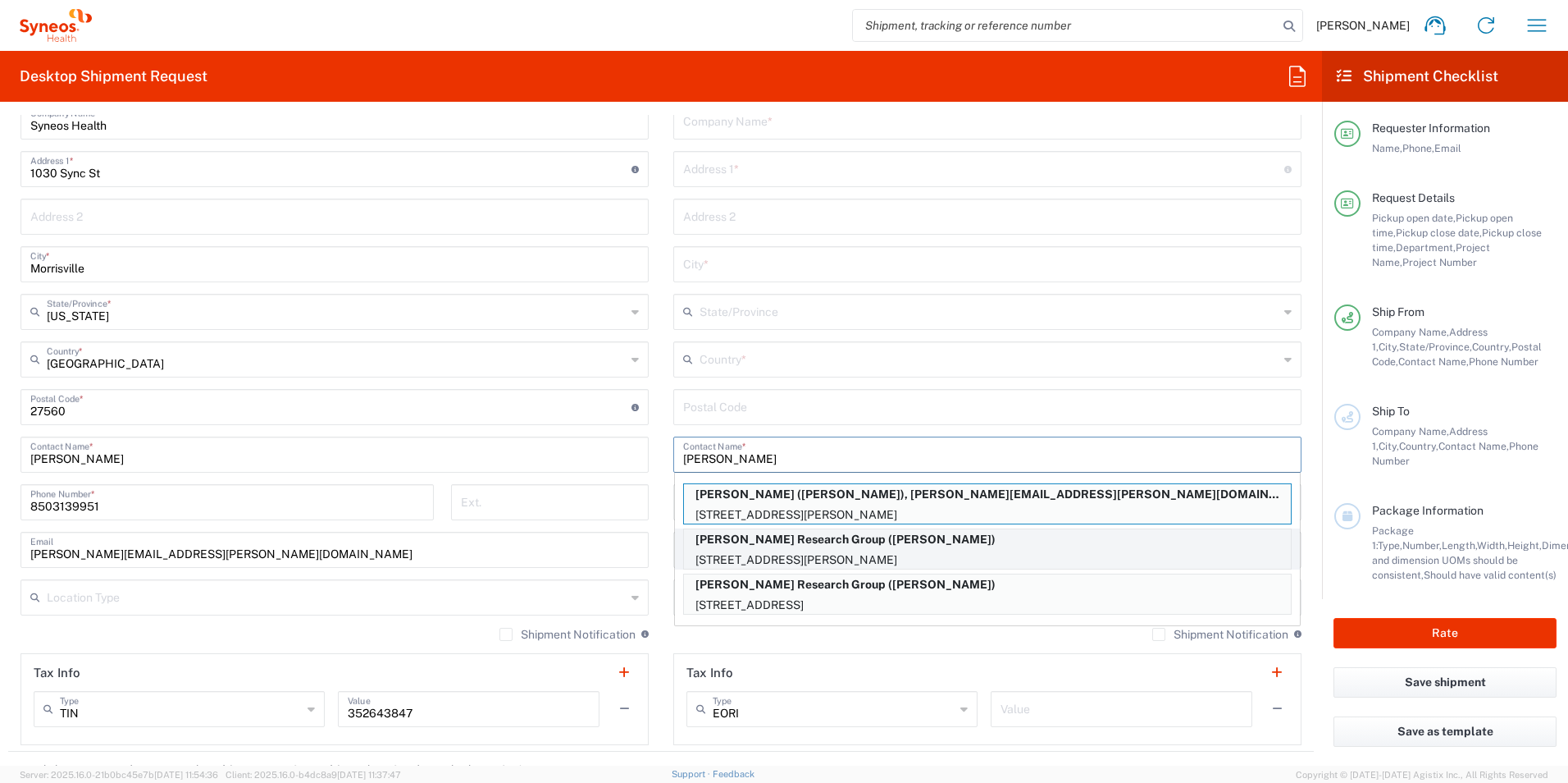
type input "Anne"
click at [914, 546] on p "Illingworth Research Group (Anne Falotico)" at bounding box center [987, 539] width 607 height 21
type input "Illingworth Research Group"
type input "197 Latham Rd"
type input "Mineola"
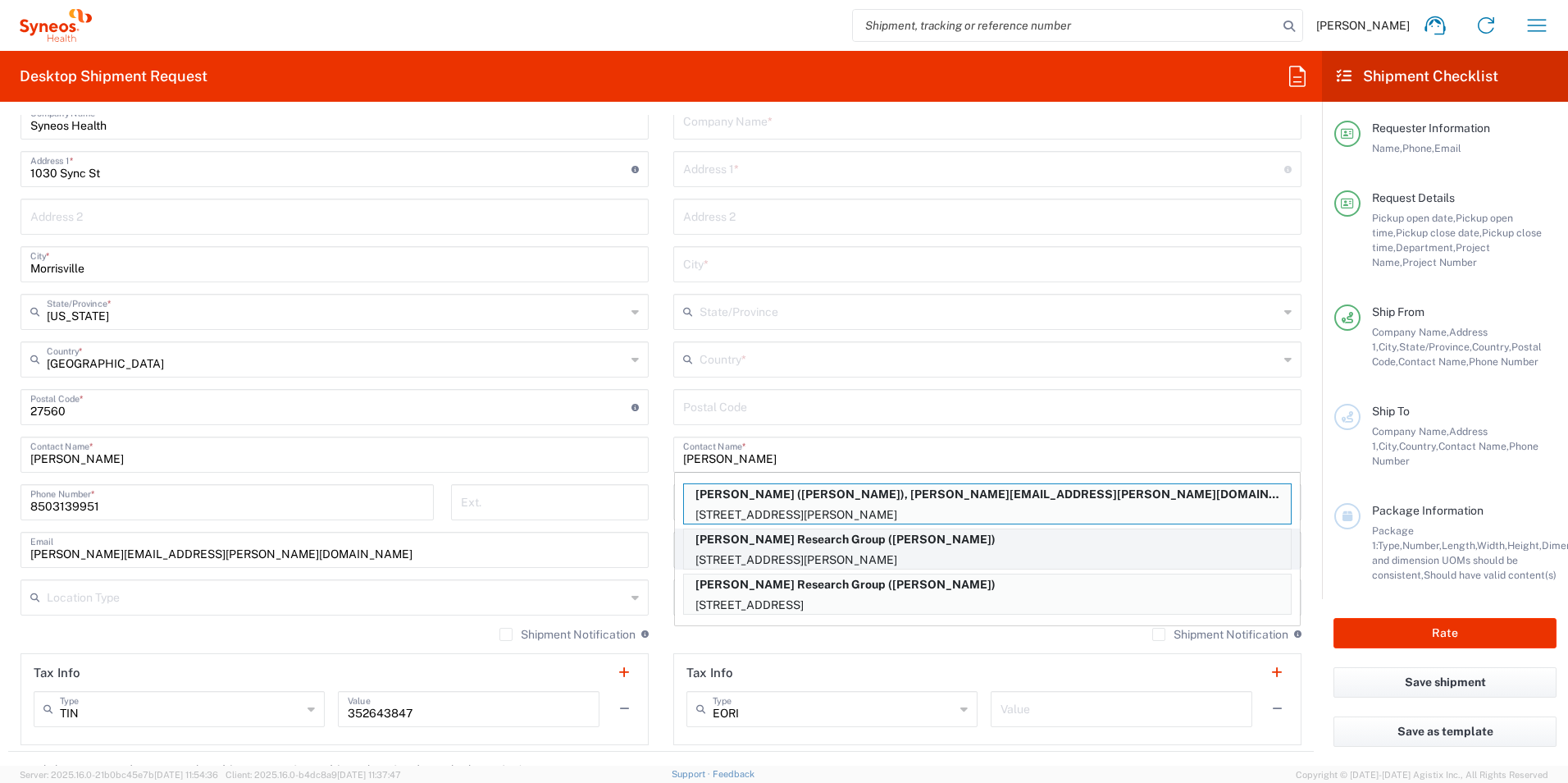
type input "United States"
type input "11501"
type input "Anne Falotico"
type input "516-578-1942"
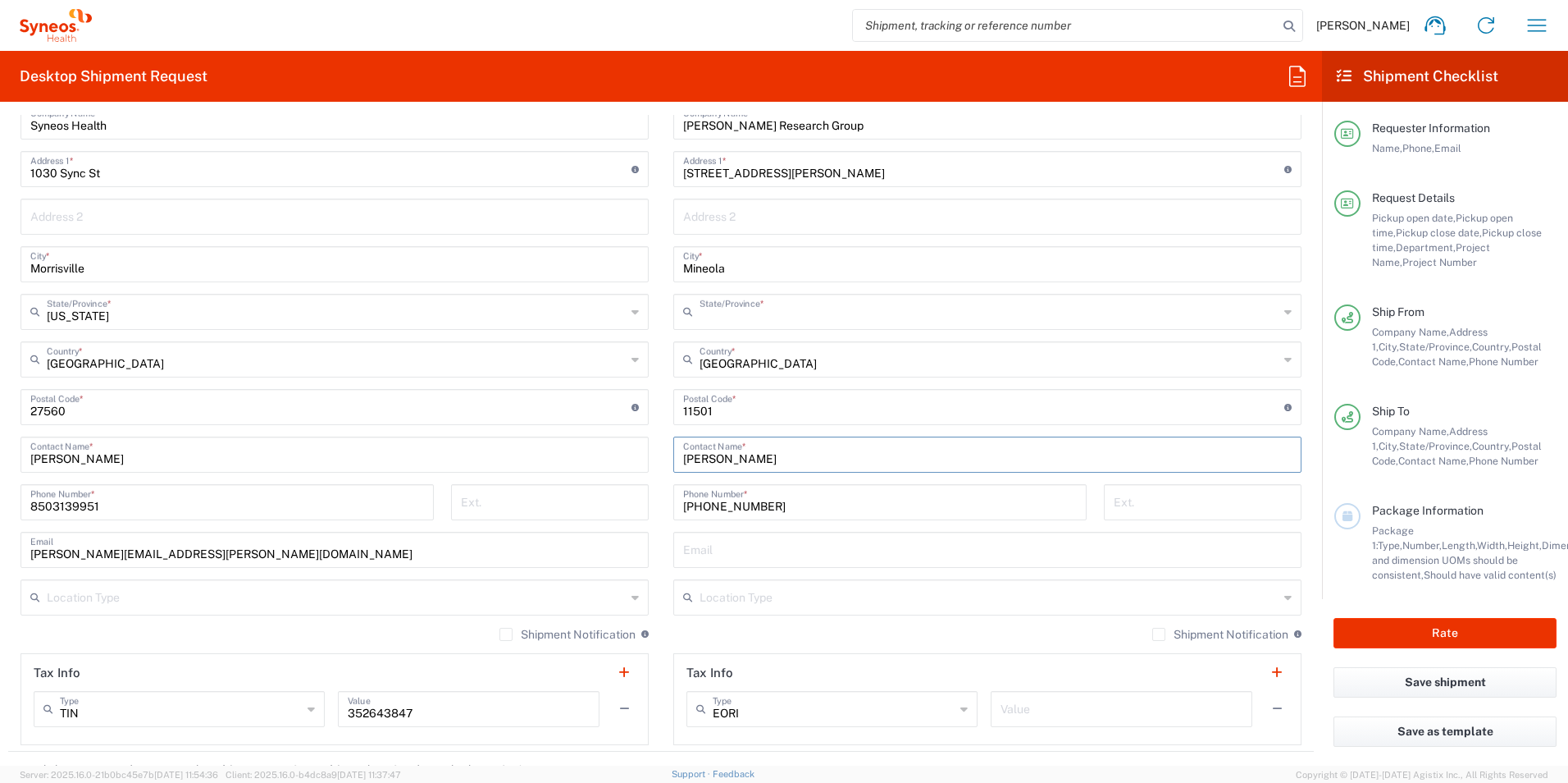
type input "New York"
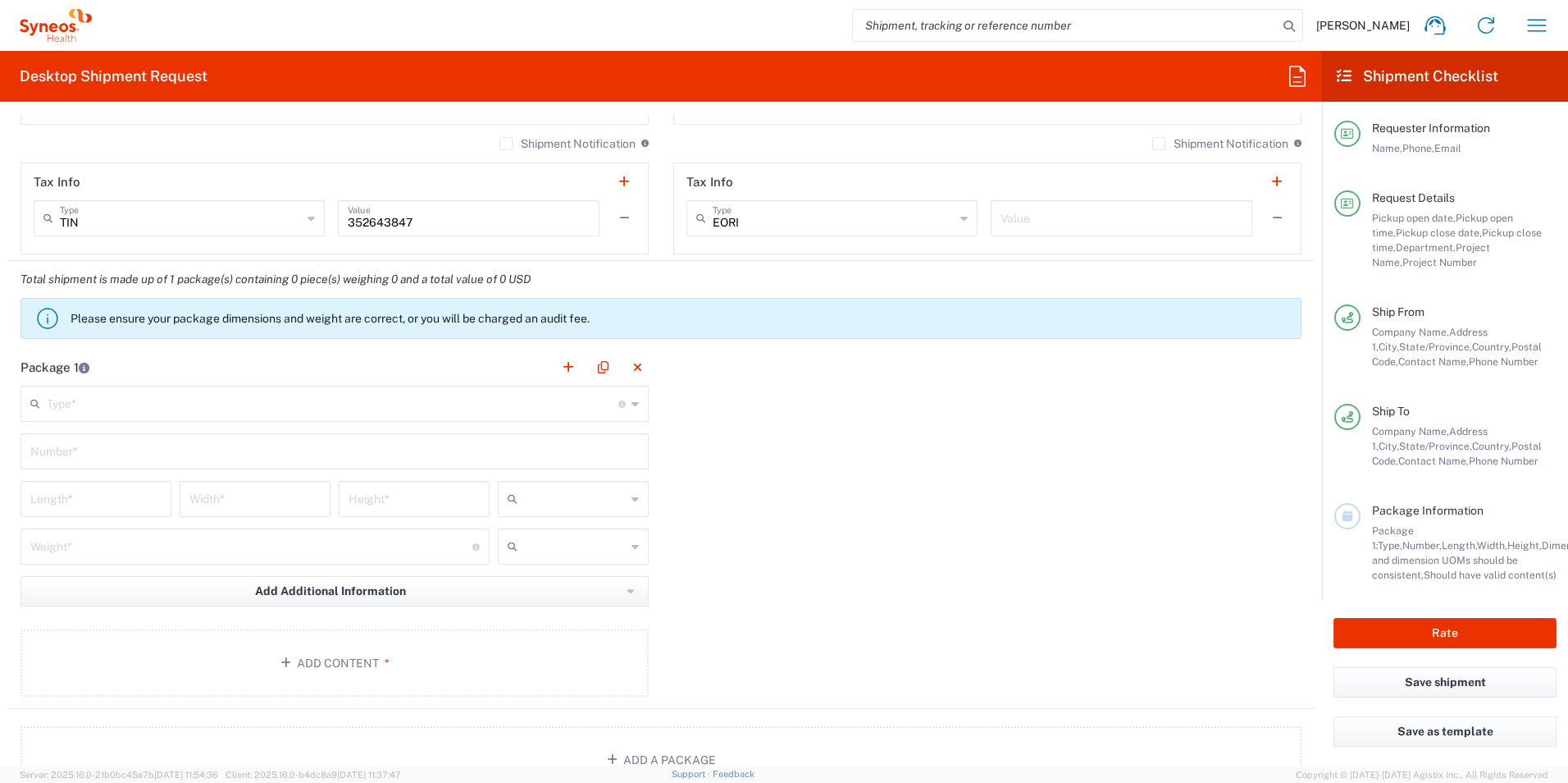
scroll to position [1231, 0]
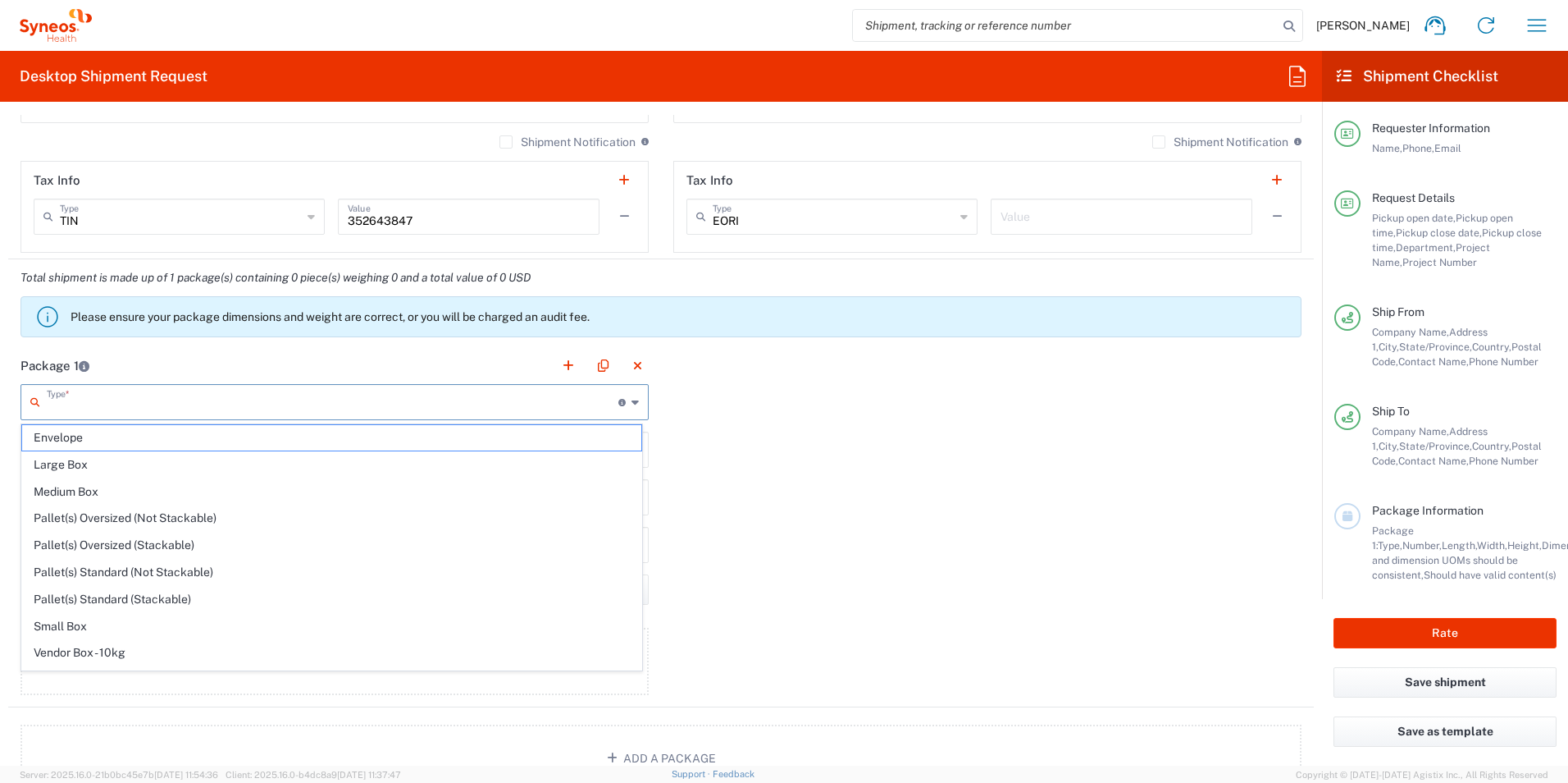
click at [168, 404] on input "text" at bounding box center [332, 400] width 572 height 29
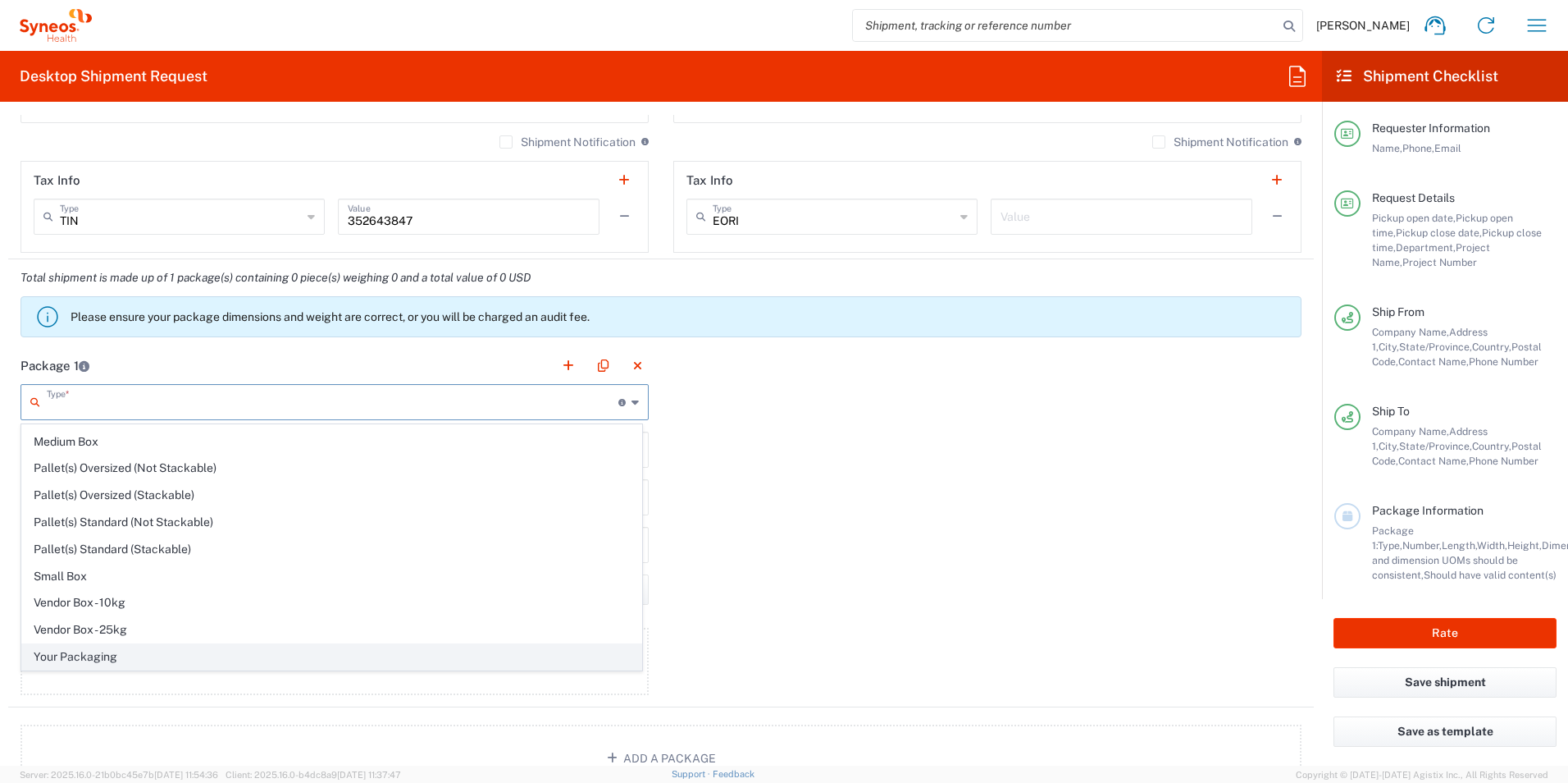
click at [100, 656] on span "Your Packaging" at bounding box center [332, 657] width 619 height 26
type input "Your Packaging"
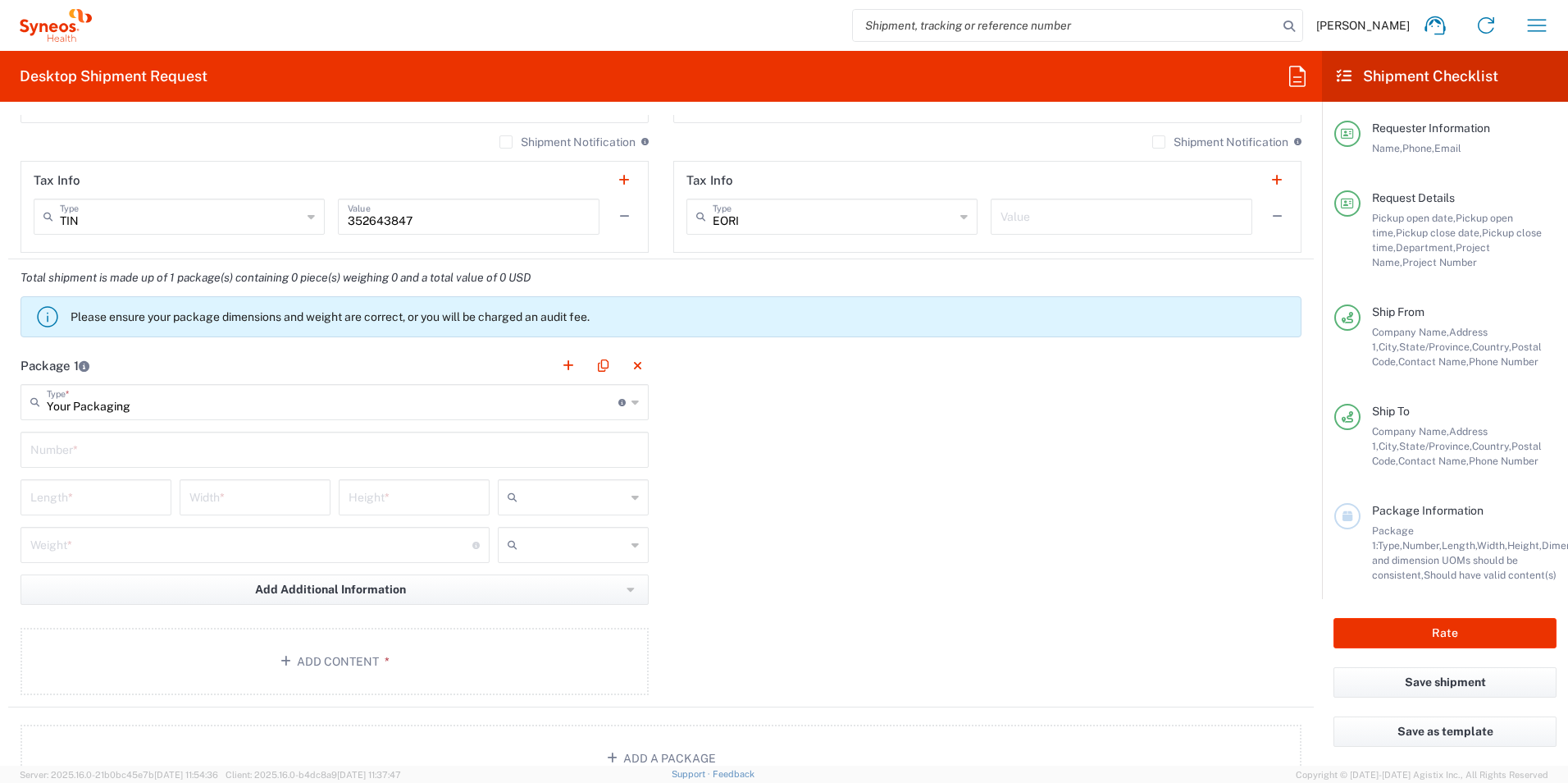
click at [99, 458] on input "text" at bounding box center [335, 448] width 608 height 29
type input "1"
click at [115, 511] on div "Length *" at bounding box center [96, 497] width 151 height 36
type input "12"
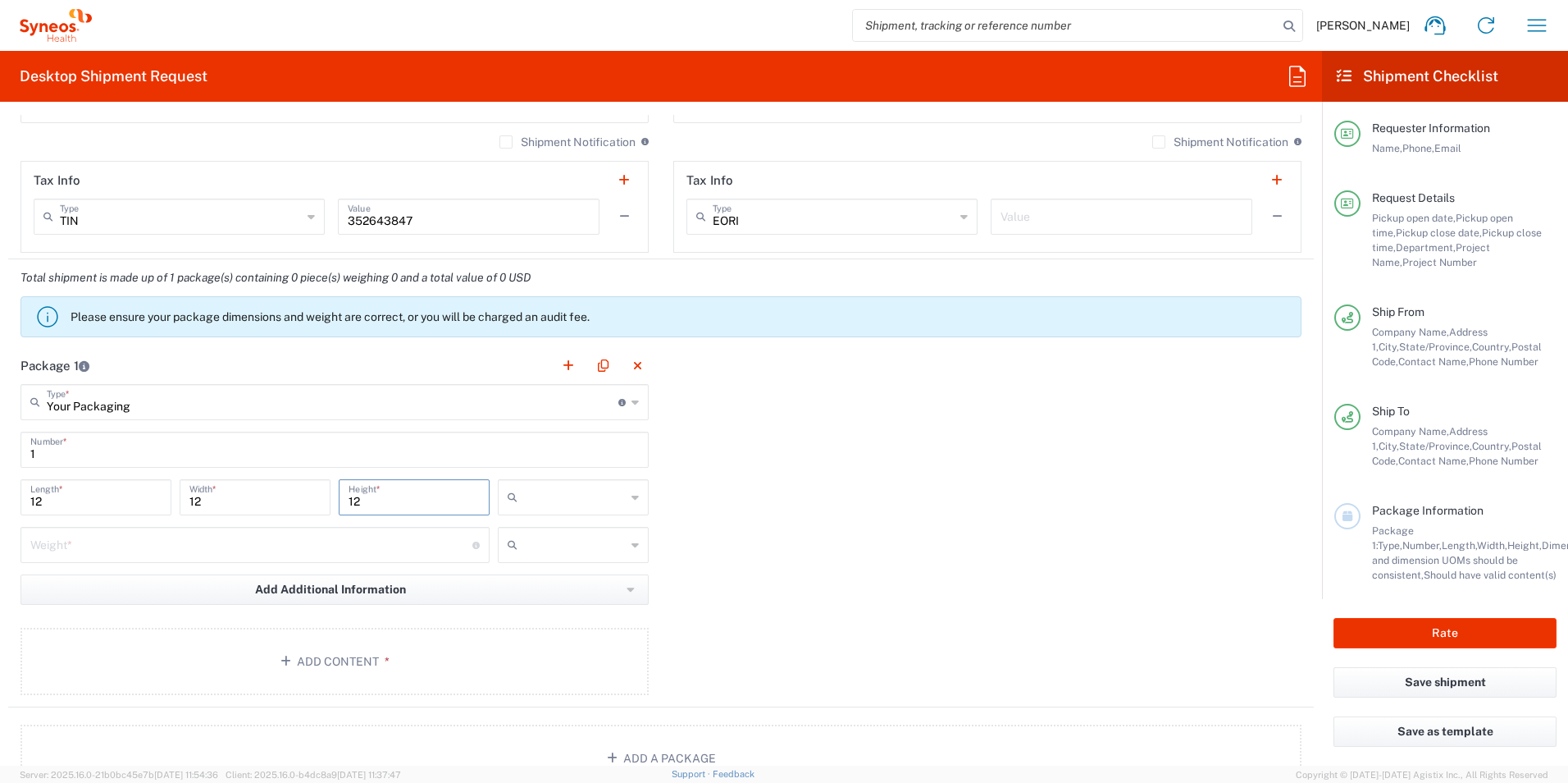
type input "12"
type input "in"
type input "5"
type input "lbs"
click at [463, 658] on button "Add Content *" at bounding box center [335, 661] width 628 height 67
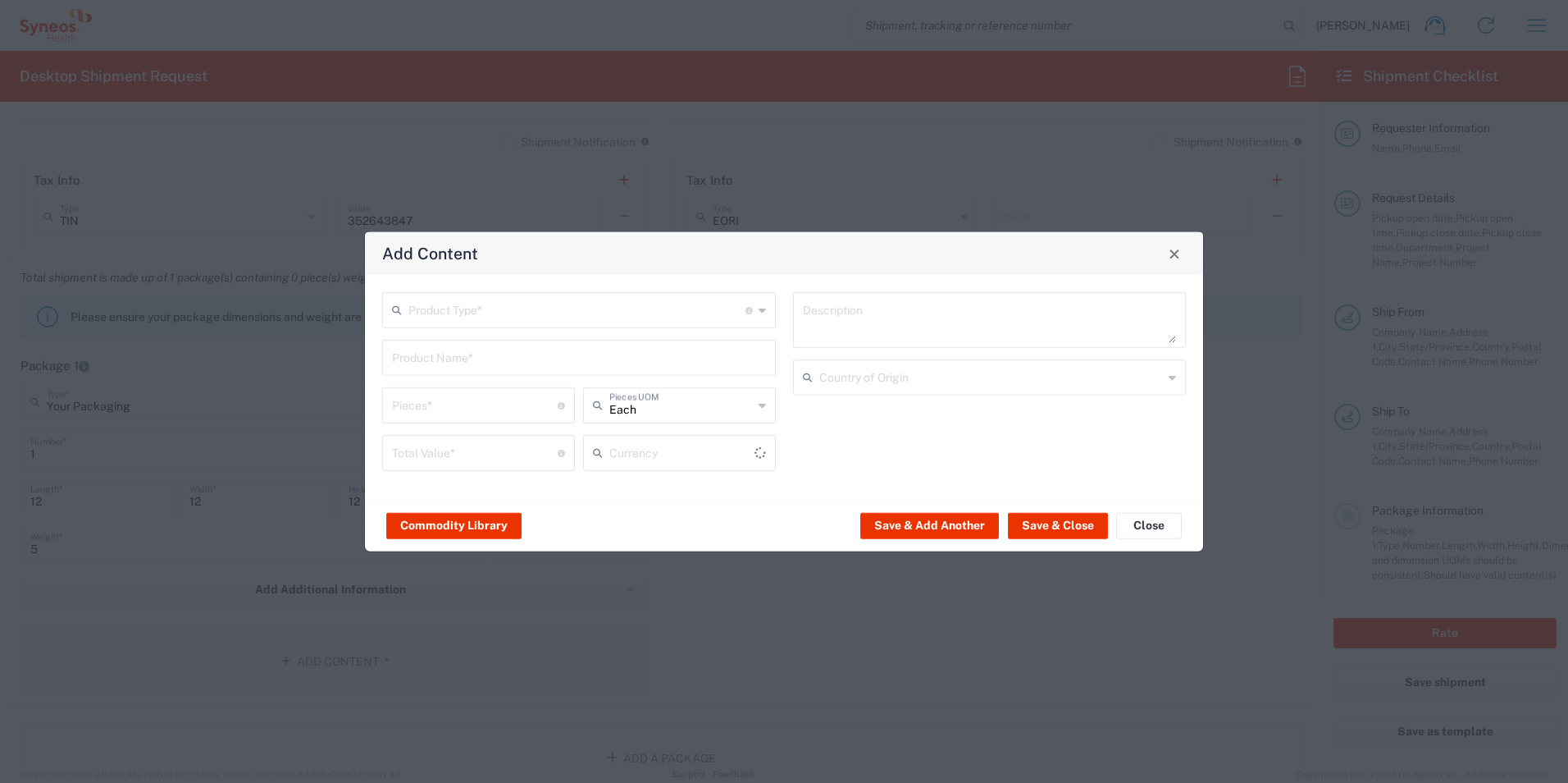
type input "US Dollar"
click at [434, 300] on input "text" at bounding box center [577, 309] width 337 height 29
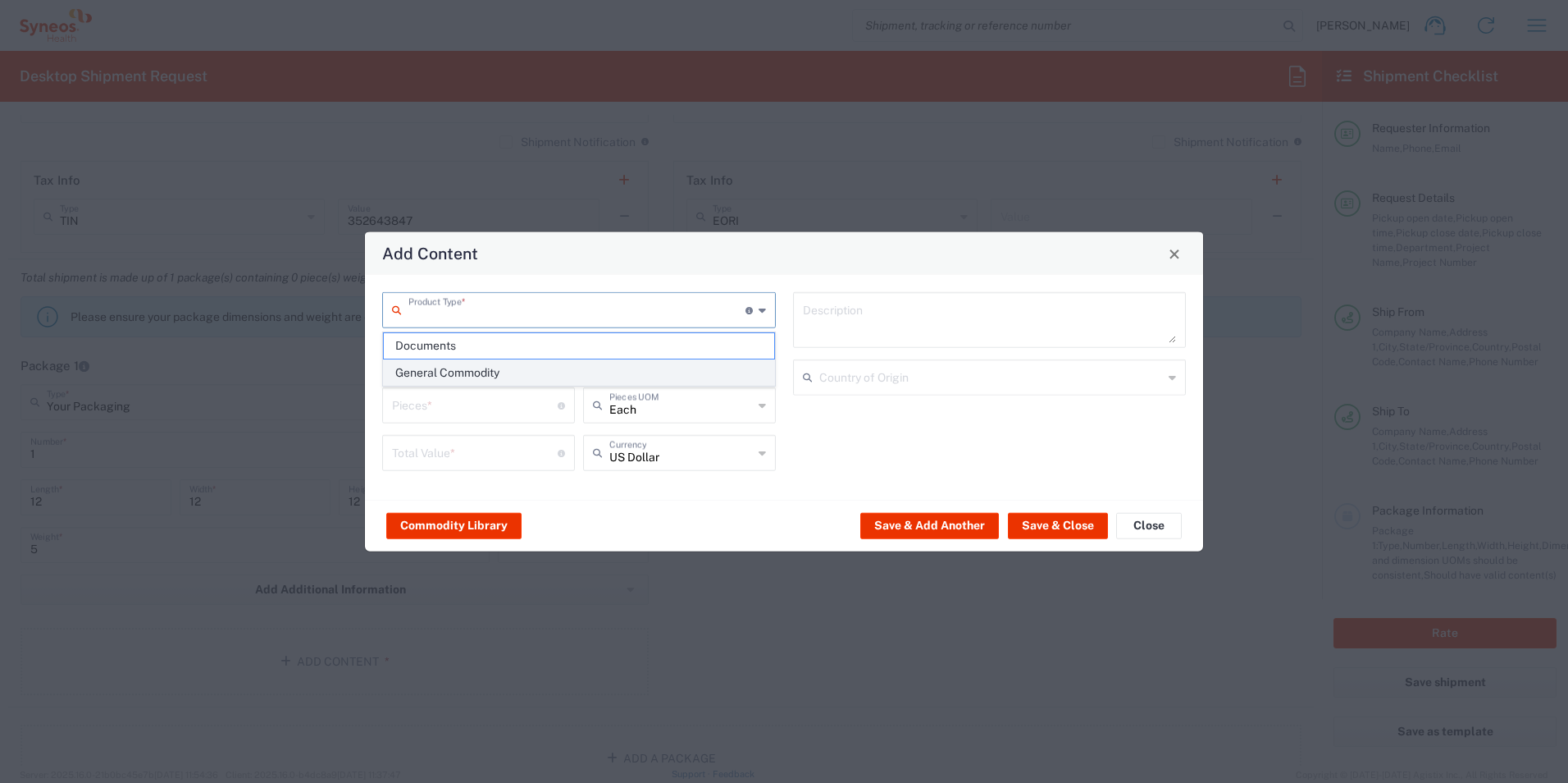
click at [465, 372] on span "General Commodity" at bounding box center [579, 373] width 390 height 26
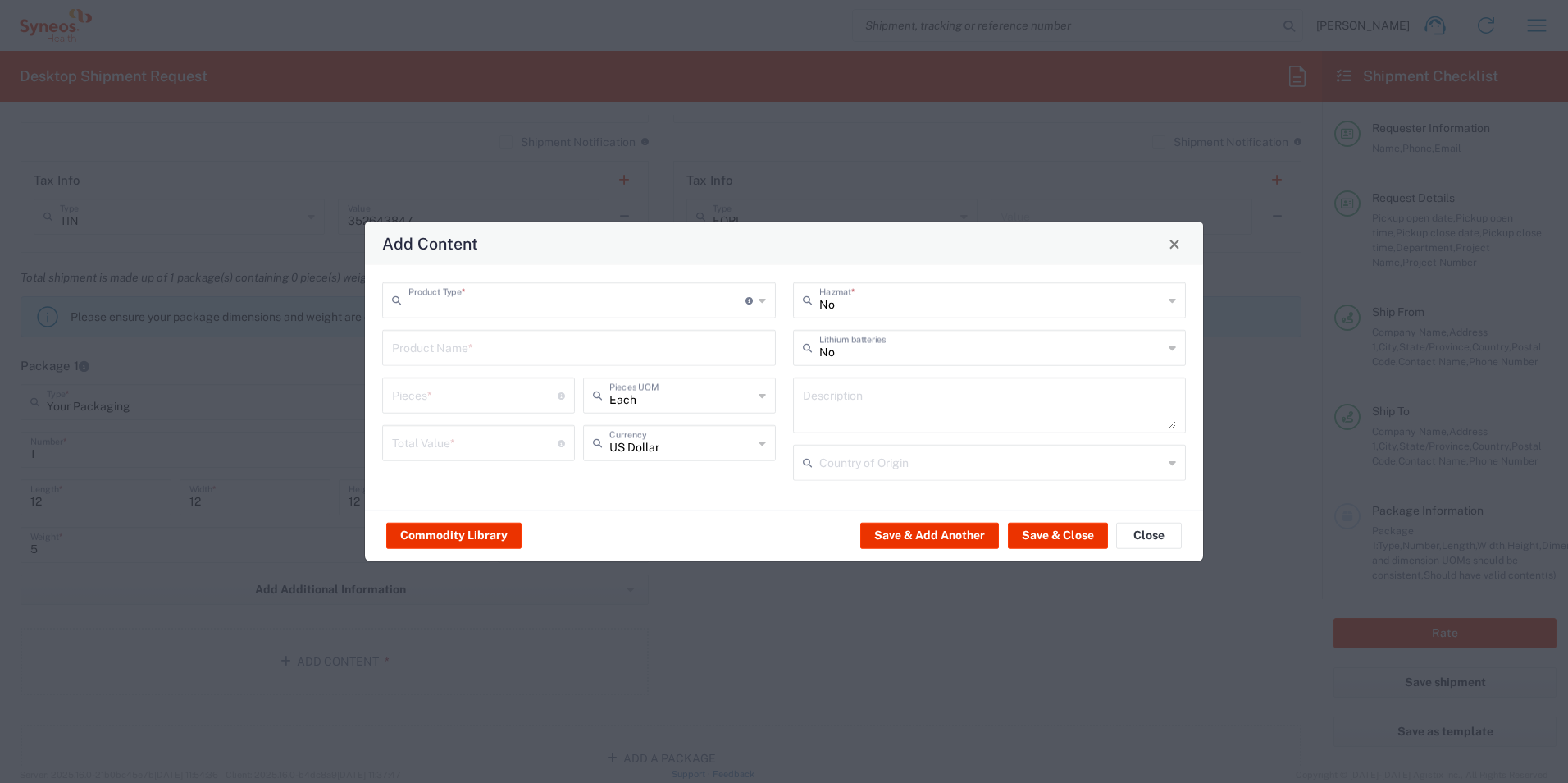
type input "General Commodity"
click at [474, 332] on input "text" at bounding box center [579, 346] width 374 height 29
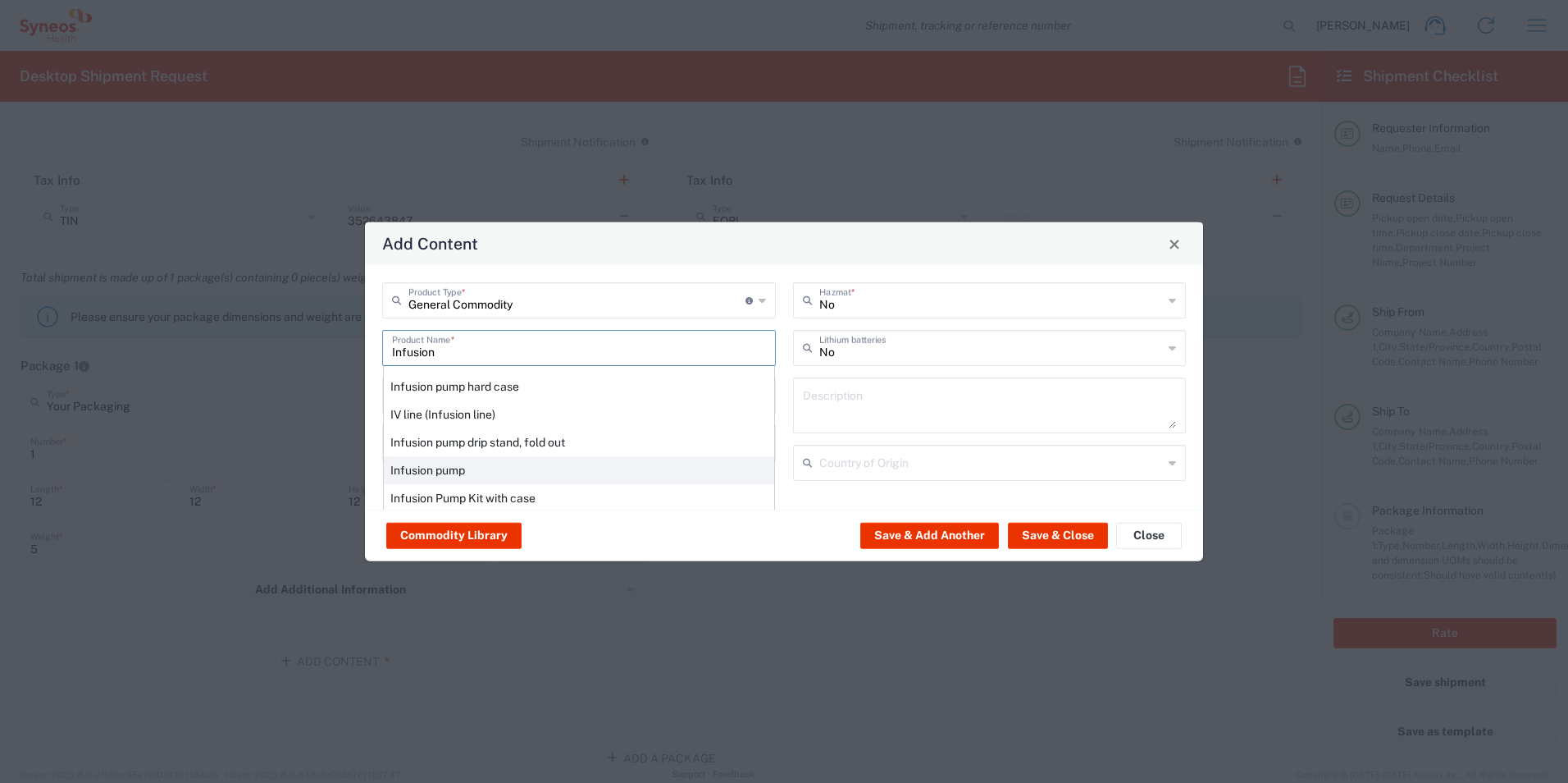
click at [479, 472] on div "Infusion pump" at bounding box center [579, 470] width 390 height 28
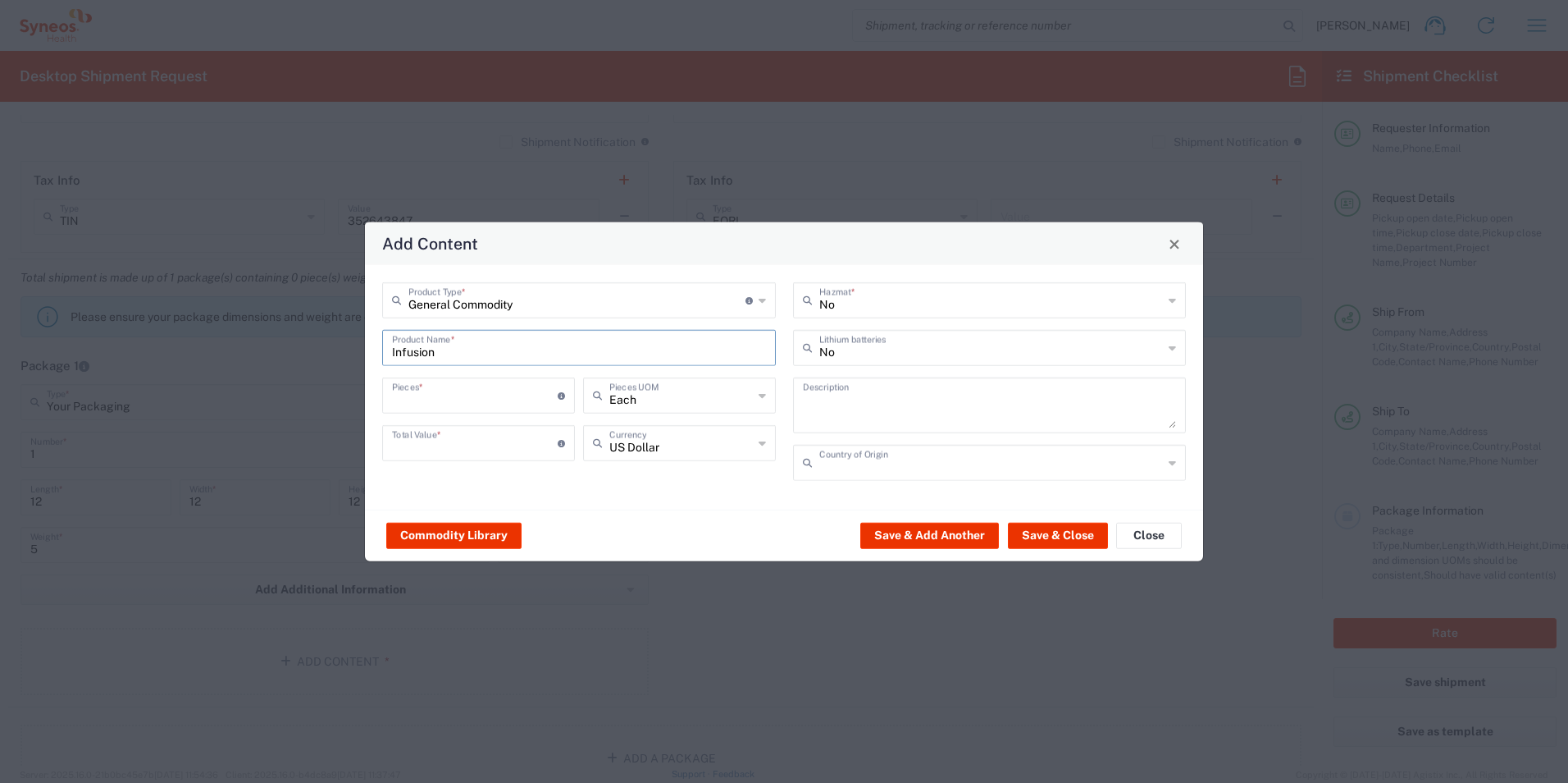
type input "Infusion pump"
type input "1"
type input "2500"
type textarea "B Braun Infusomat Space"
type input "United States"
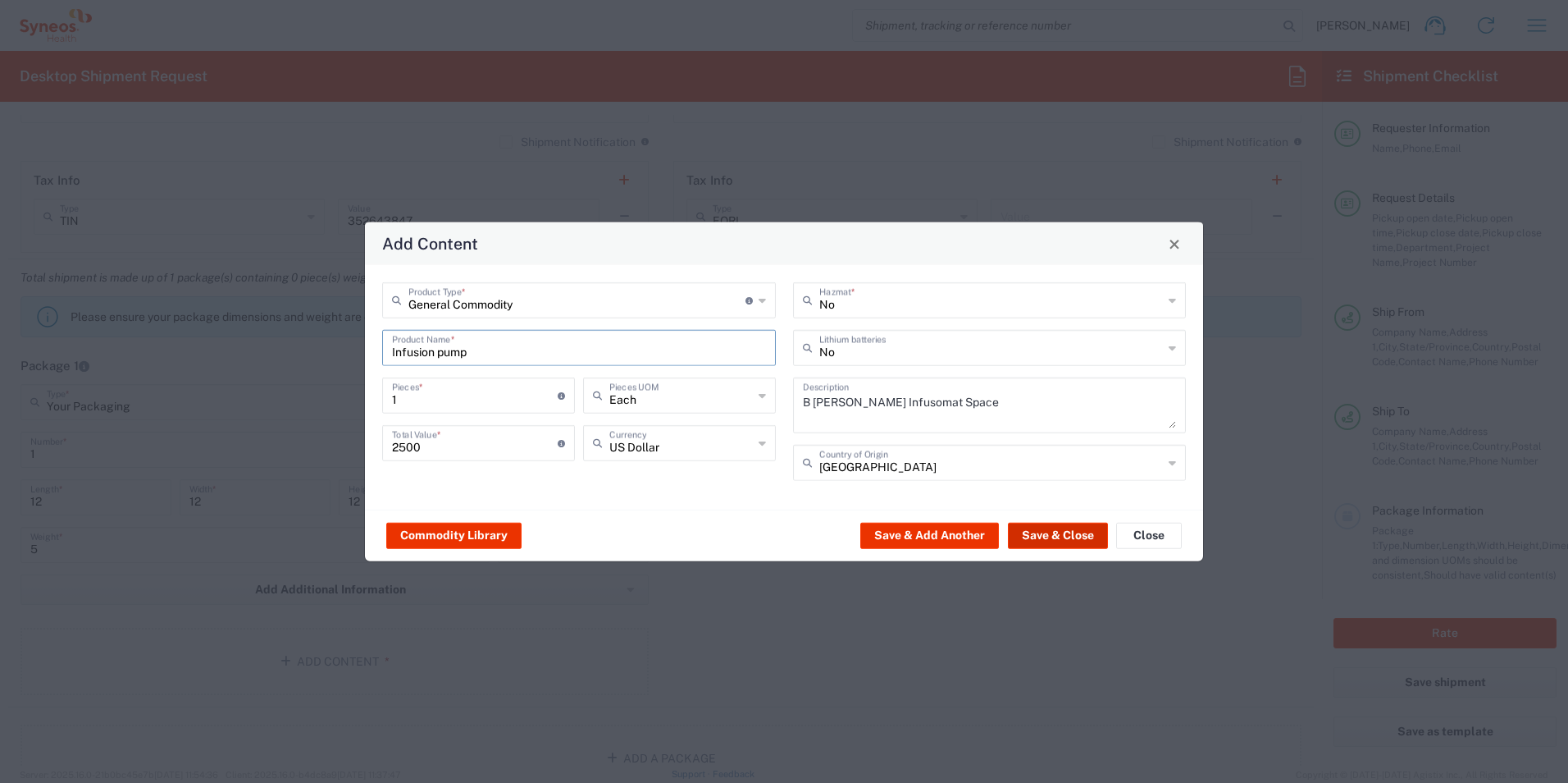
click at [1051, 538] on button "Save & Close" at bounding box center [1058, 535] width 100 height 27
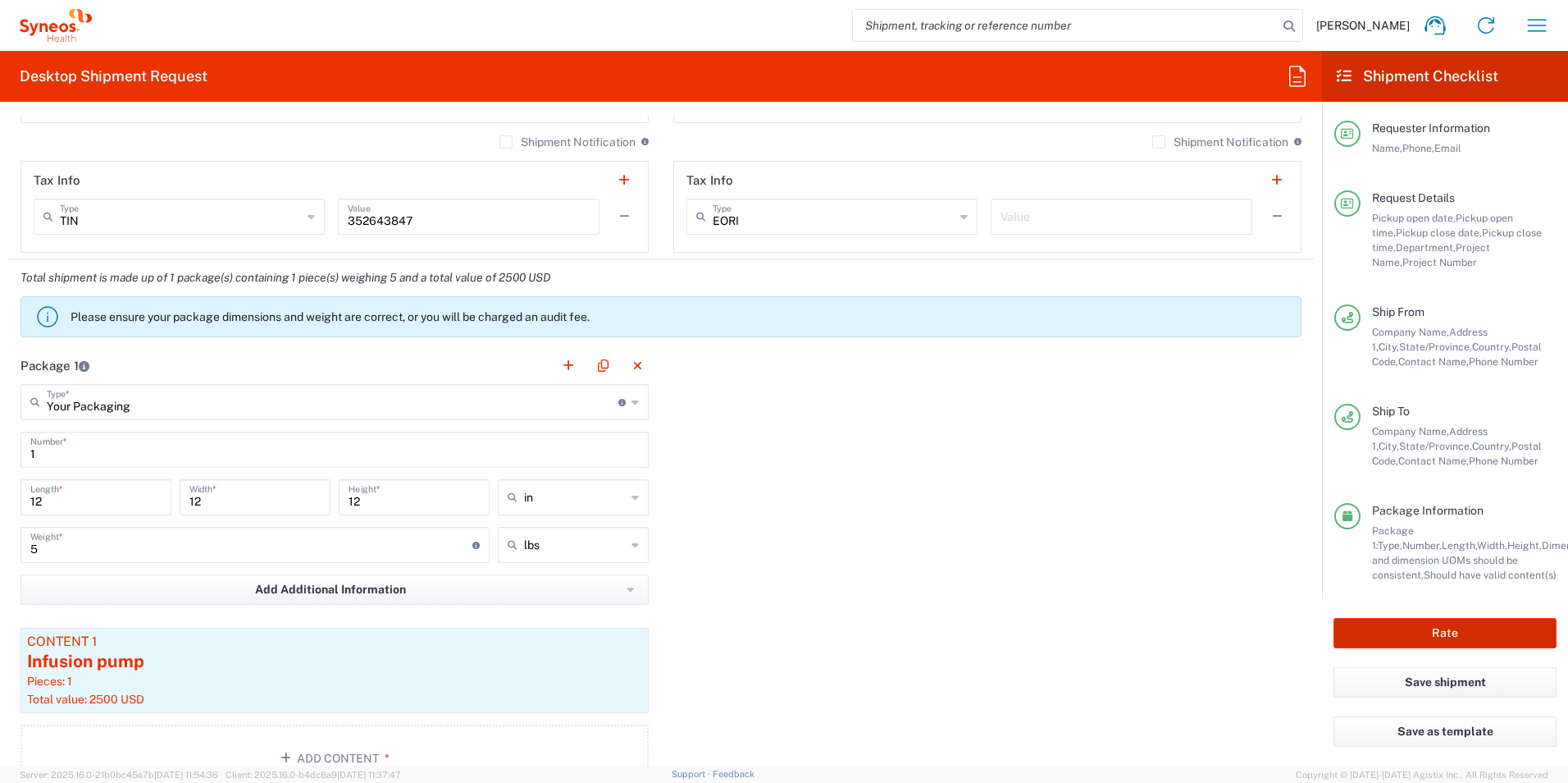
click at [1370, 634] on button "Rate" at bounding box center [1445, 633] width 223 height 31
type input "3190 DEPARTMENTAL EXPENSE"
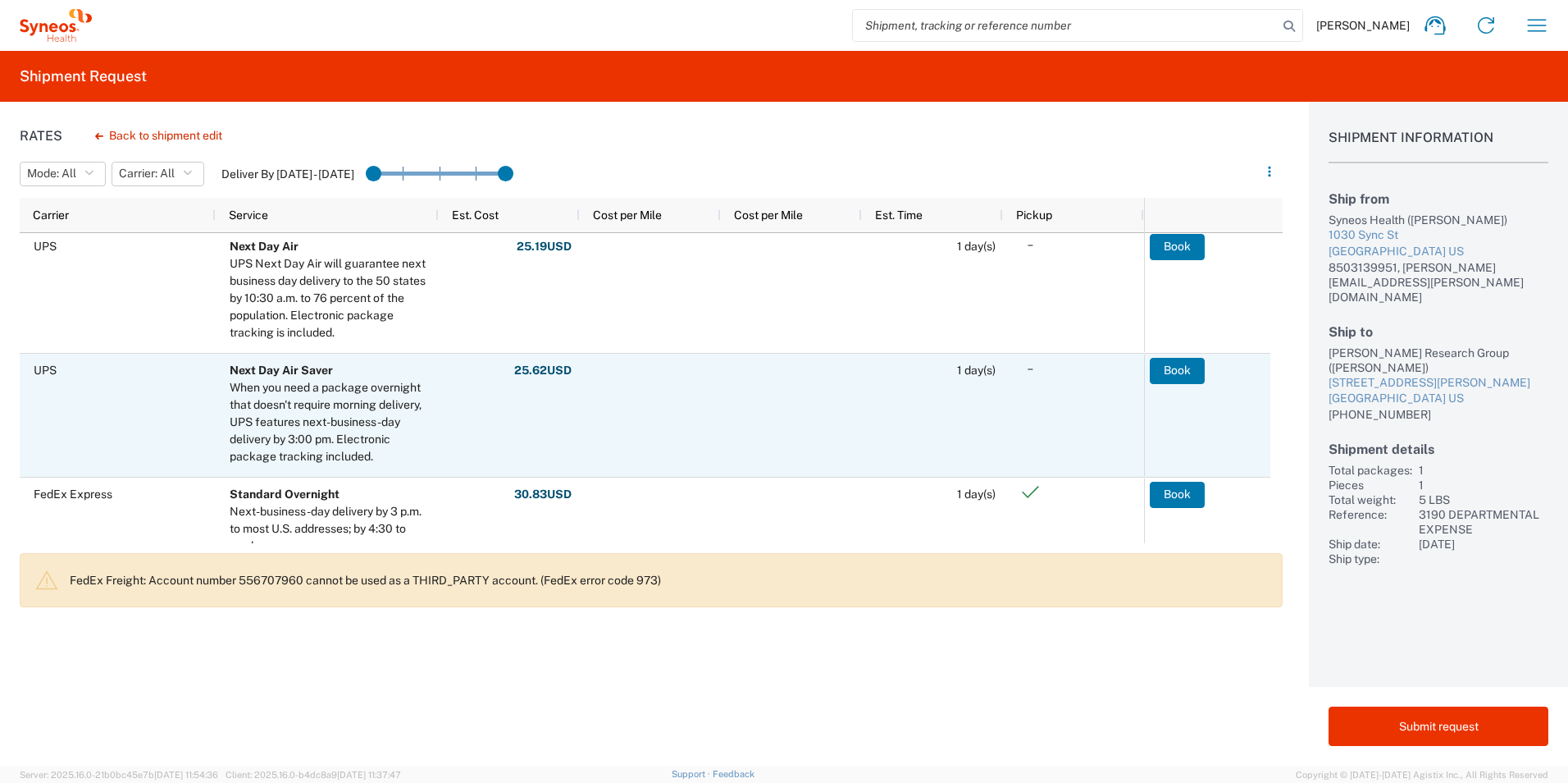
scroll to position [656, 0]
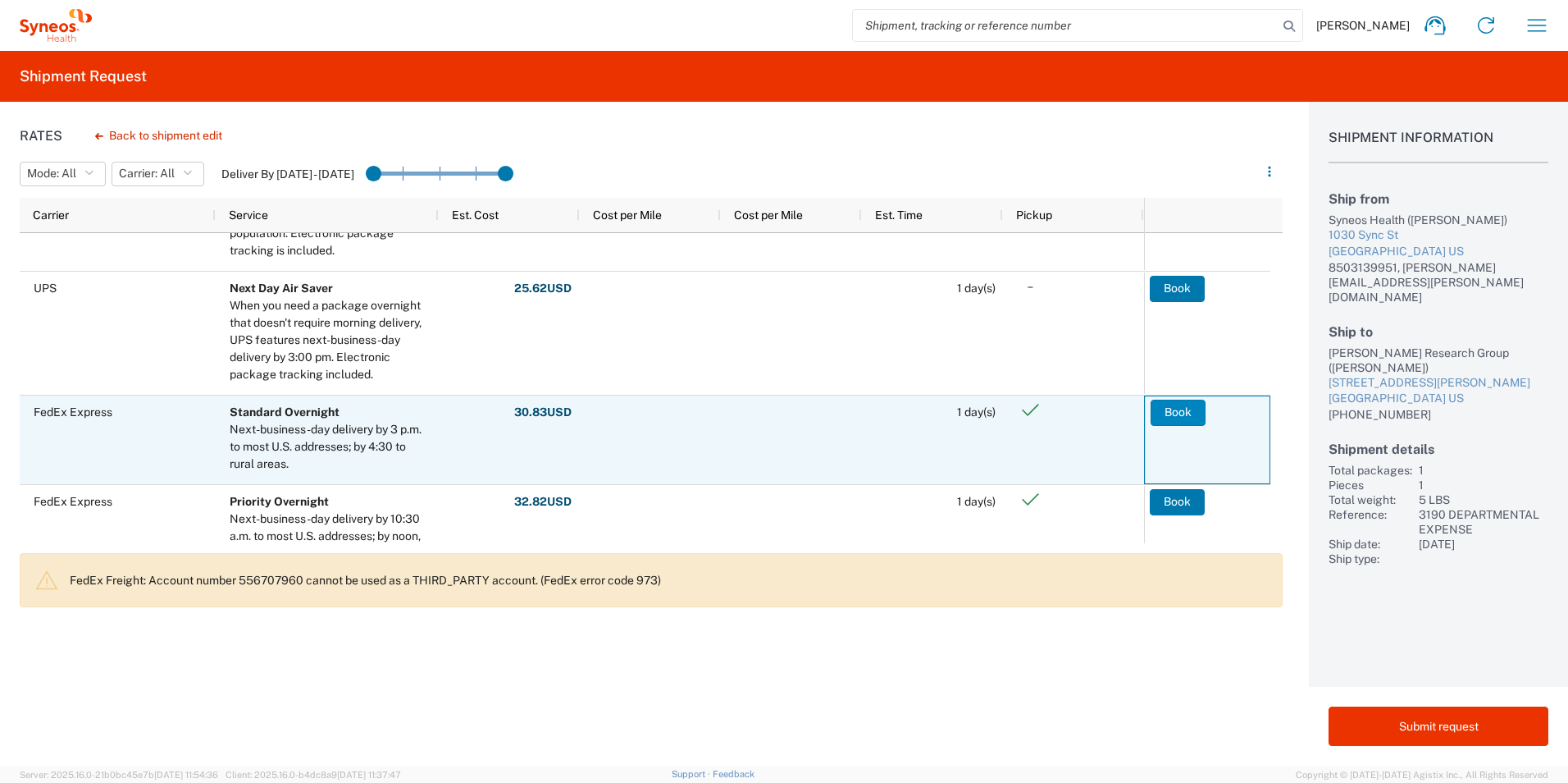
click at [1191, 415] on button "Book" at bounding box center [1178, 413] width 55 height 27
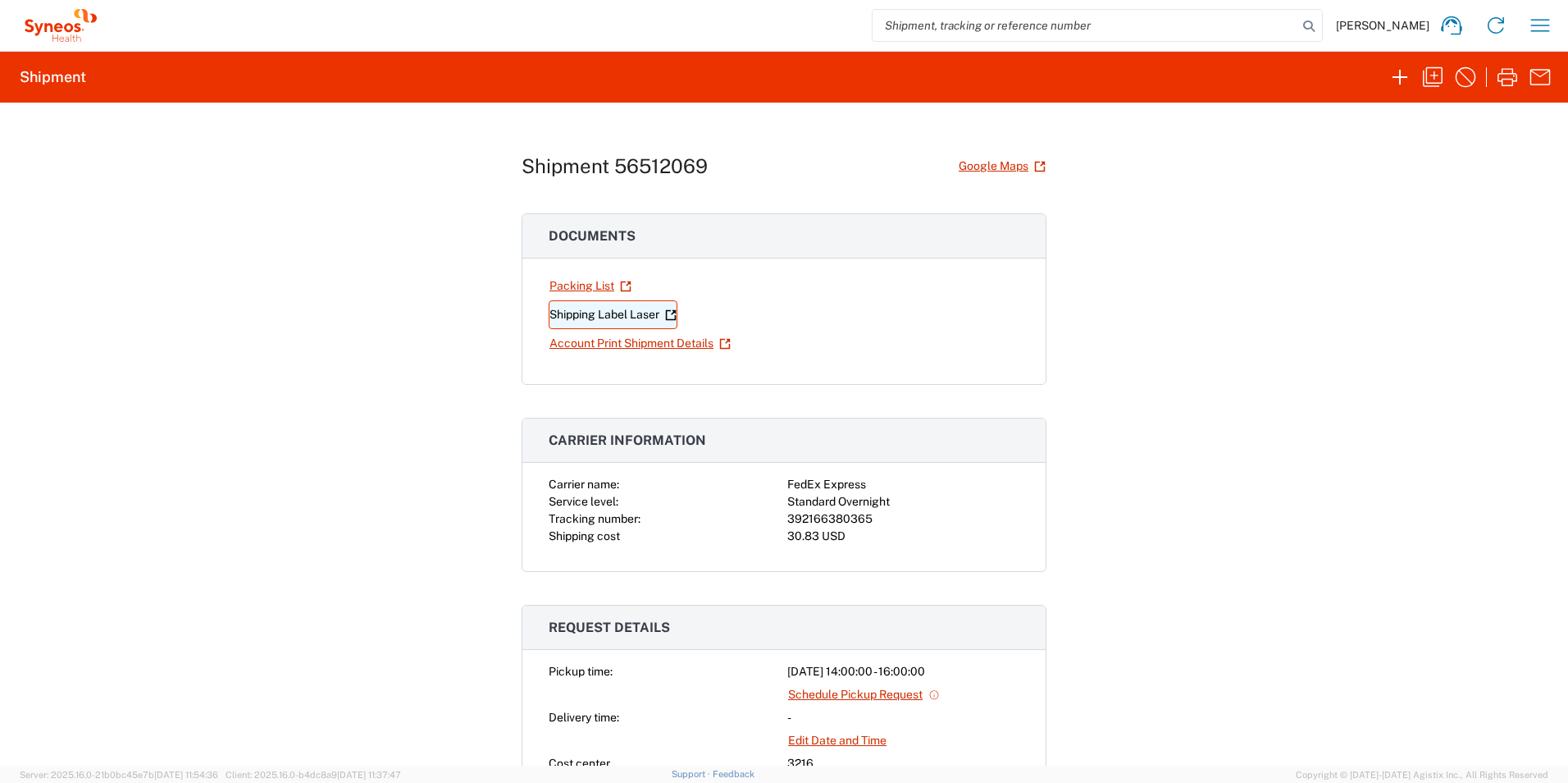
click at [598, 314] on link "Shipping Label Laser" at bounding box center [613, 315] width 129 height 29
click at [1431, 84] on icon "button" at bounding box center [1433, 77] width 20 height 20
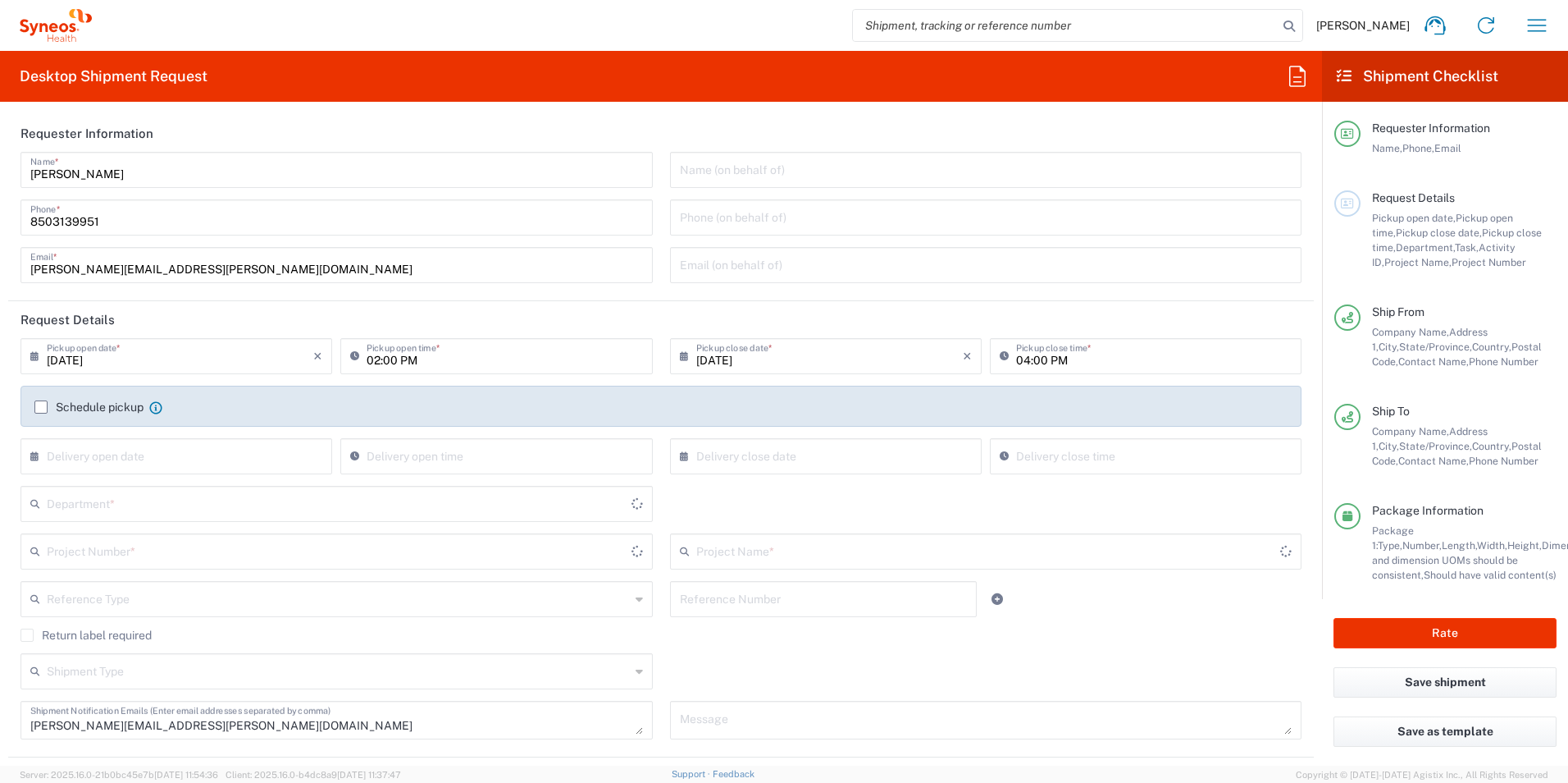
type input "3190 DEPARTMENTAL EXPENSE"
type input "North Carolina"
type input "Your Packaging"
type input "3190"
type input "3190 DEPARTMENTAL EXPENSE"
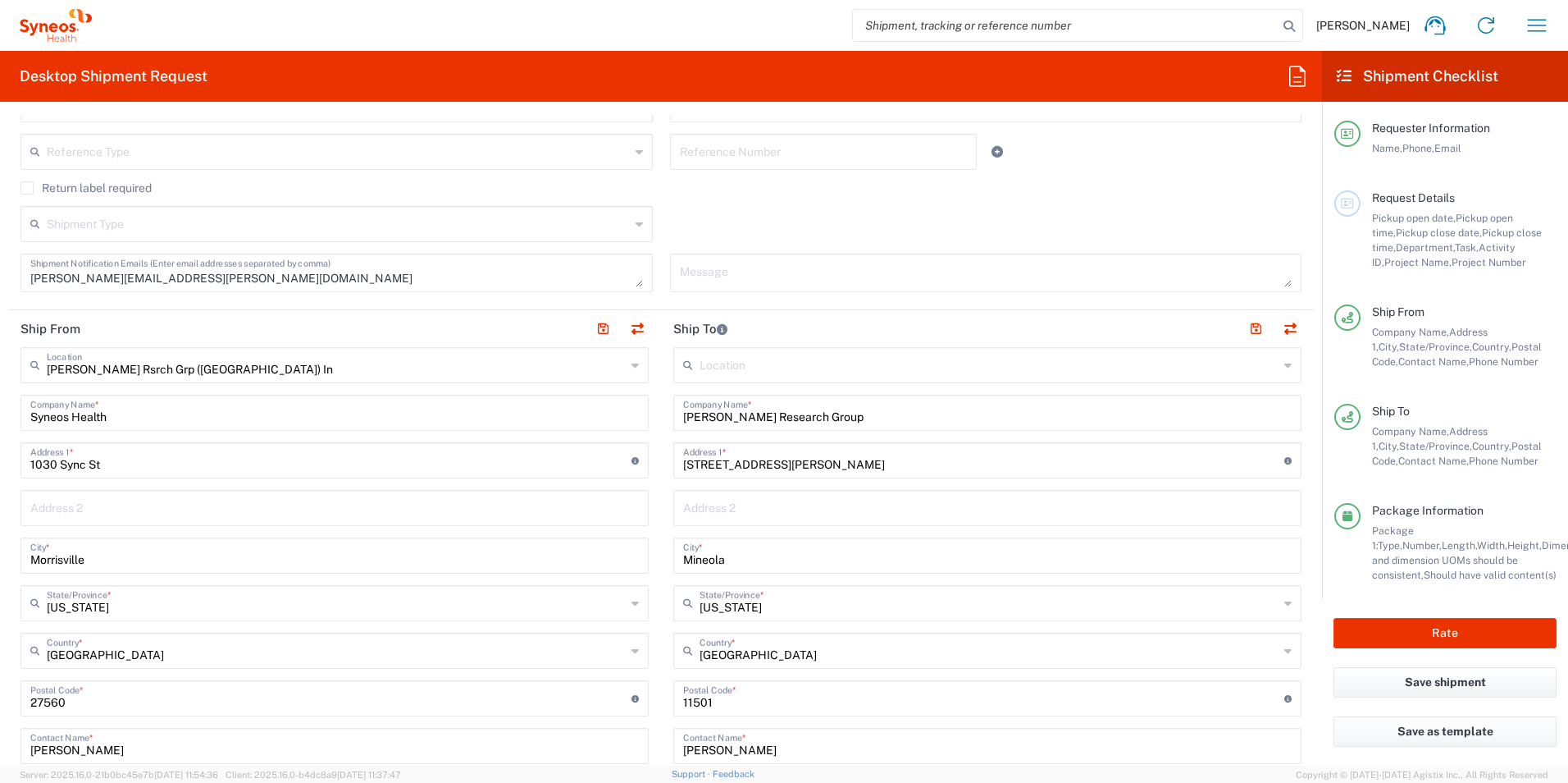
scroll to position [410, 0]
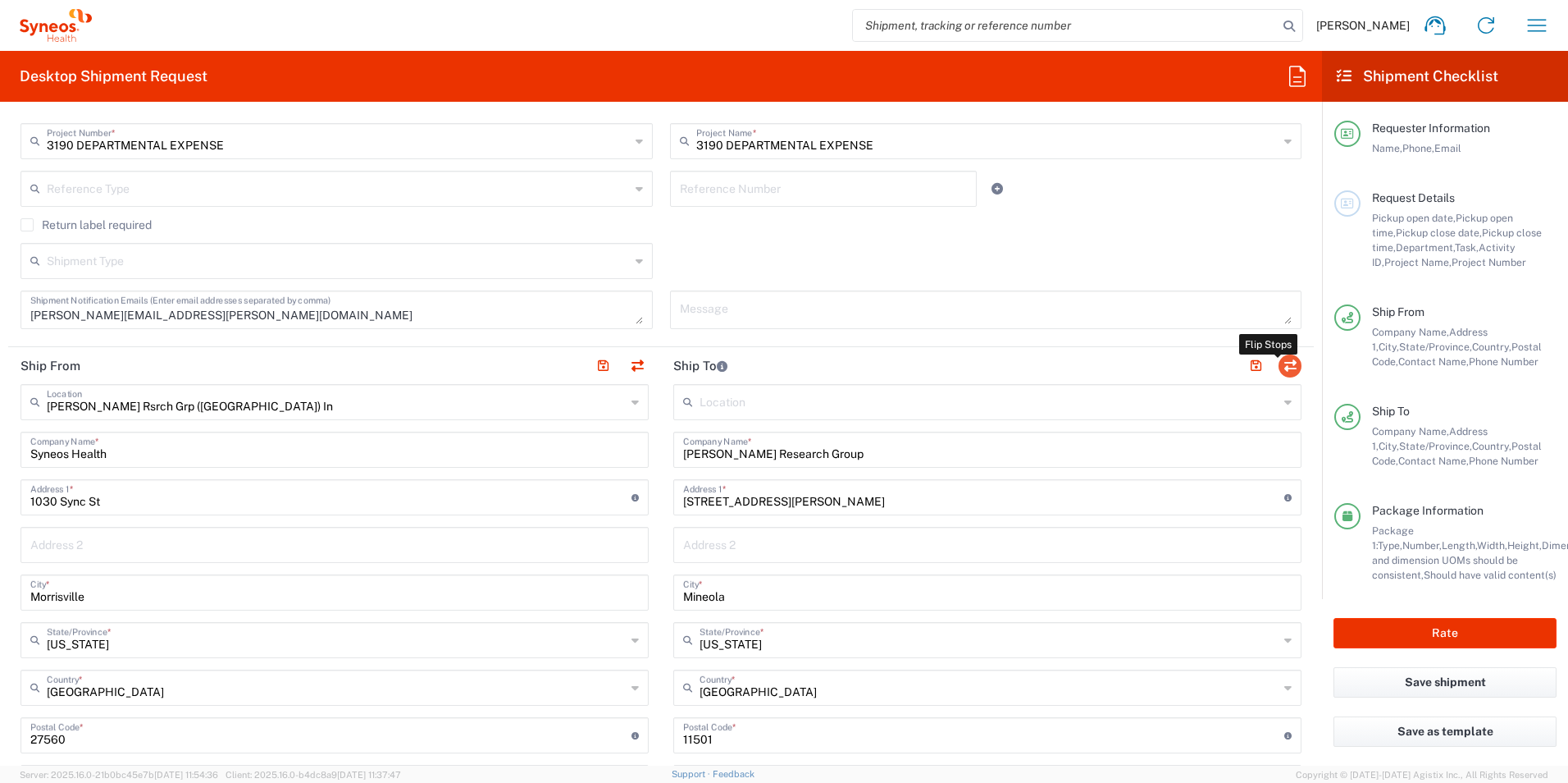
click at [1282, 369] on button "button" at bounding box center [1290, 366] width 23 height 23
type input "Illingworth Research Group"
type input "197 Latham Rd"
type input "Mineola"
type input "New York"
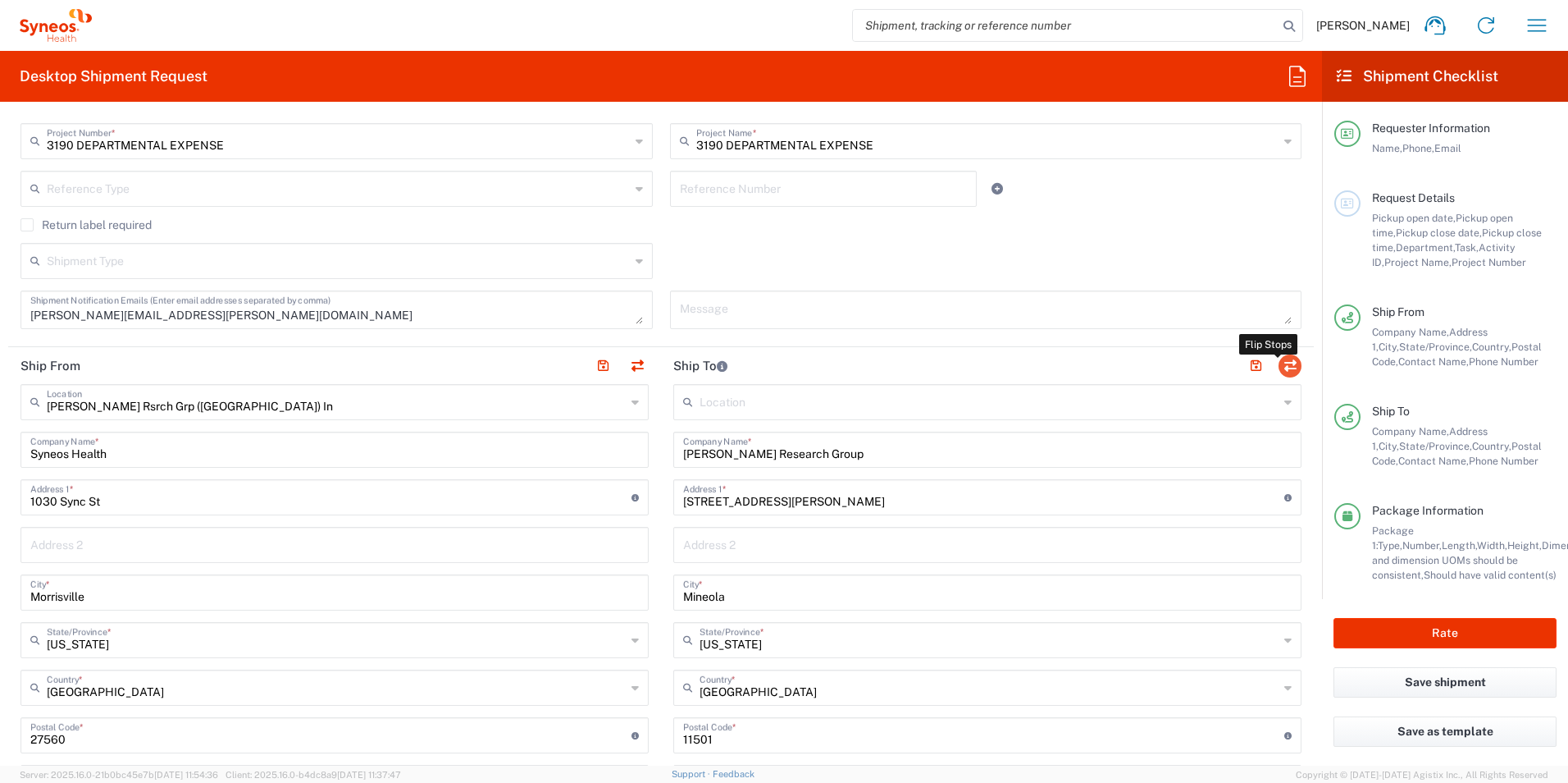
type input "11501"
type input "Anne Falotico"
type input "516-578-1942"
type input "EORI"
type input "Illingworth Rsrch Grp (USA) In"
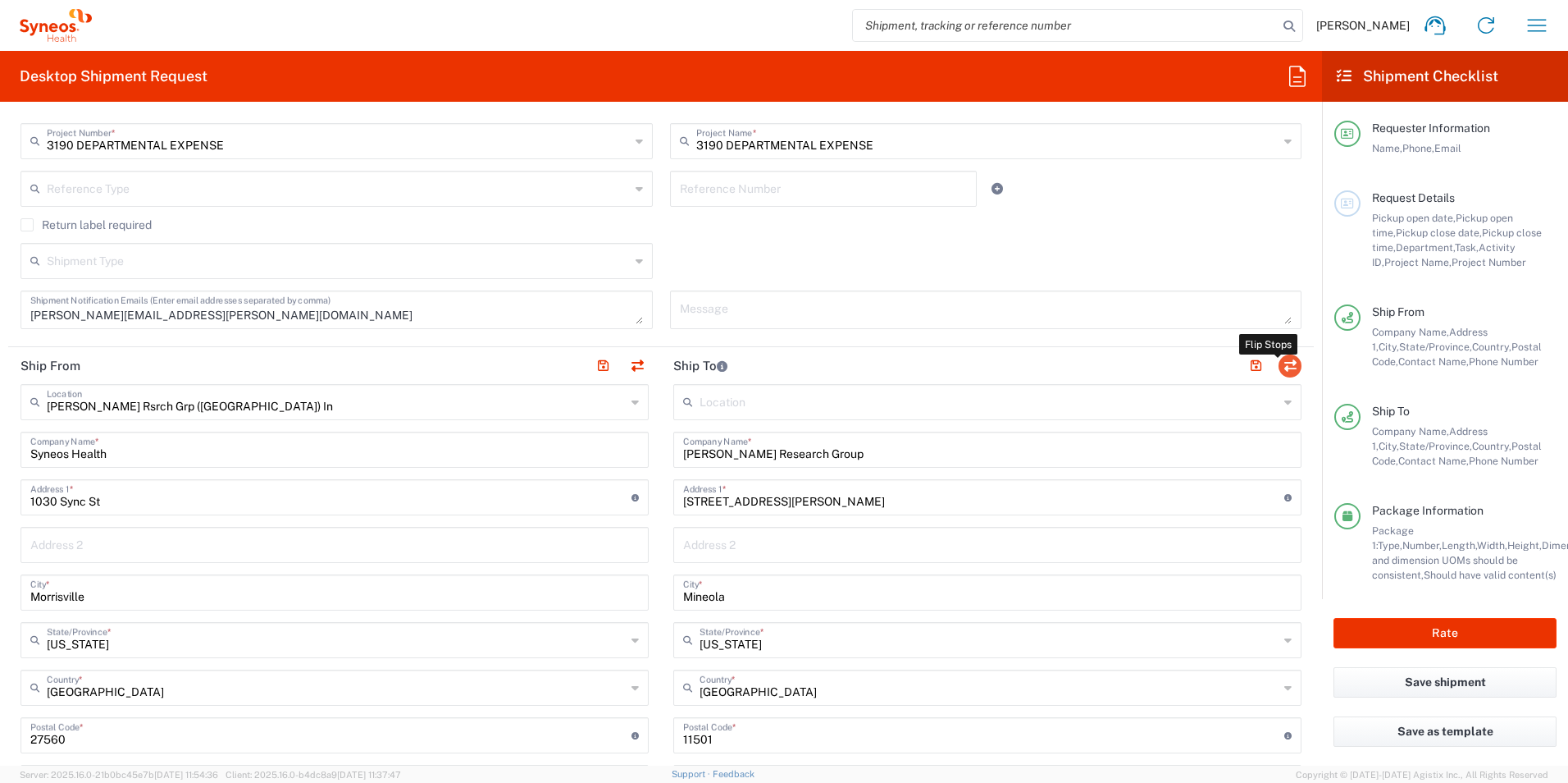
type input "Syneos Health"
type input "1030 Sync St"
type input "Morrisville"
type input "North Carolina"
type input "27560"
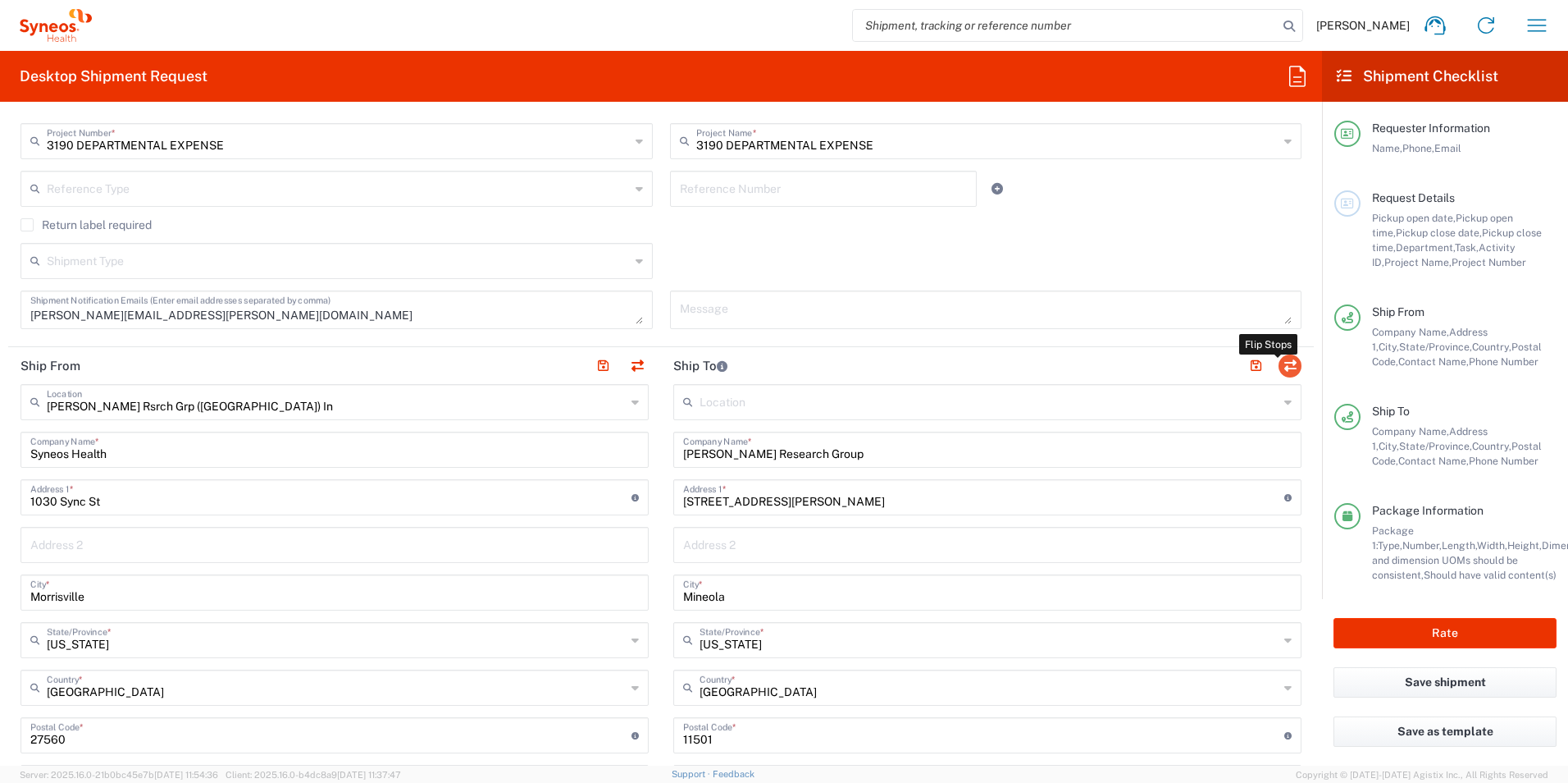
type input "Jessie Gunter"
type input "8503139951"
type input "jessie.gunter@illingworthresearch.com"
type input "TIN"
type input "352643847"
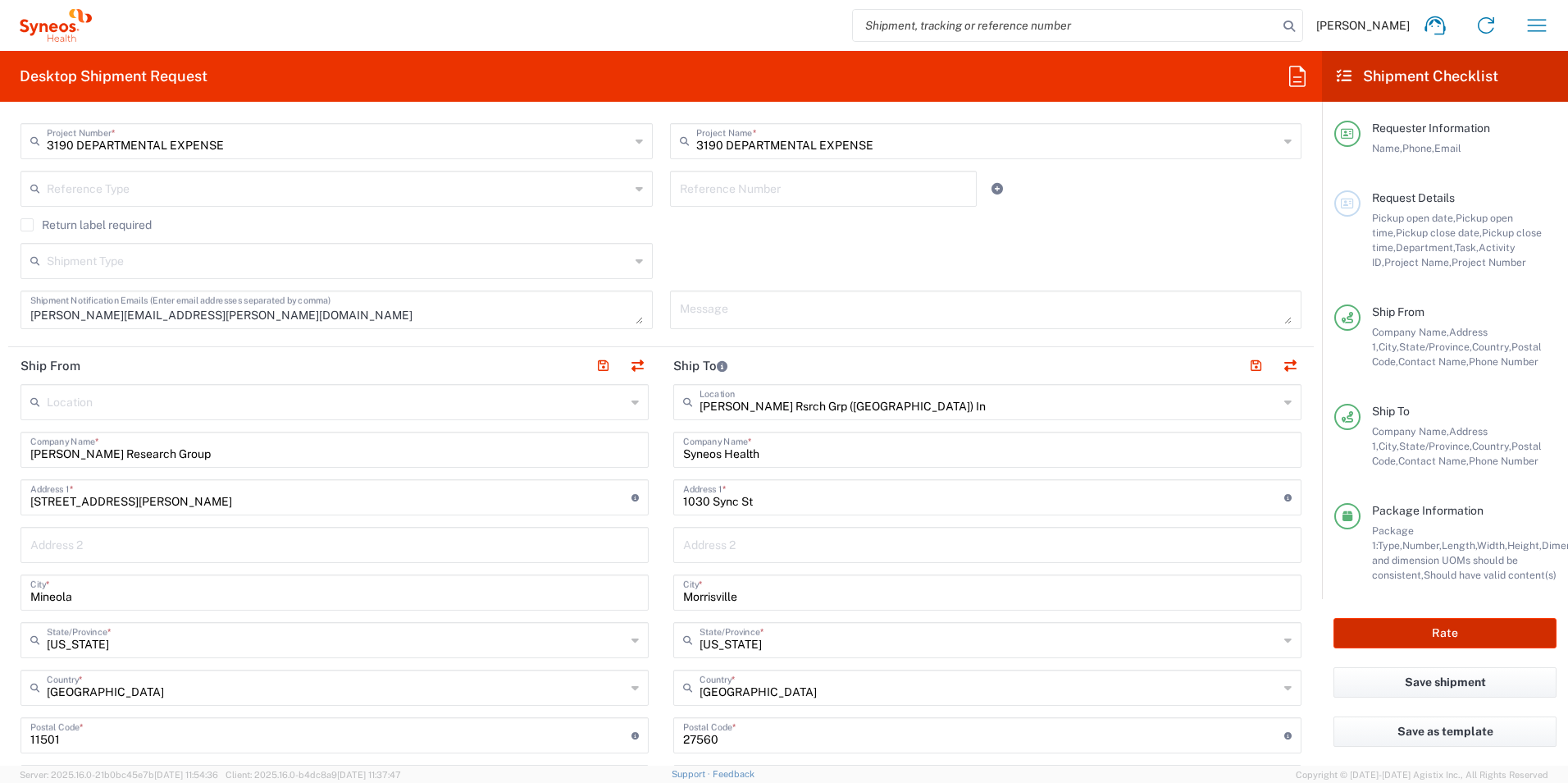
click at [1422, 630] on button "Rate" at bounding box center [1445, 633] width 223 height 31
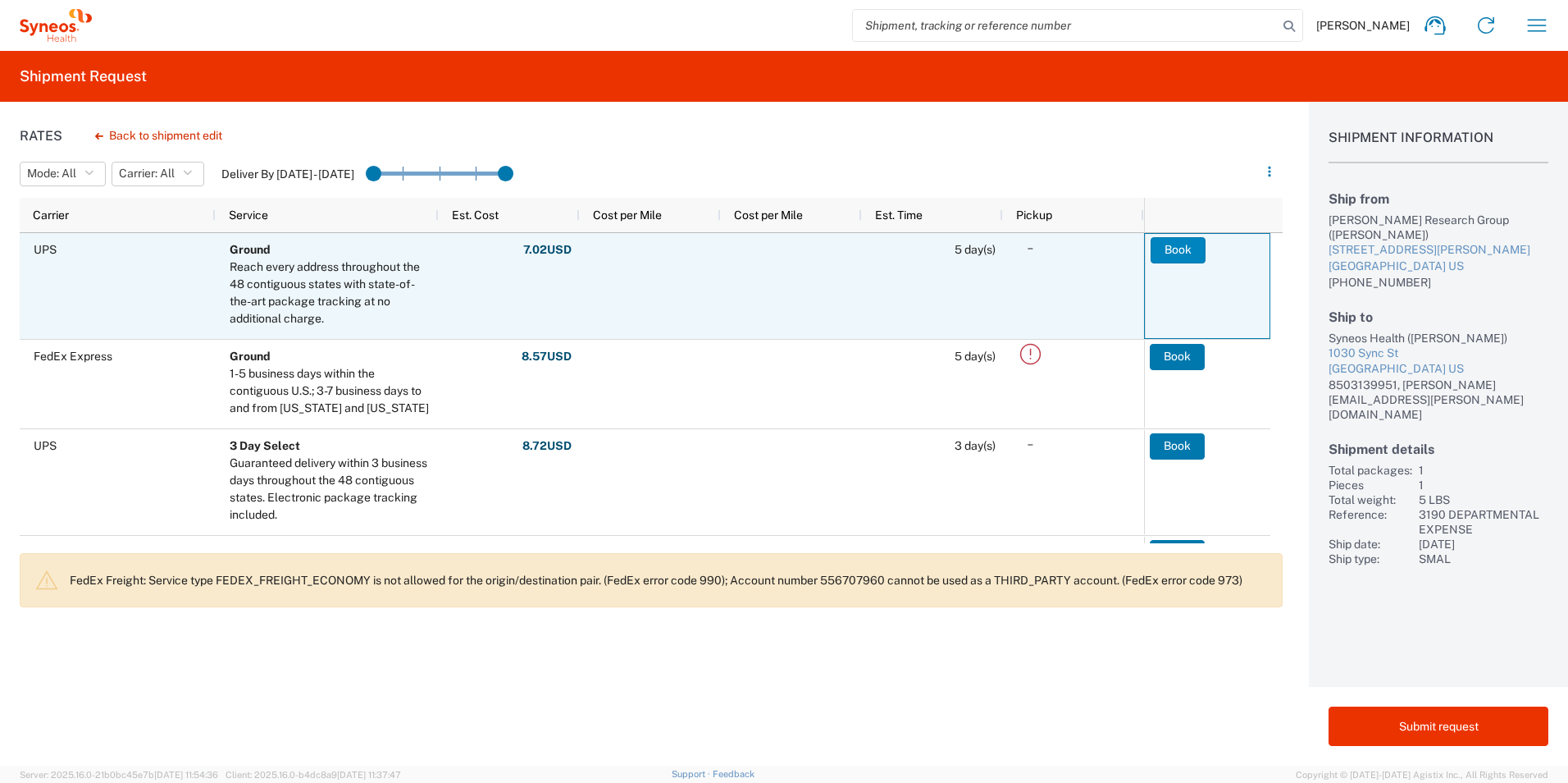
click at [1174, 251] on button "Book" at bounding box center [1178, 251] width 55 height 27
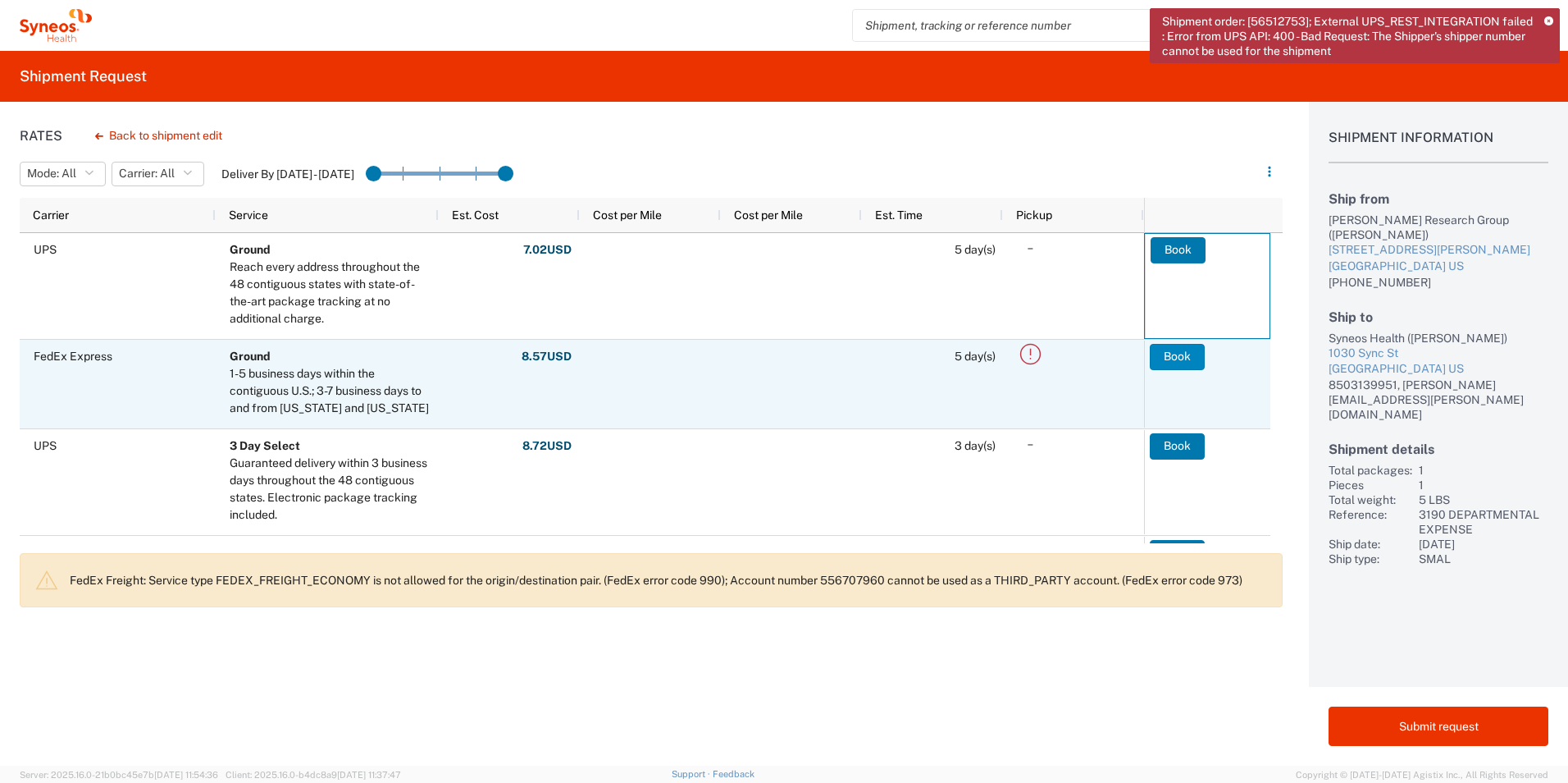
click at [1170, 364] on button "Book" at bounding box center [1177, 357] width 55 height 27
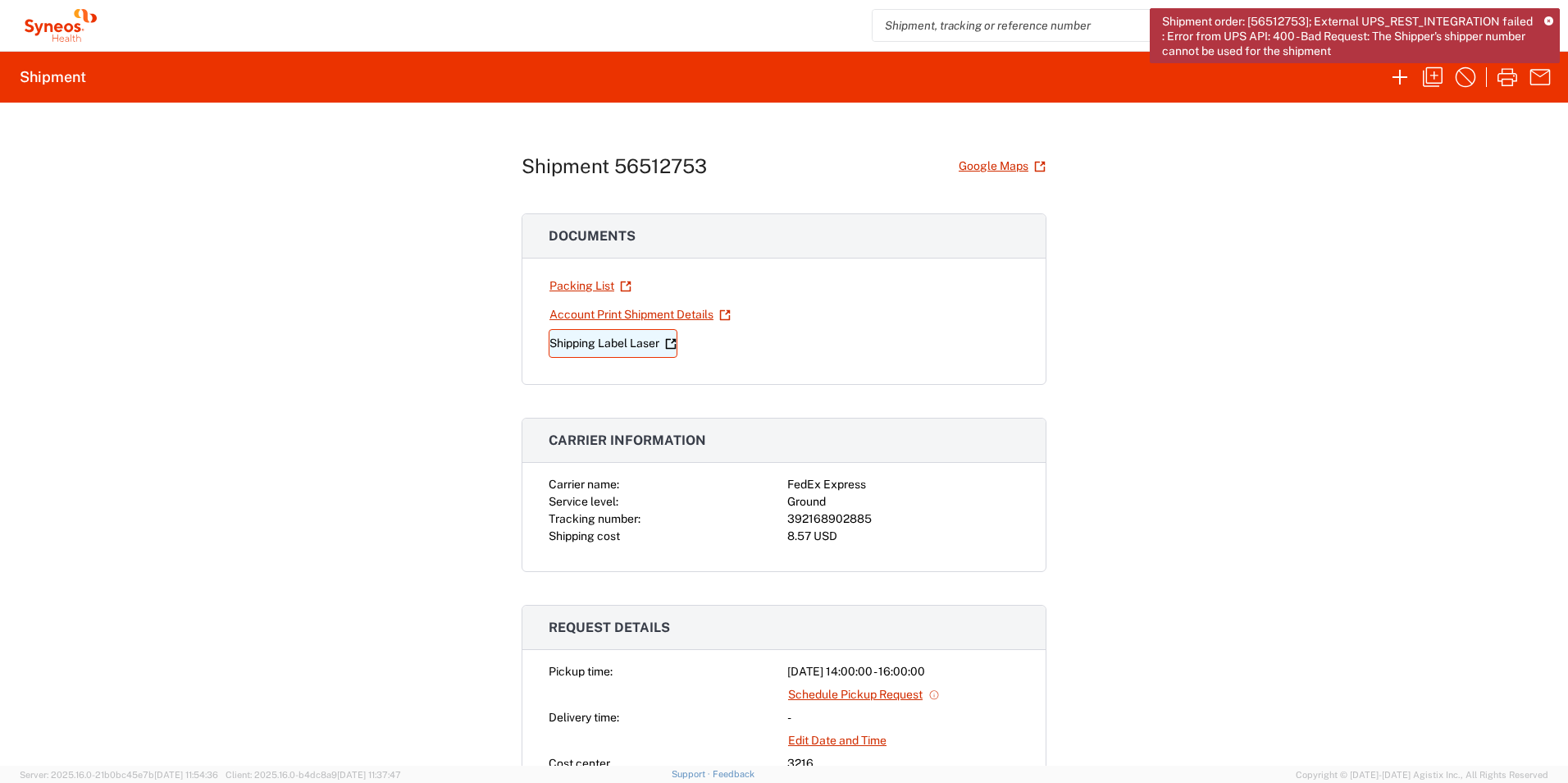
click at [618, 350] on link "Shipping Label Laser" at bounding box center [613, 343] width 129 height 29
click at [1547, 22] on icon at bounding box center [1549, 22] width 9 height 9
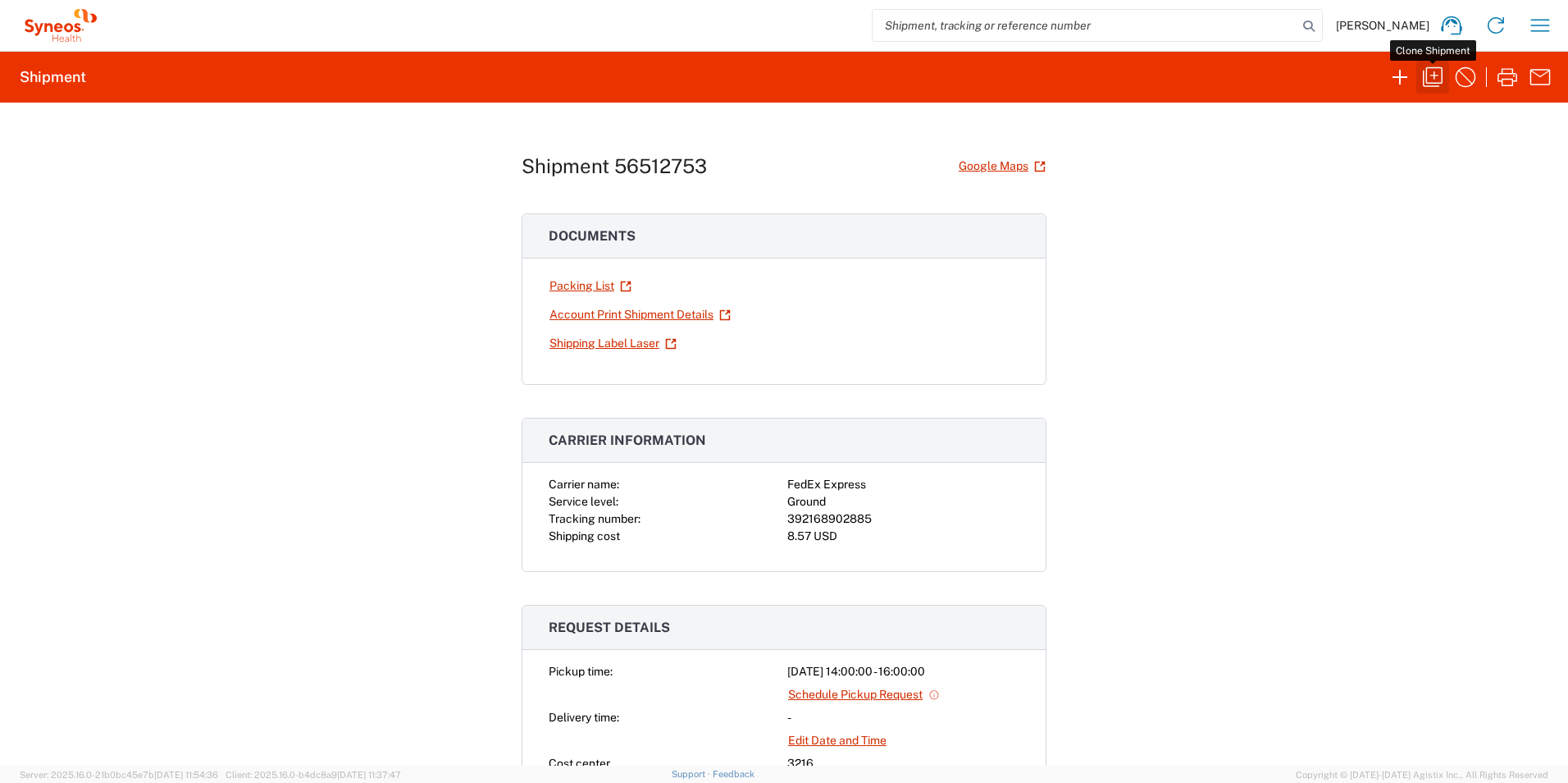
click at [1432, 79] on icon "button" at bounding box center [1433, 77] width 27 height 27
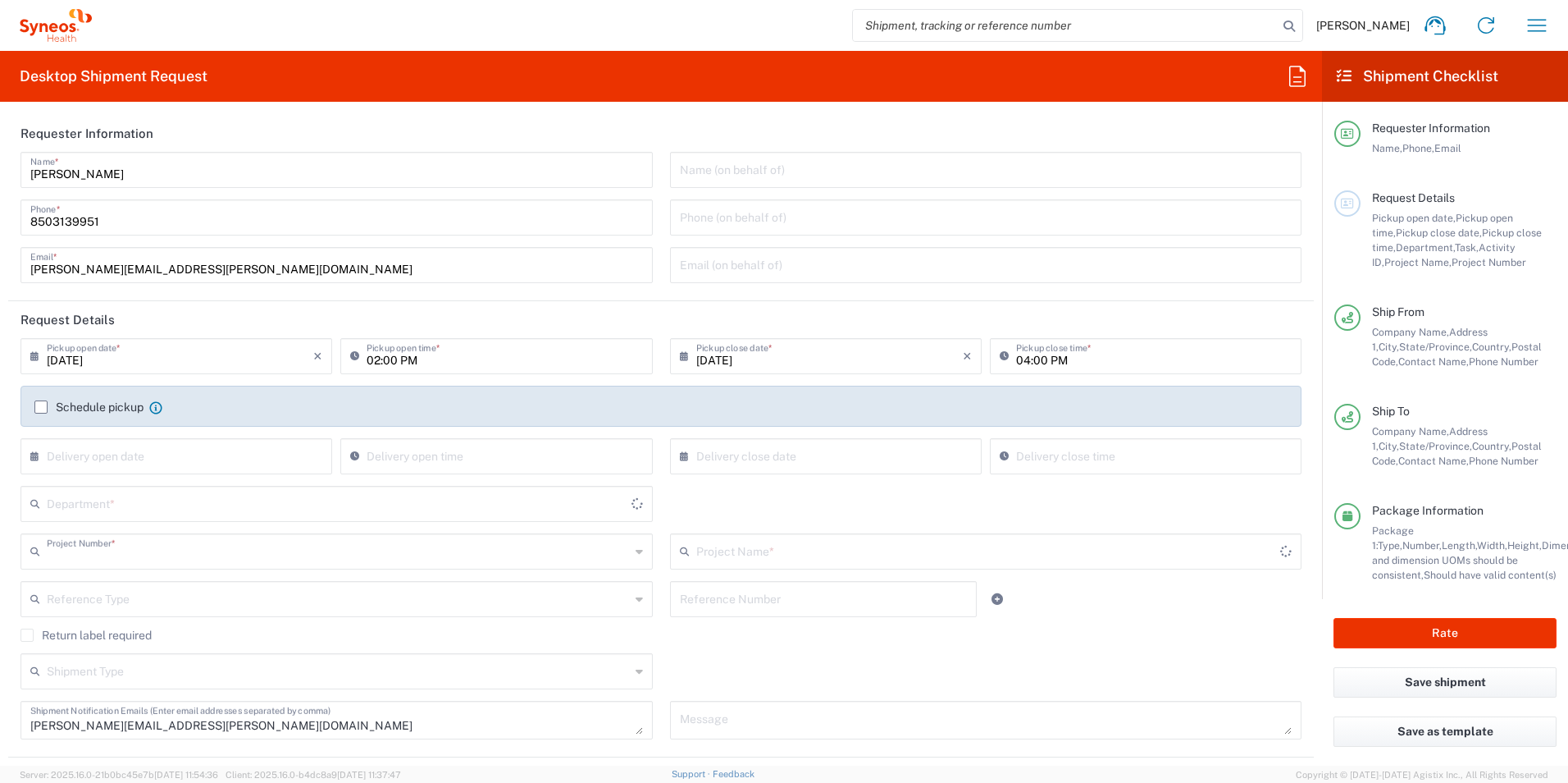
type input "3190 DEPARTMENTAL EXPENSE"
type input "New York"
type input "Your Packaging"
type input "3190"
type input "3190 DEPARTMENTAL EXPENSE"
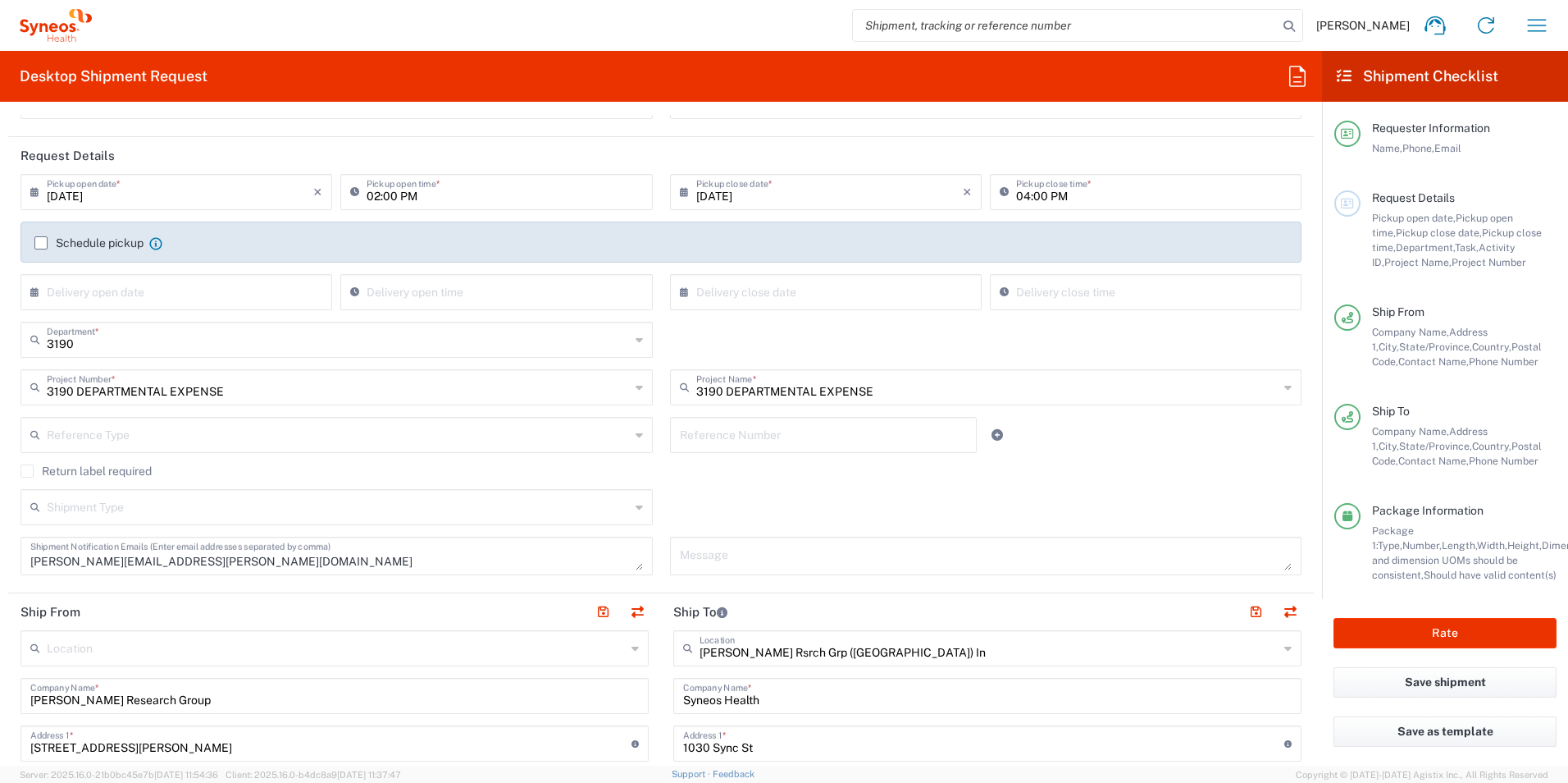
scroll to position [328, 0]
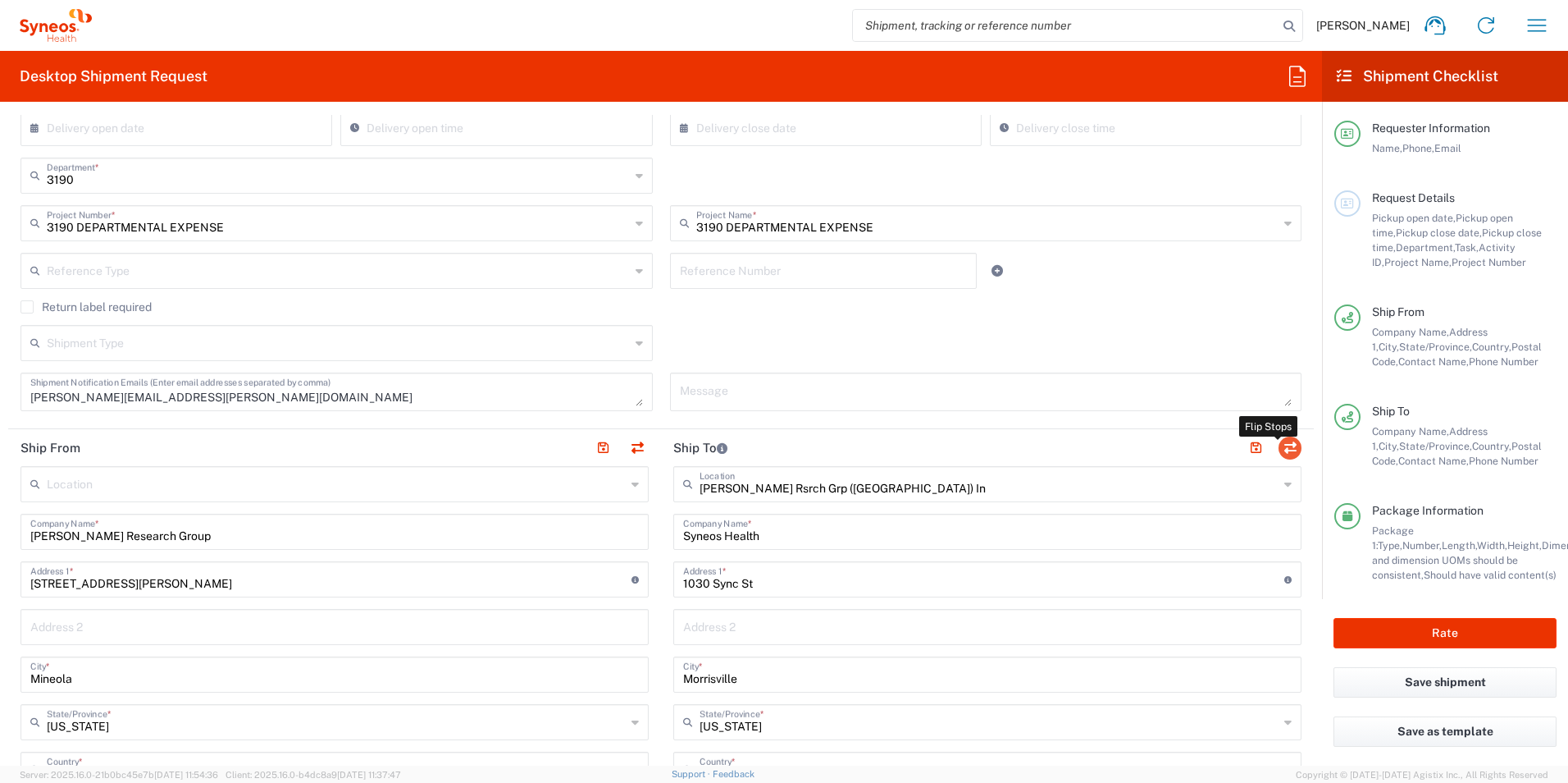
click at [1278, 441] on button "button" at bounding box center [1290, 448] width 23 height 23
type input "Illingworth Rsrch Grp (USA) In"
type input "Syneos Health"
type input "1030 Sync St"
type input "Morrisville"
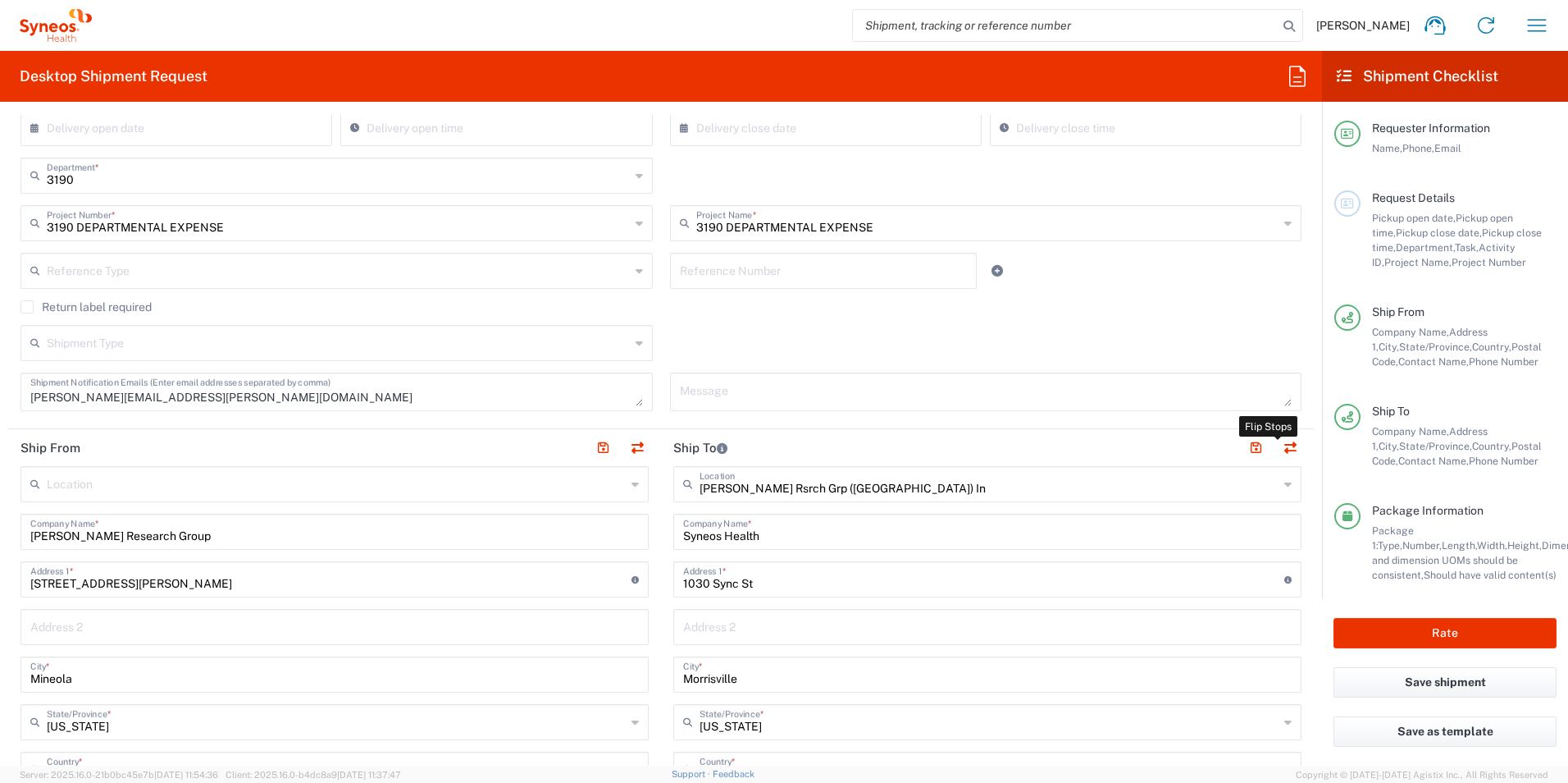
type input "North Carolina"
type input "27560"
type input "Jessie Gunter"
type input "8503139951"
type input "jessie.gunter@illingworthresearch.com"
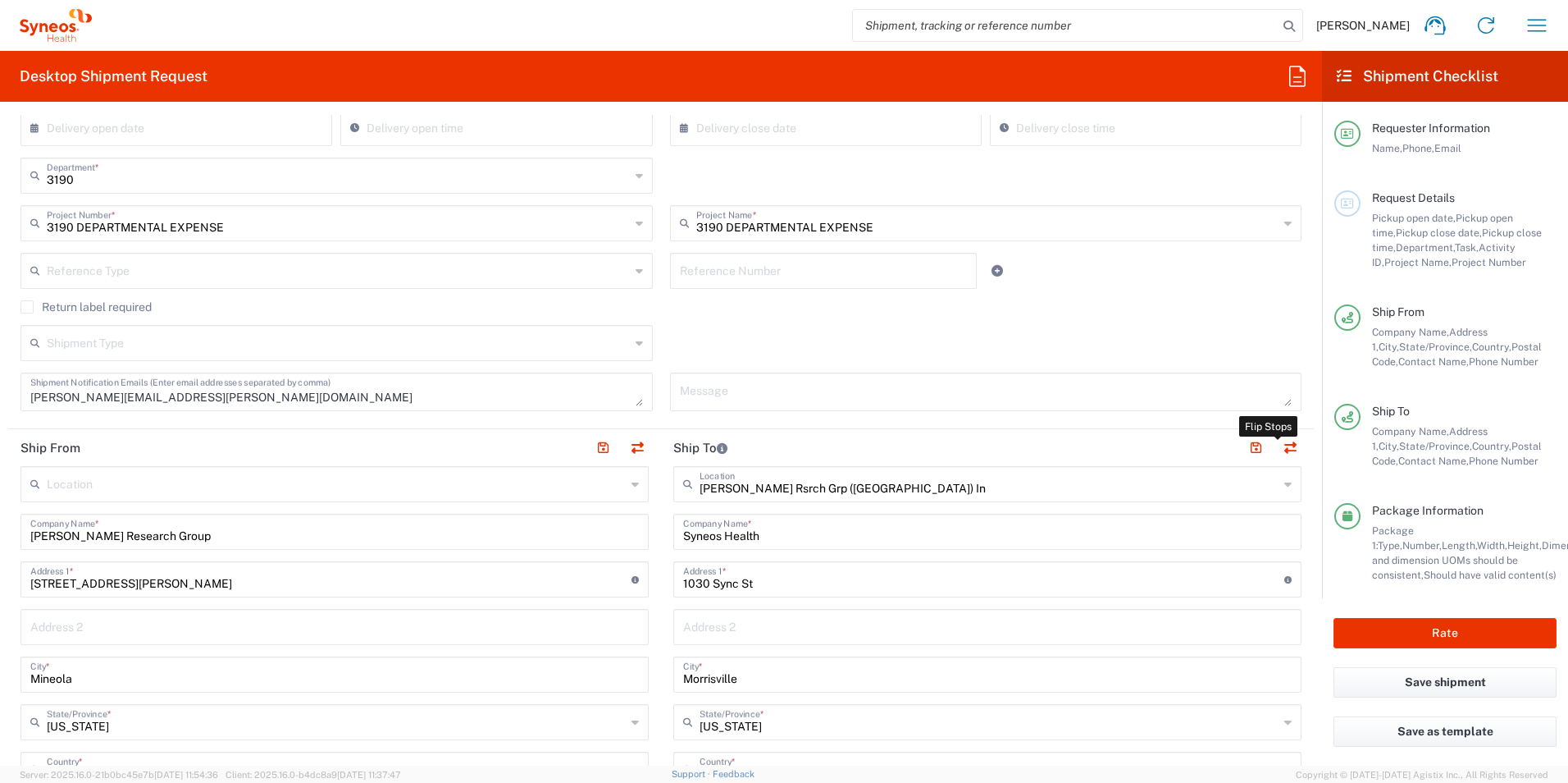
type input "Illingworth Research Group"
type input "197 Latham Rd"
type input "Mineola"
type input "New York"
type input "11501"
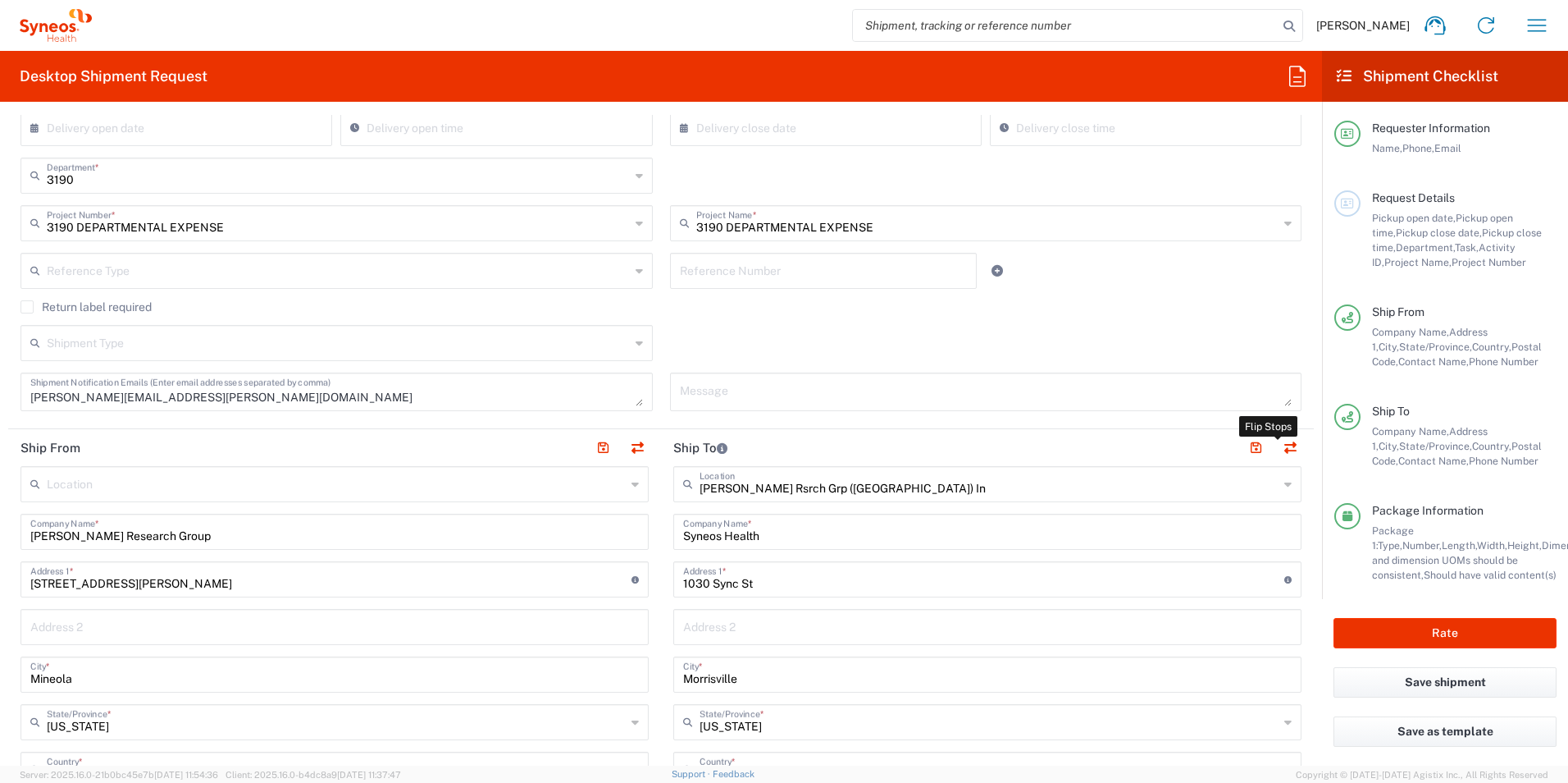
type input "Anne Falotico"
type input "516-578-1942"
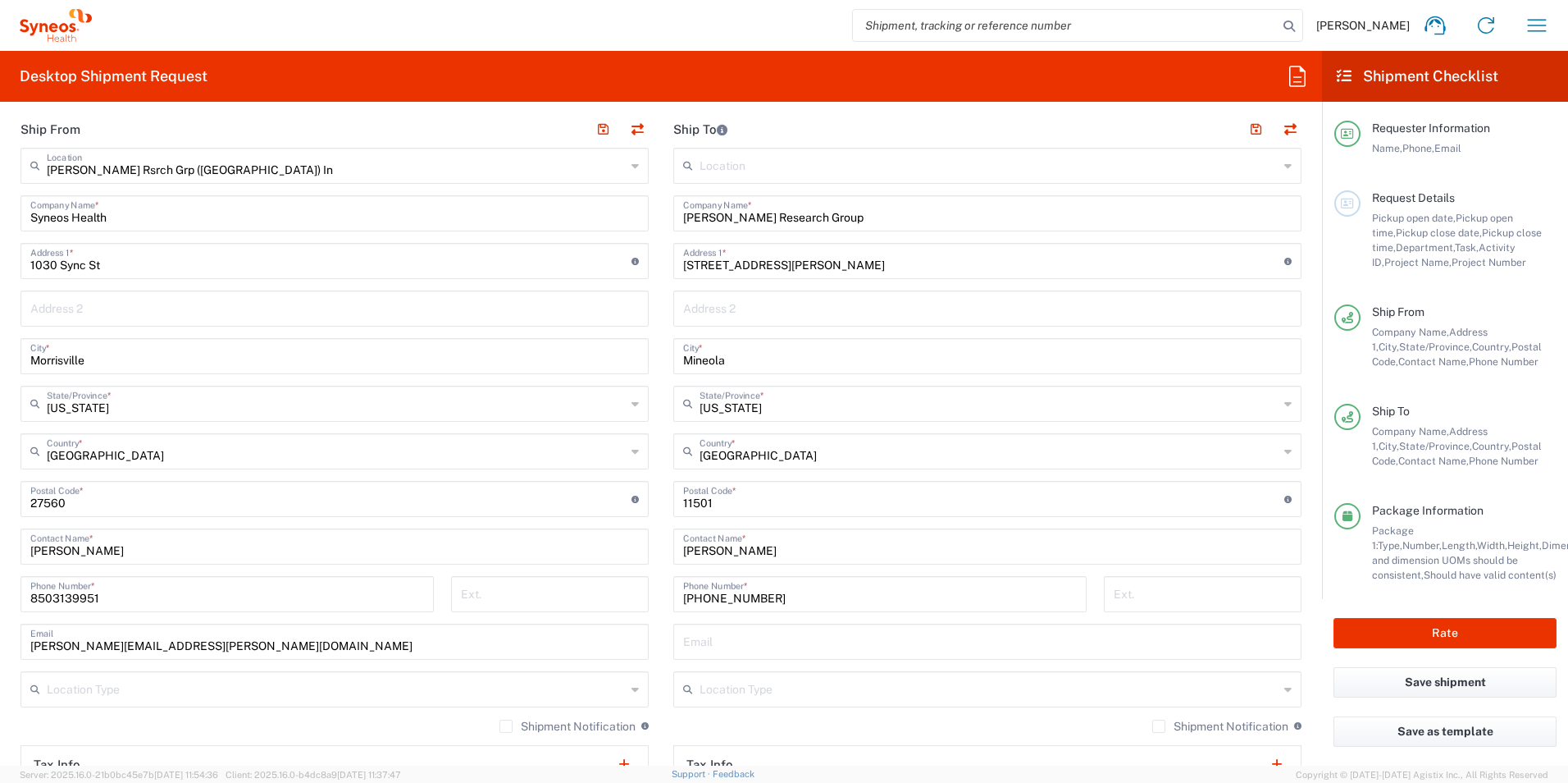
scroll to position [738, 0]
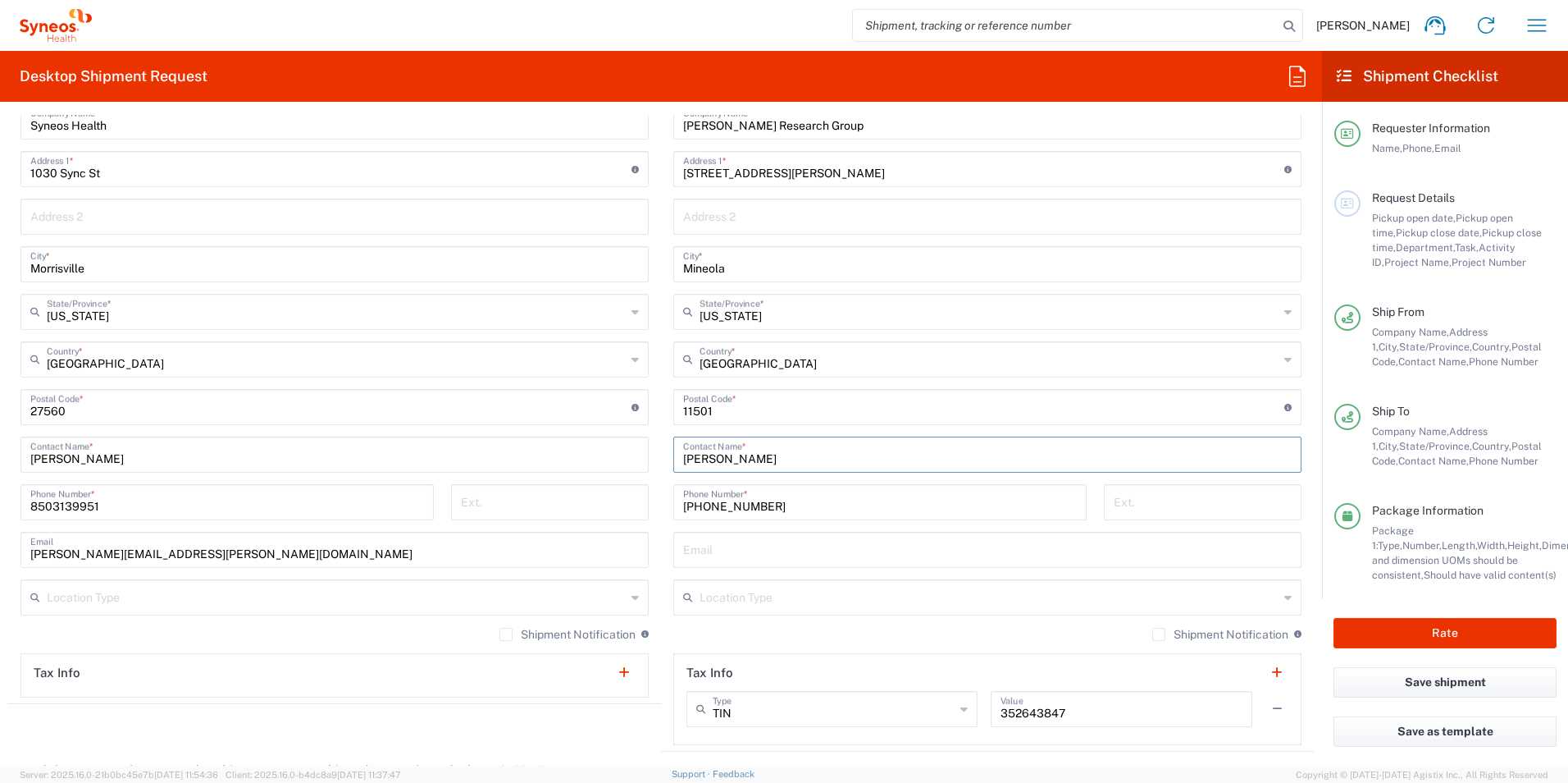
click at [814, 447] on input "Anne Falotico" at bounding box center [987, 453] width 608 height 29
type input "A"
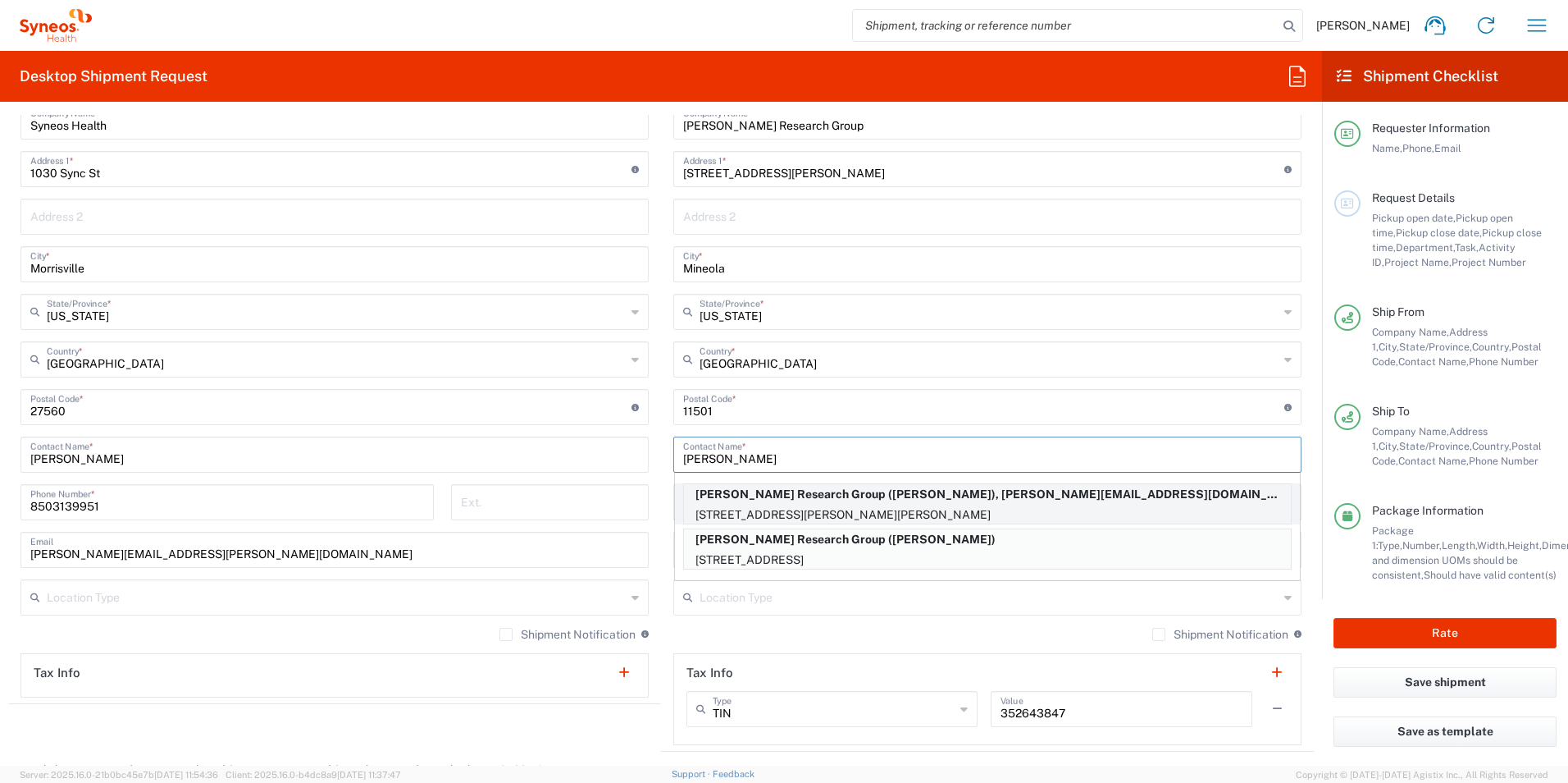
type input "Erin"
click at [862, 506] on p "2167 Catlin Court, Barnhart, MO, 63012, US" at bounding box center [987, 515] width 607 height 21
type input "2167 Catlin Court"
type input "Barnhart"
type input "Missouri"
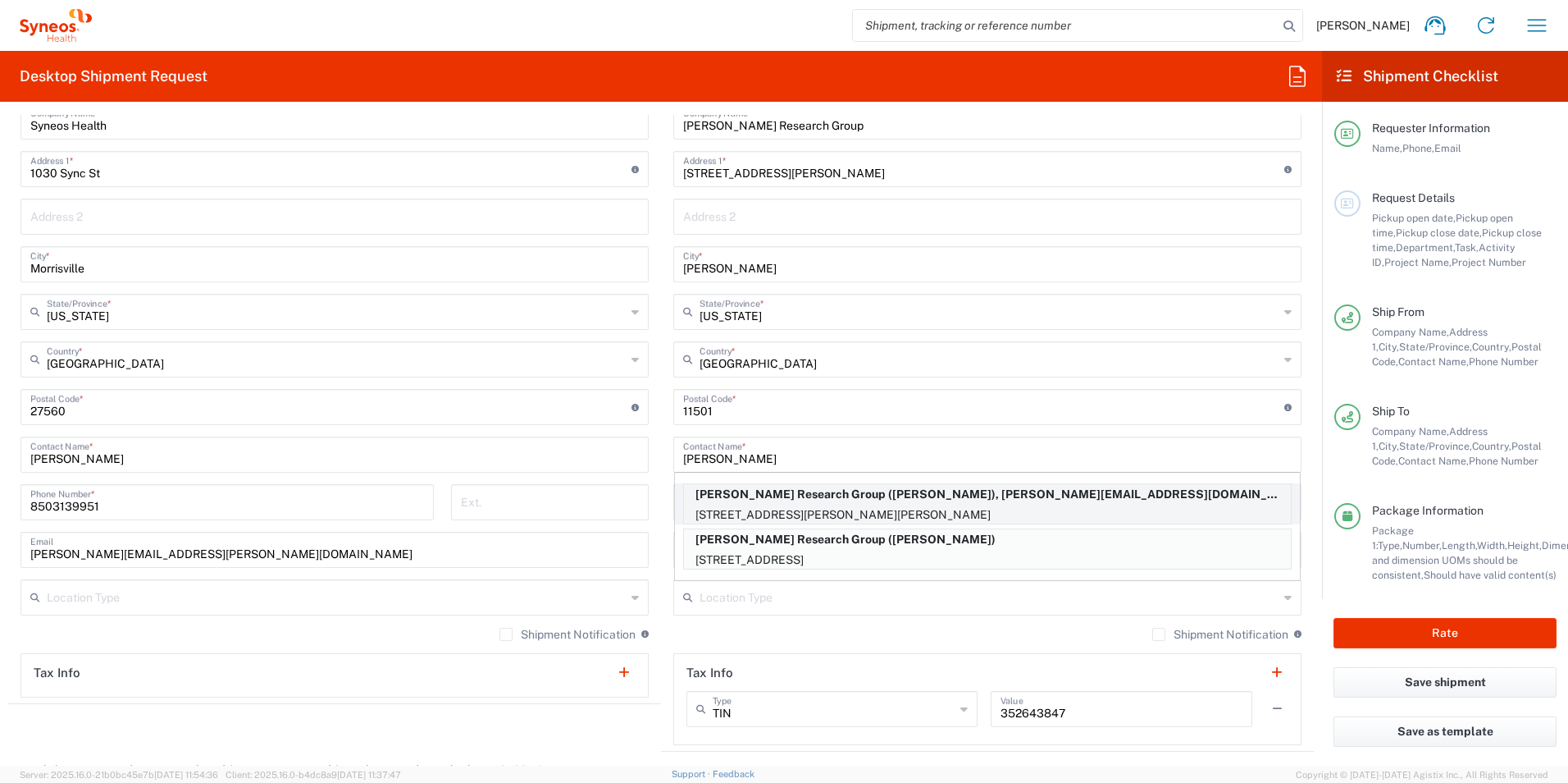
type input "63012"
type input "Erin Bromeier"
type input "+1 314-651-9274"
type input "erin.bromeier@syneoshealth.com"
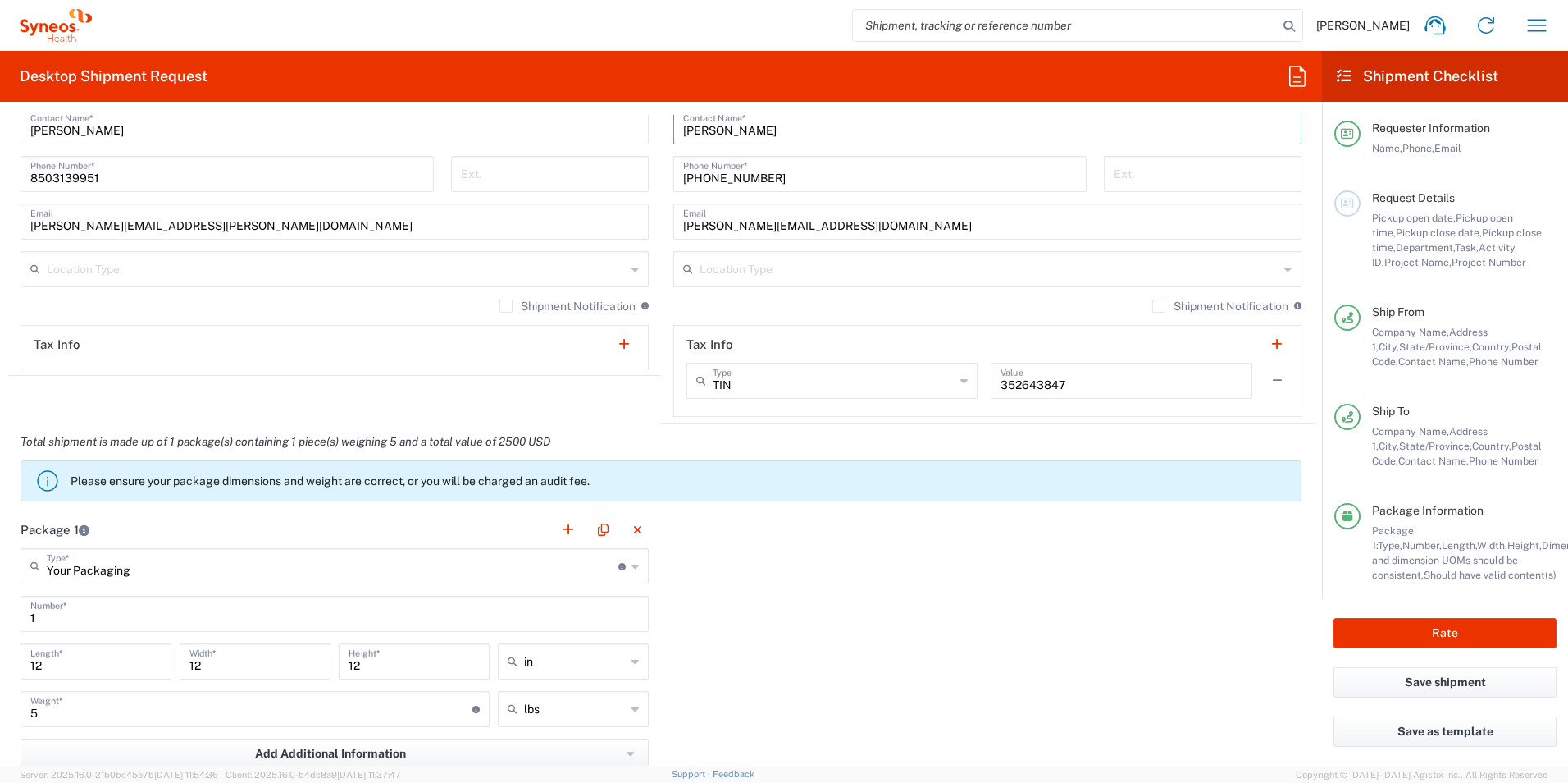
scroll to position [1148, 0]
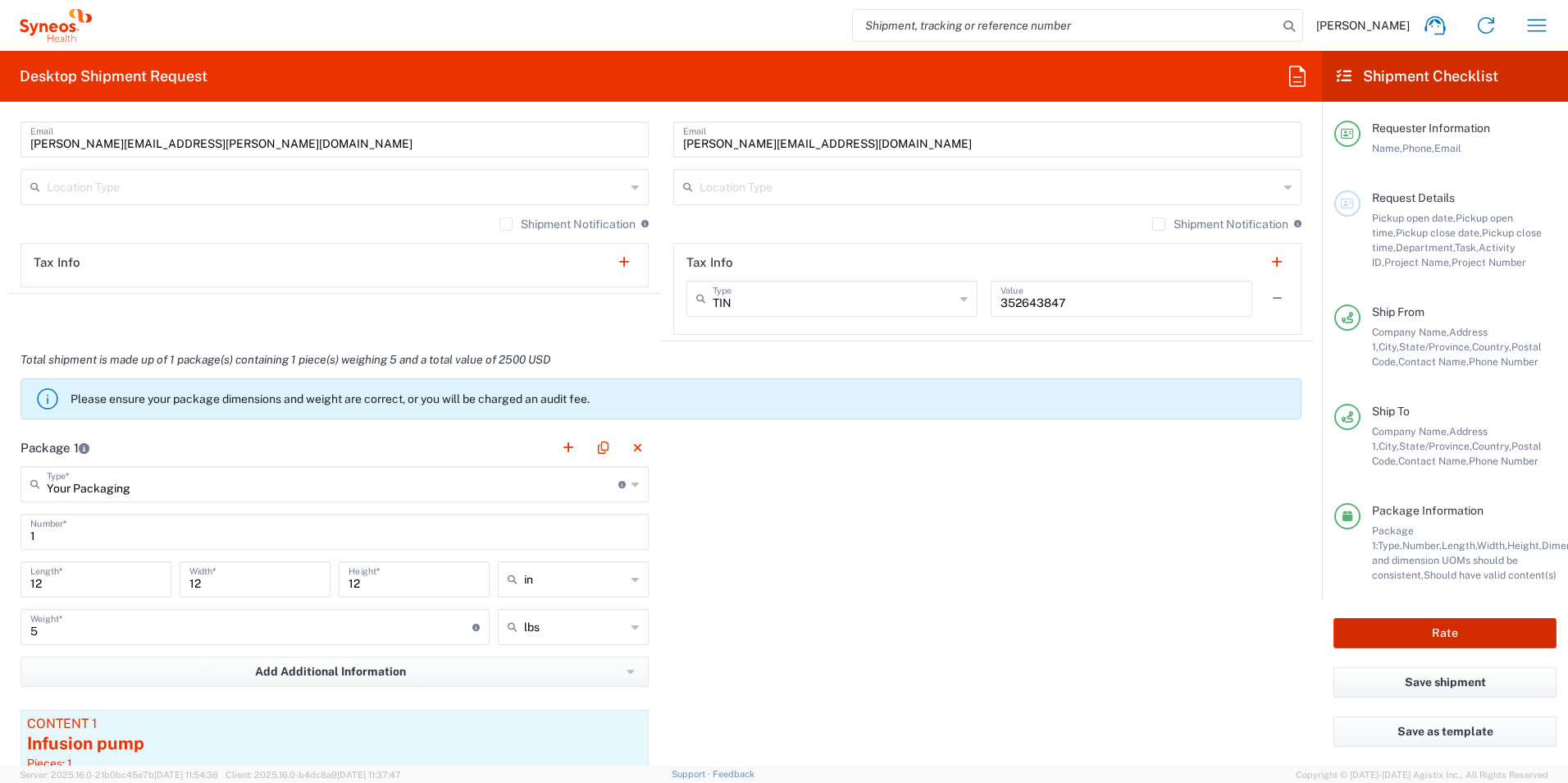
click at [1473, 640] on button "Rate" at bounding box center [1445, 633] width 223 height 31
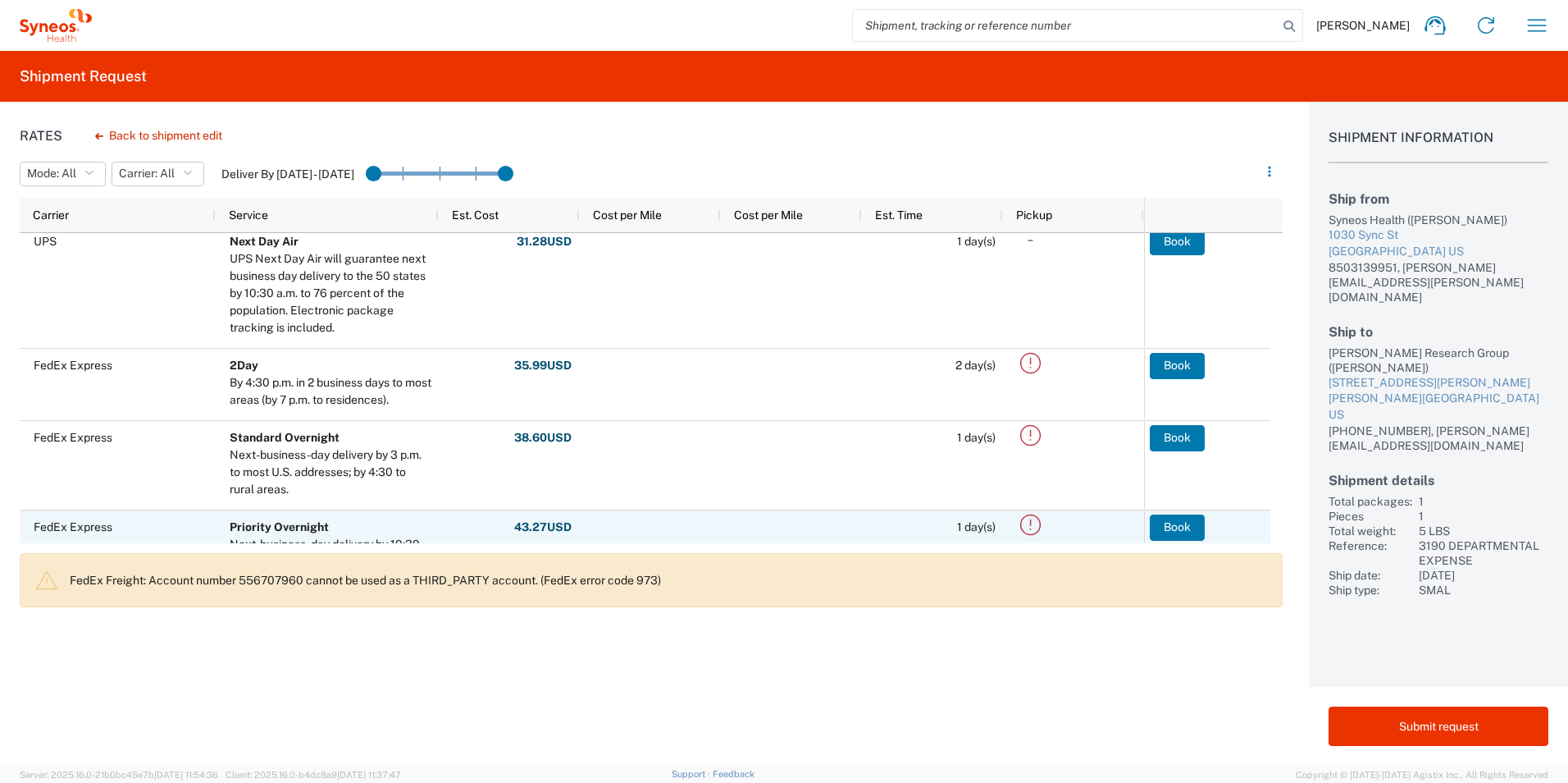
scroll to position [738, 0]
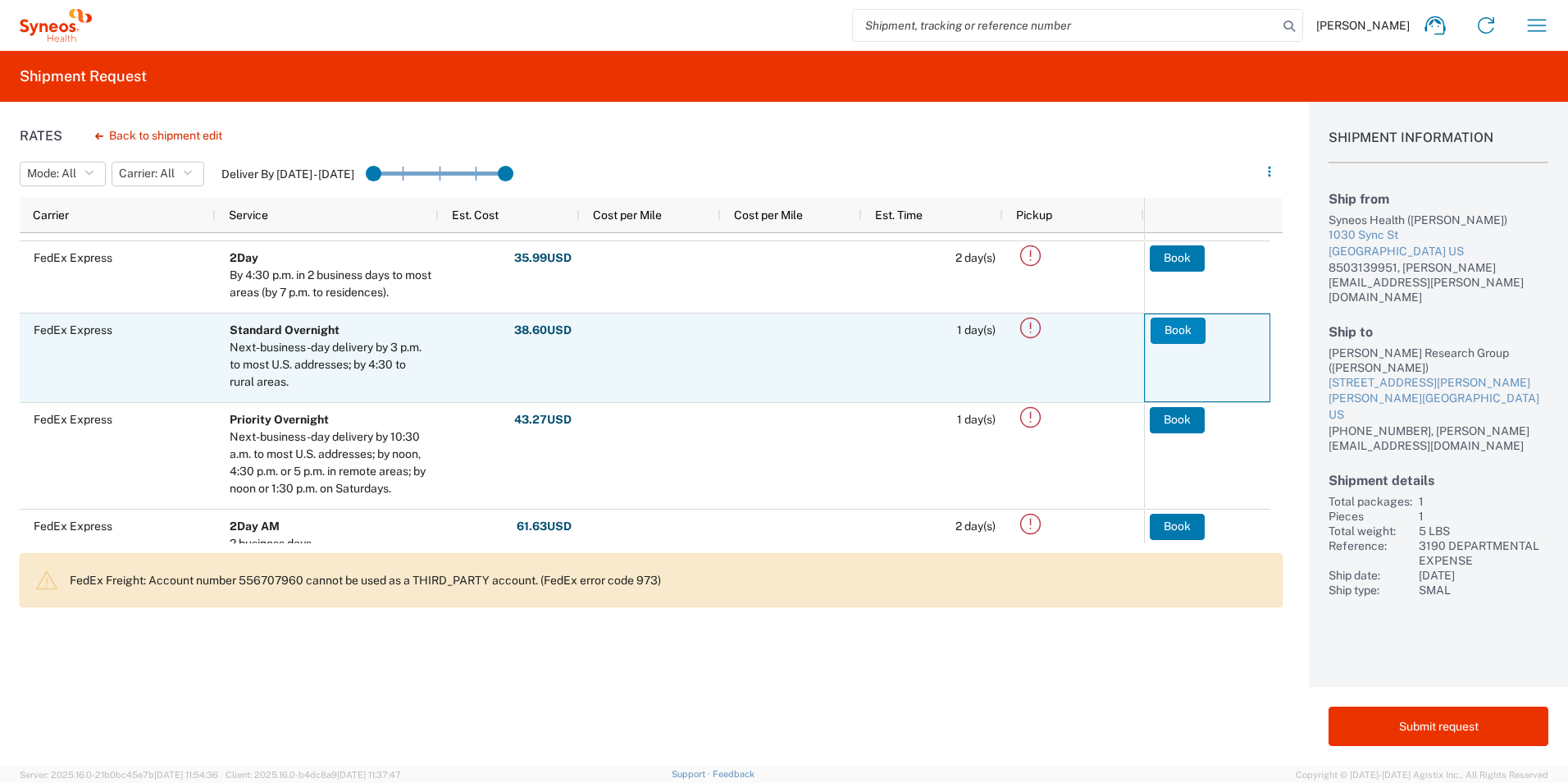
click at [1192, 330] on button "Book" at bounding box center [1178, 330] width 55 height 27
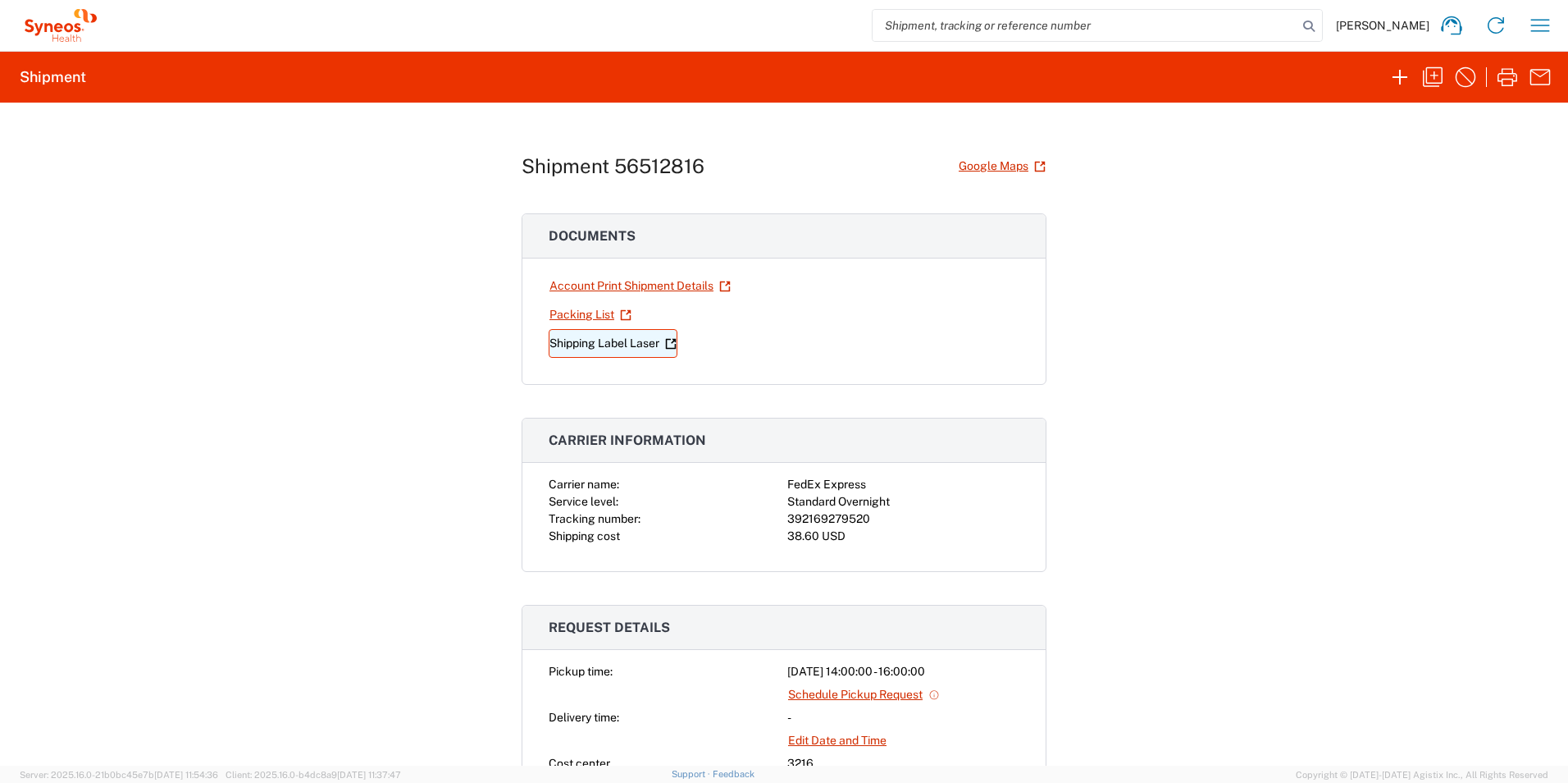
click at [598, 345] on link "Shipping Label Laser" at bounding box center [613, 343] width 129 height 29
click at [1437, 84] on icon "button" at bounding box center [1433, 77] width 20 height 20
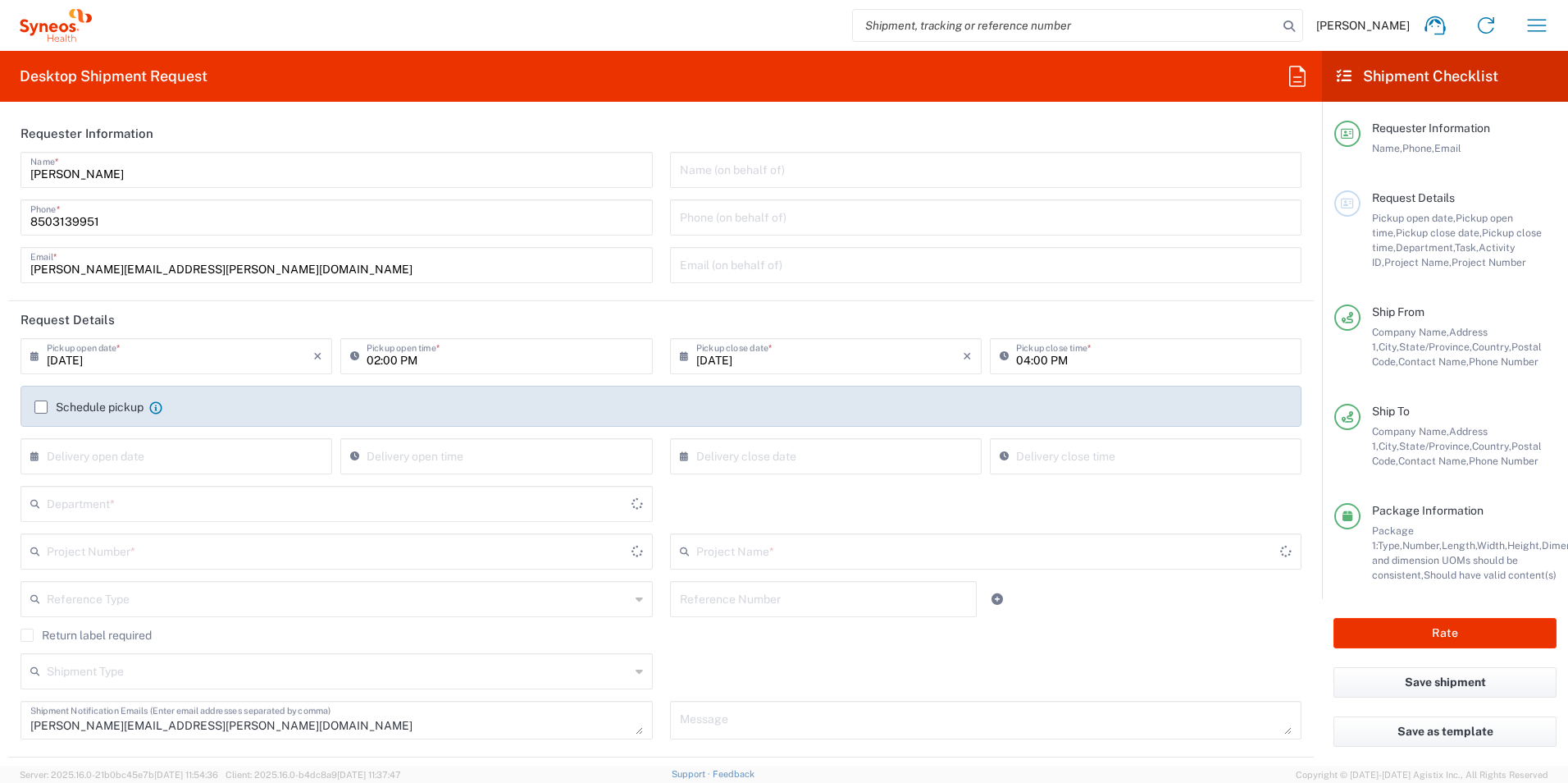
type input "North Carolina"
type input "Your Packaging"
type input "3190 DEPARTMENTAL EXPENSE"
type input "3190"
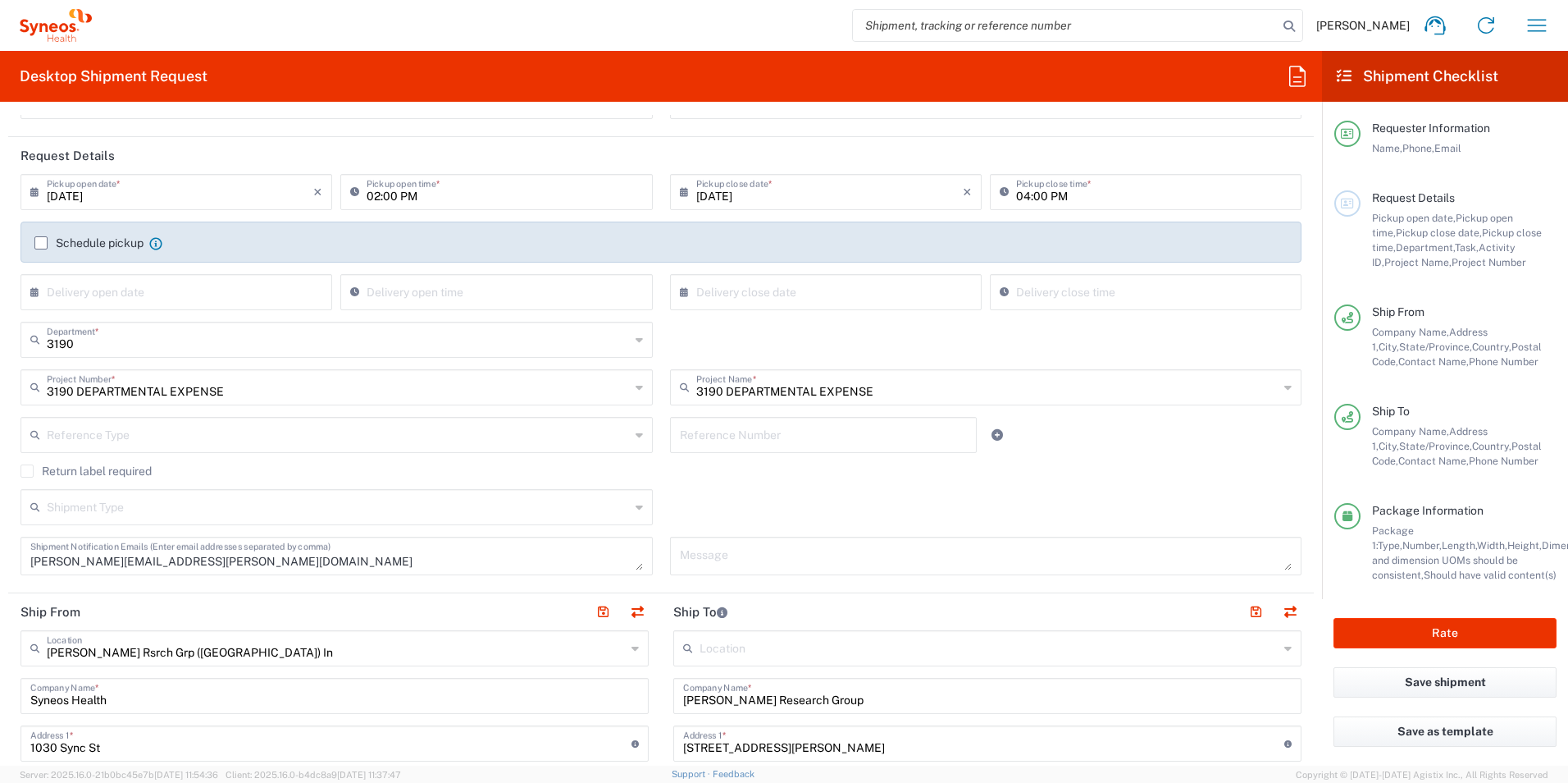
scroll to position [328, 0]
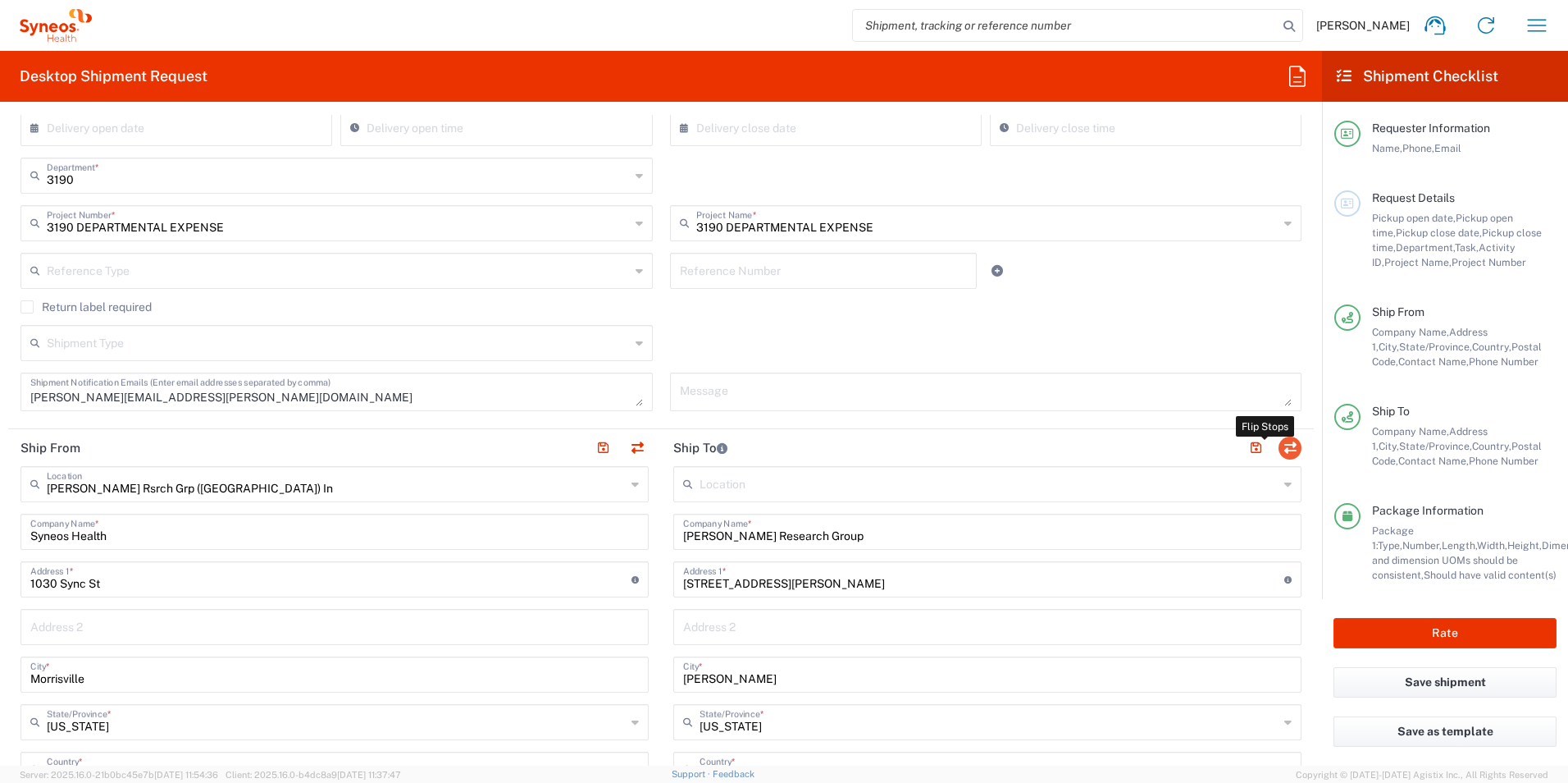
click at [1278, 448] on button "button" at bounding box center [1290, 448] width 23 height 23
type input "Illingworth Research Group"
type input "2167 Catlin Court"
type input "Barnhart"
type input "Missouri"
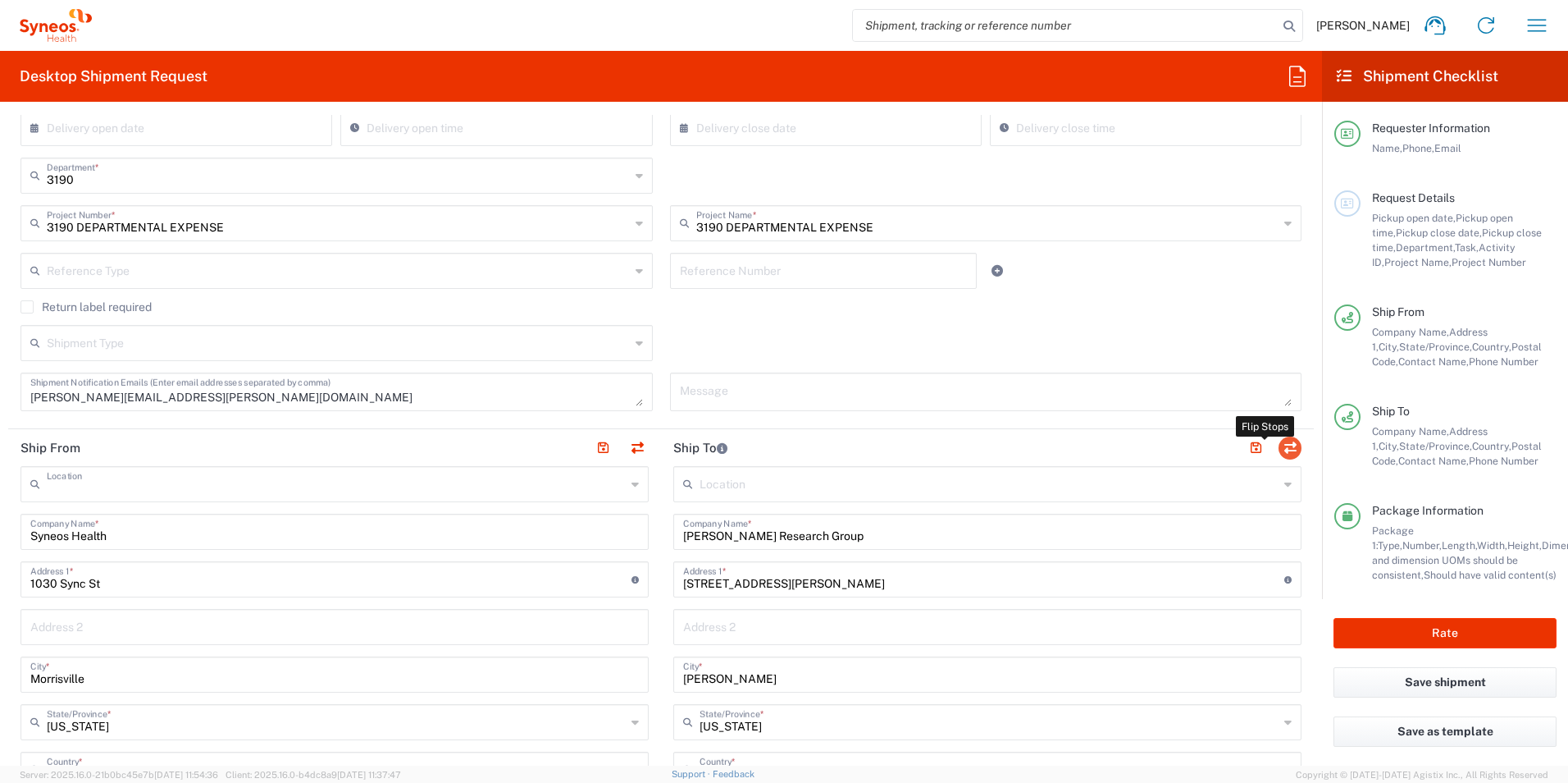
type input "63012"
type input "Erin Bromeier"
type input "+1 314-651-9274"
type input "erin.bromeier@syneoshealth.com"
type input "Illingworth Rsrch Grp (USA) In"
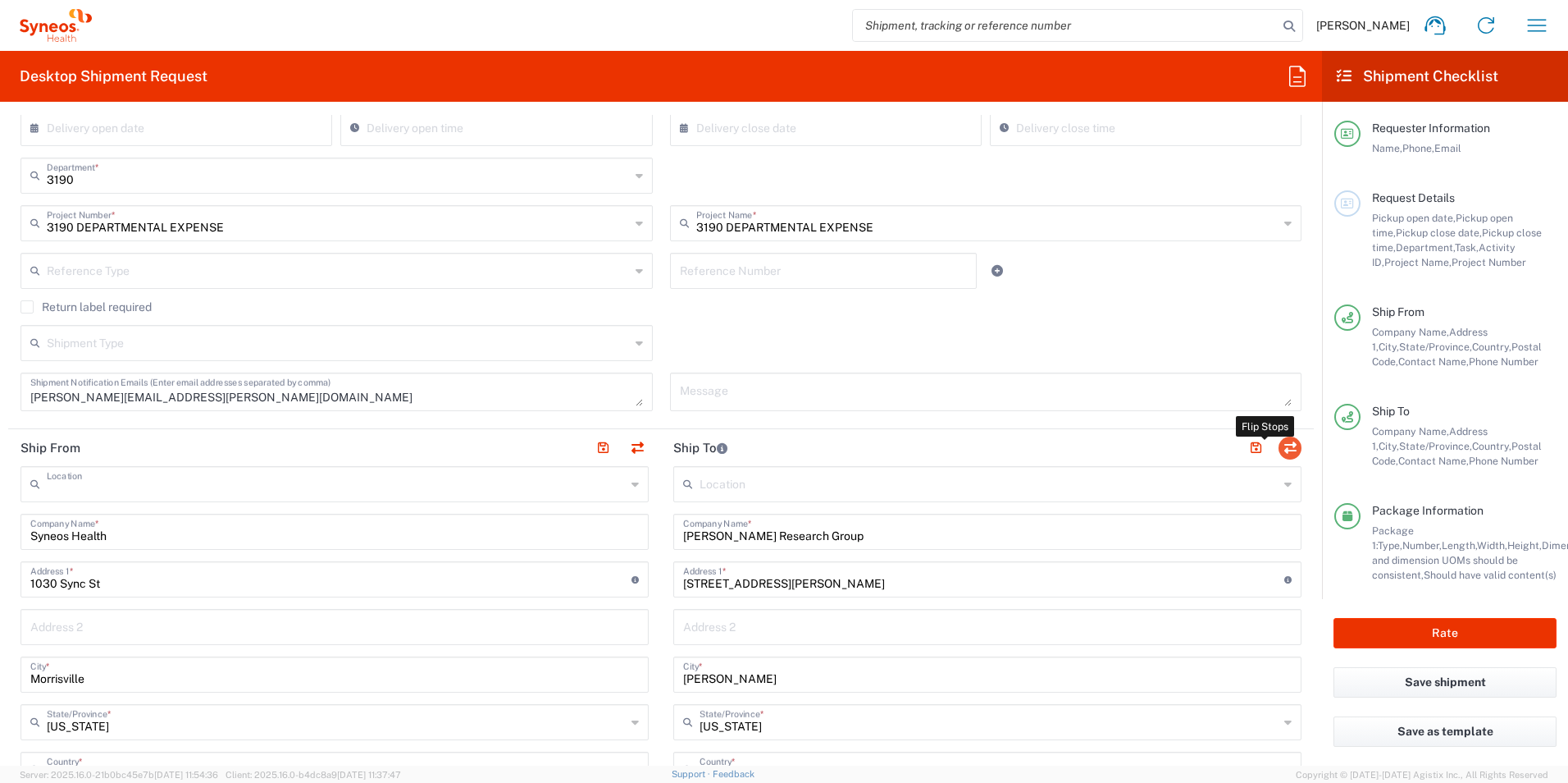
type input "Syneos Health"
type input "1030 Sync St"
type input "Morrisville"
type input "North Carolina"
type input "27560"
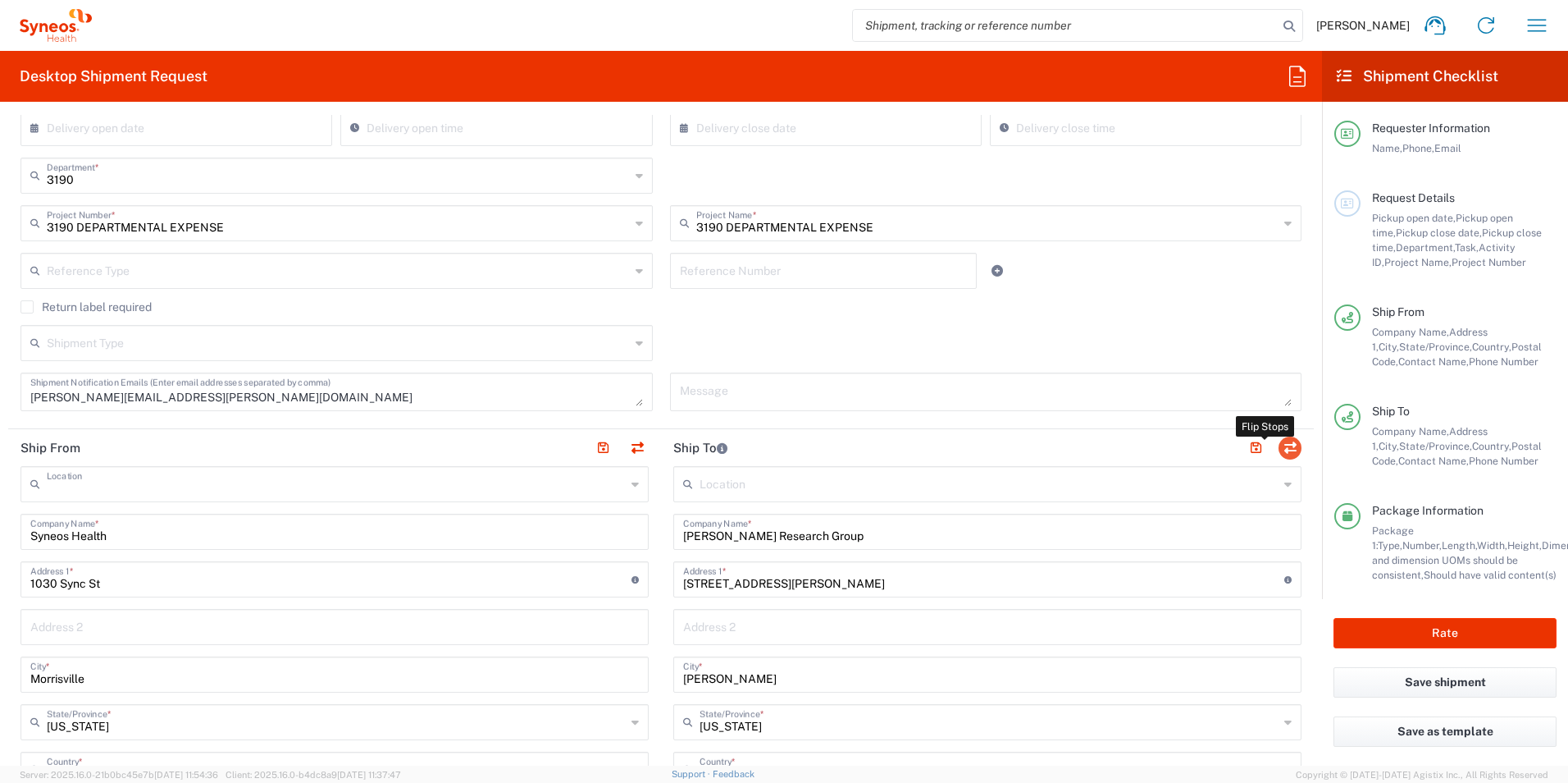
type input "Jessie Gunter"
type input "8503139951"
type input "jessie.gunter@illingworthresearch.com"
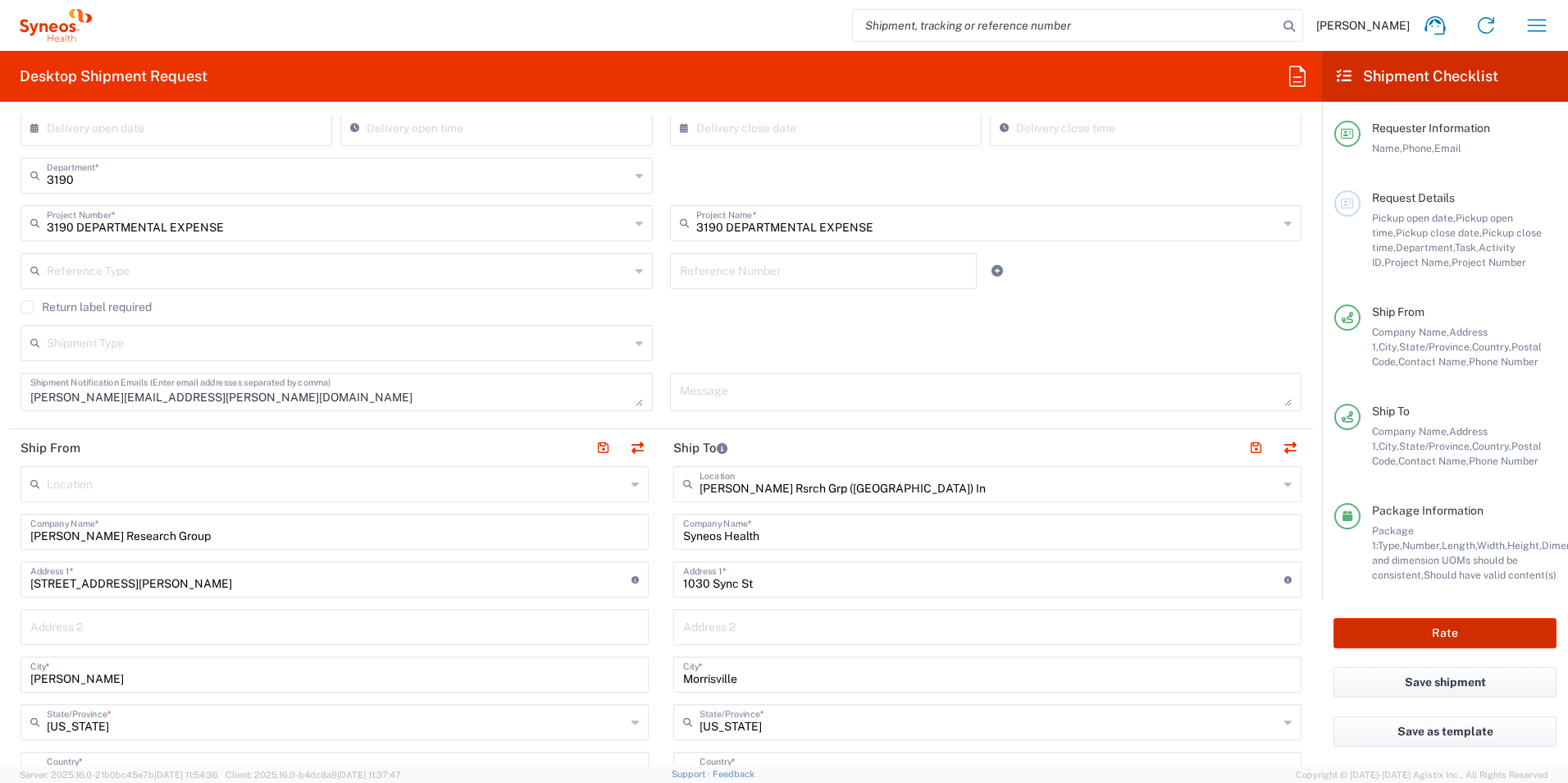
click at [1422, 631] on button "Rate" at bounding box center [1445, 633] width 223 height 31
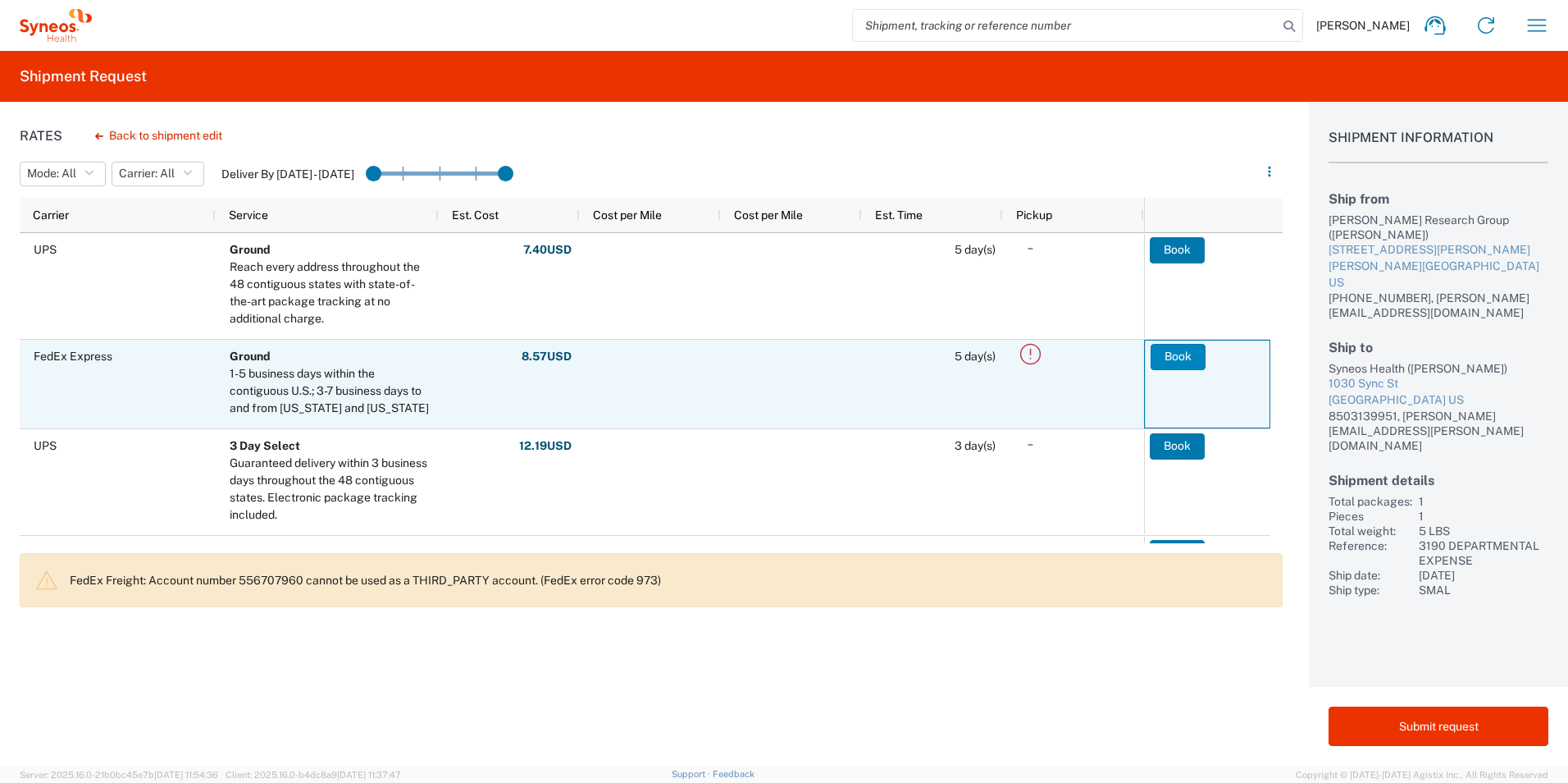
click at [1180, 355] on button "Book" at bounding box center [1178, 357] width 55 height 27
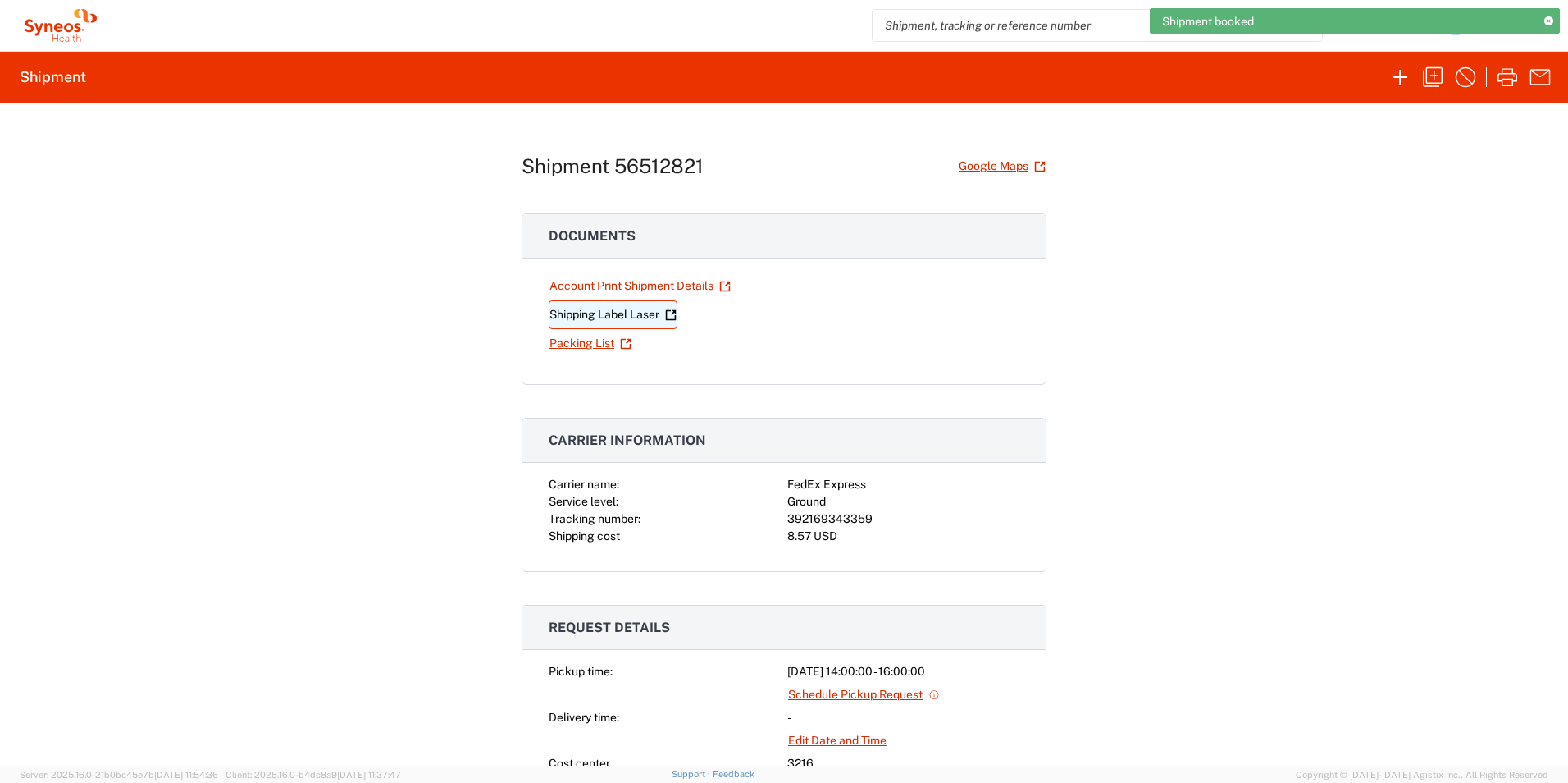
click at [601, 311] on link "Shipping Label Laser" at bounding box center [613, 315] width 129 height 29
